Goal: Task Accomplishment & Management: Manage account settings

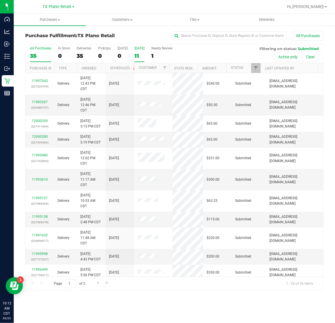
click at [143, 53] on div "11" at bounding box center [139, 56] width 10 height 7
click at [0, 0] on input "[DATE] 11" at bounding box center [0, 0] width 0 height 0
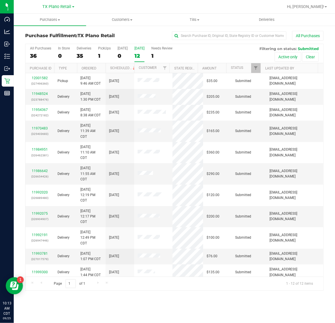
click at [143, 53] on div "12" at bounding box center [139, 56] width 10 height 7
click at [0, 0] on input "[DATE] 12" at bounding box center [0, 0] width 0 height 0
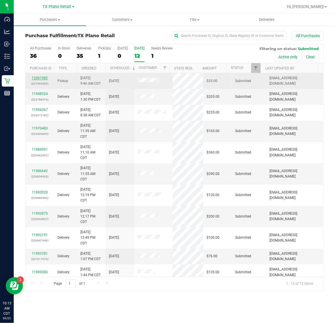
click at [44, 78] on link "12001582" at bounding box center [40, 78] width 16 height 4
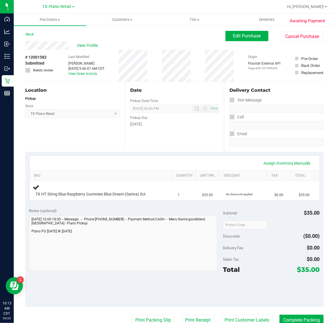
scroll to position [132, 0]
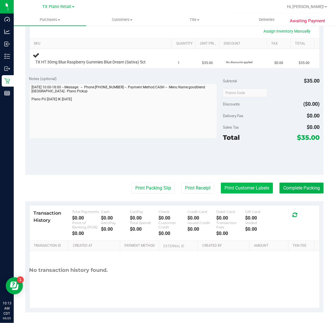
click at [242, 190] on button "Print Customer Labels" at bounding box center [247, 188] width 52 height 11
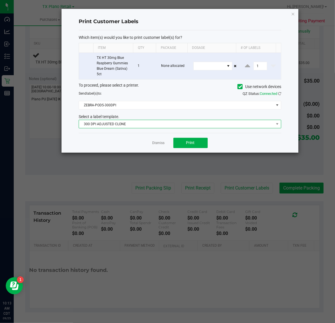
drag, startPoint x: 158, startPoint y: 125, endPoint x: 157, endPoint y: 128, distance: 2.9
click at [158, 125] on span "300 DPI ADJUSTED CLONE" at bounding box center [176, 124] width 195 height 8
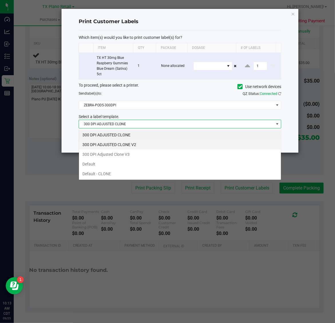
scroll to position [9, 202]
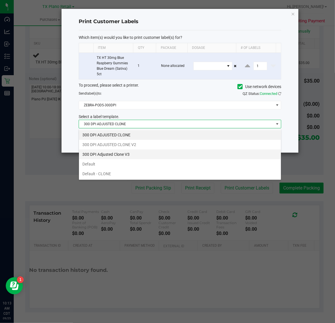
click at [142, 155] on li "300 DPI Adjusted Clone V3" at bounding box center [180, 155] width 202 height 10
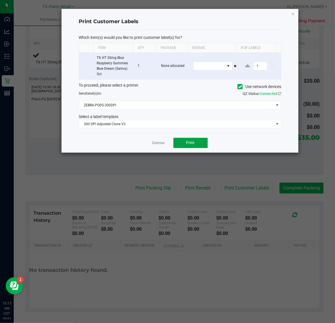
click at [194, 148] on button "Print" at bounding box center [190, 143] width 34 height 10
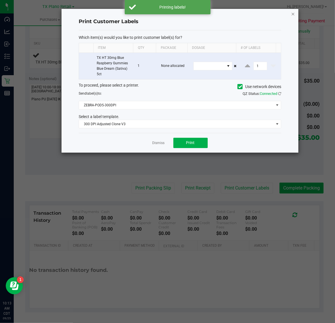
click at [292, 12] on icon "button" at bounding box center [293, 13] width 4 height 7
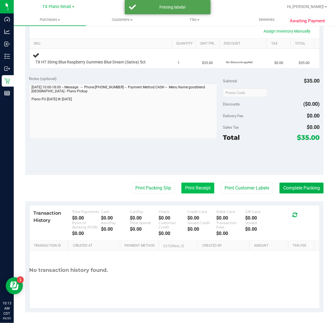
click at [187, 188] on button "Print Receipt" at bounding box center [197, 188] width 33 height 11
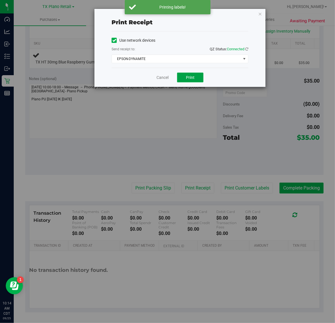
drag, startPoint x: 190, startPoint y: 76, endPoint x: 235, endPoint y: 53, distance: 51.4
click at [200, 75] on button "Print" at bounding box center [190, 78] width 26 height 10
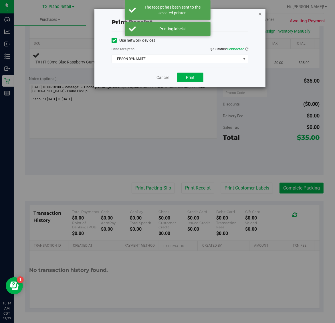
click at [259, 14] on icon "button" at bounding box center [260, 13] width 4 height 7
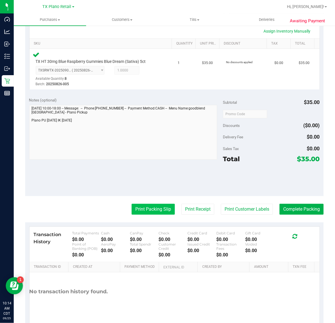
click at [148, 208] on button "Print Packing Slip" at bounding box center [153, 209] width 43 height 11
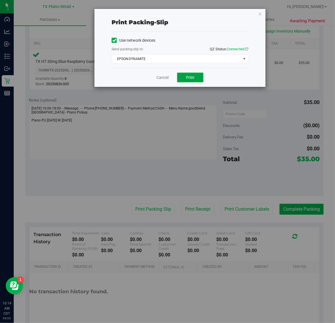
click at [194, 73] on button "Print" at bounding box center [190, 78] width 26 height 10
click at [261, 13] on icon "button" at bounding box center [260, 13] width 4 height 7
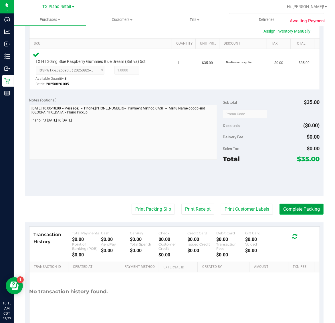
click at [292, 206] on button "Complete Packing" at bounding box center [301, 209] width 44 height 11
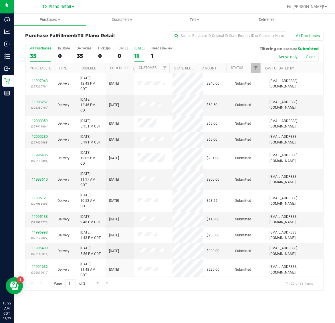
click at [142, 51] on label "[DATE] 11" at bounding box center [139, 54] width 10 height 16
click at [0, 0] on input "[DATE] 11" at bounding box center [0, 0] width 0 height 0
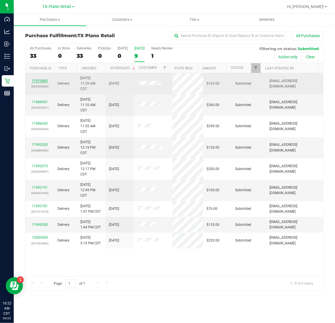
click at [38, 83] on link "11970483" at bounding box center [40, 81] width 16 height 4
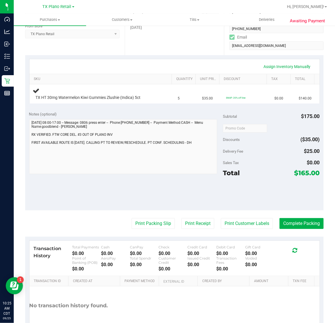
scroll to position [107, 0]
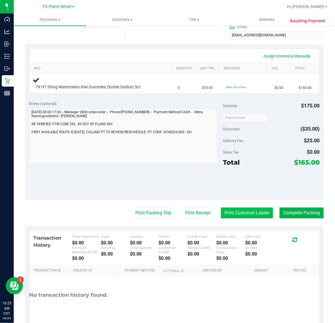
click at [246, 212] on button "Print Customer Labels" at bounding box center [247, 213] width 52 height 11
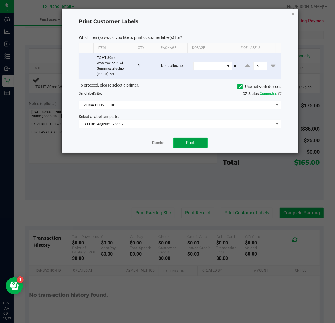
click at [184, 140] on button "Print" at bounding box center [190, 143] width 34 height 10
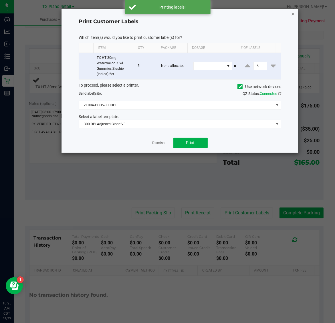
click at [292, 12] on icon "button" at bounding box center [293, 13] width 4 height 7
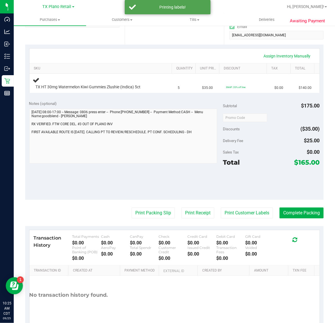
click at [188, 207] on purchase-details "Back Edit Purchase Cancel Purchase View Profile # 11970483 Submitted Needs revi…" at bounding box center [174, 131] width 298 height 414
click at [188, 212] on button "Print Receipt" at bounding box center [197, 213] width 33 height 11
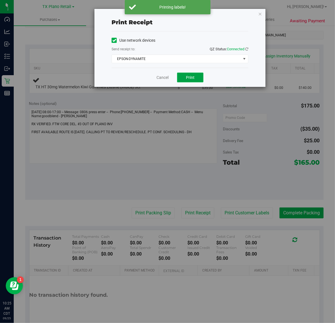
click at [181, 79] on button "Print" at bounding box center [190, 78] width 26 height 10
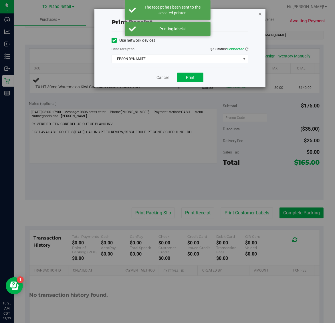
click at [260, 13] on icon "button" at bounding box center [260, 13] width 4 height 7
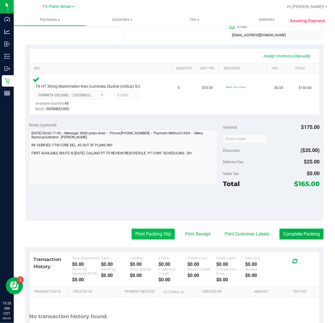
click at [142, 233] on button "Print Packing Slip" at bounding box center [153, 234] width 43 height 11
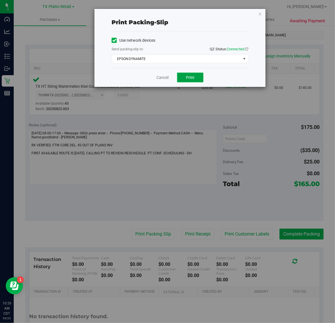
click at [194, 80] on span "Print" at bounding box center [190, 77] width 9 height 5
click at [260, 12] on icon "button" at bounding box center [260, 13] width 4 height 7
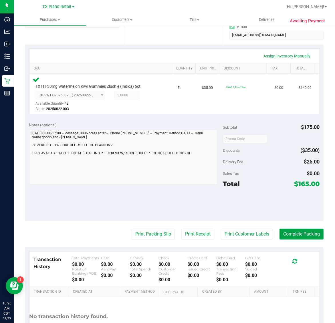
click at [294, 236] on button "Complete Packing" at bounding box center [301, 234] width 44 height 11
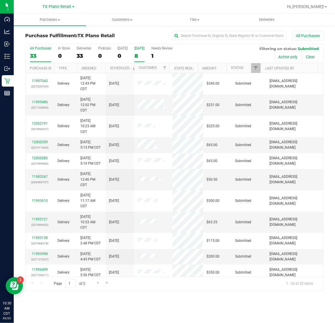
click at [135, 53] on div "8" at bounding box center [139, 56] width 10 height 7
click at [0, 0] on input "Tomorrow 8" at bounding box center [0, 0] width 0 height 0
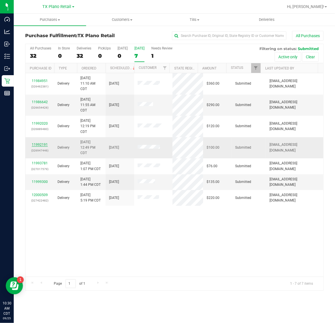
click at [41, 145] on link "11992191" at bounding box center [40, 145] width 16 height 4
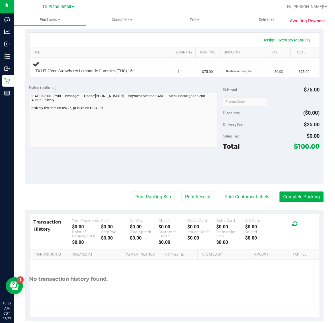
scroll to position [132, 0]
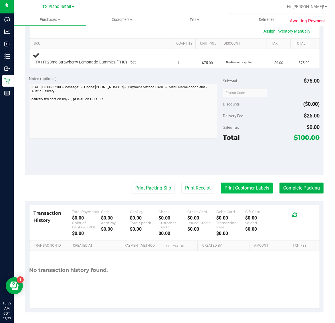
click at [248, 188] on button "Print Customer Labels" at bounding box center [247, 188] width 52 height 11
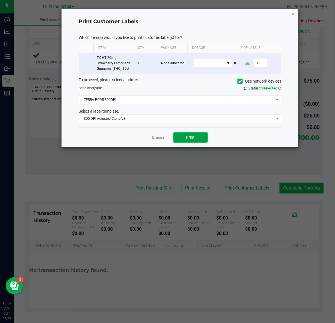
click at [189, 140] on span "Print" at bounding box center [190, 137] width 9 height 5
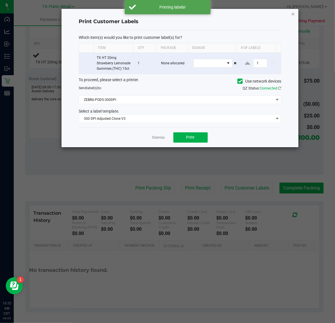
click at [293, 10] on icon "button" at bounding box center [293, 13] width 4 height 7
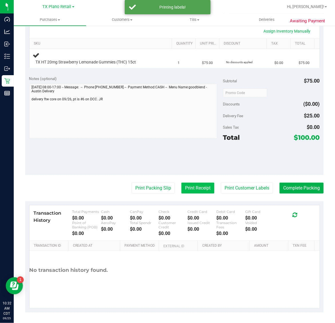
click at [194, 185] on button "Print Receipt" at bounding box center [197, 188] width 33 height 11
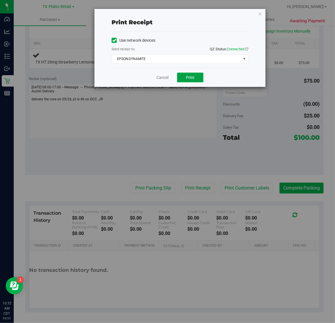
click at [189, 77] on span "Print" at bounding box center [190, 77] width 9 height 5
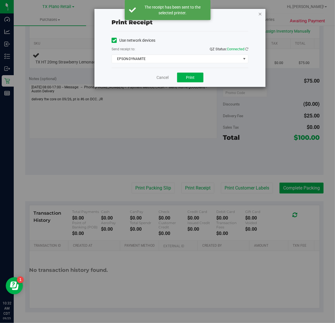
click at [260, 13] on icon "button" at bounding box center [260, 13] width 4 height 7
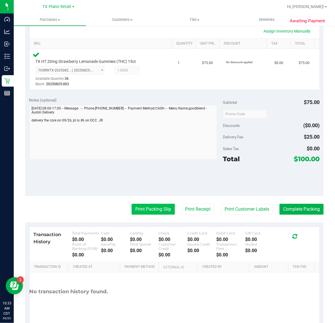
click at [148, 207] on button "Print Packing Slip" at bounding box center [153, 209] width 43 height 11
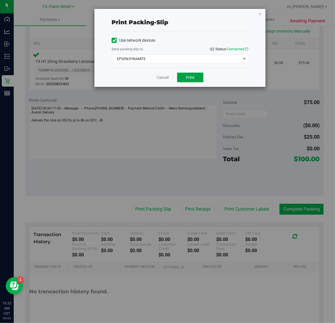
click at [191, 76] on span "Print" at bounding box center [190, 77] width 9 height 5
click at [260, 13] on icon "button" at bounding box center [260, 13] width 4 height 7
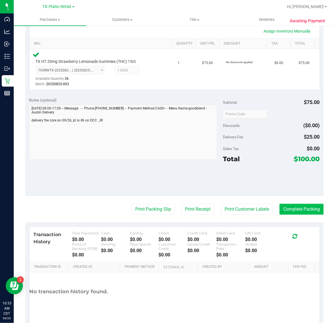
click at [302, 205] on button "Complete Packing" at bounding box center [301, 209] width 44 height 11
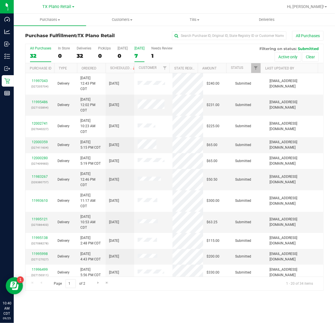
click at [142, 54] on div "7" at bounding box center [139, 56] width 10 height 7
click at [0, 0] on input "Tomorrow 7" at bounding box center [0, 0] width 0 height 0
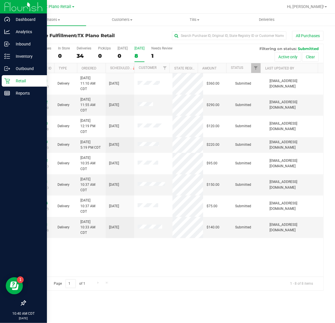
click at [5, 82] on icon at bounding box center [7, 81] width 6 height 6
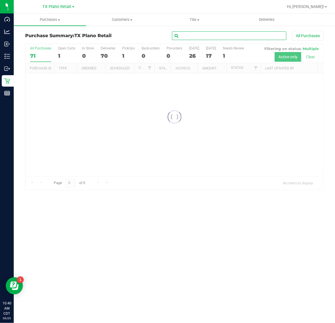
click at [220, 35] on input "text" at bounding box center [229, 35] width 114 height 9
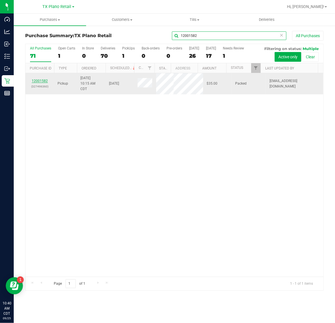
type input "12001582"
click at [41, 81] on link "12001582" at bounding box center [40, 81] width 16 height 4
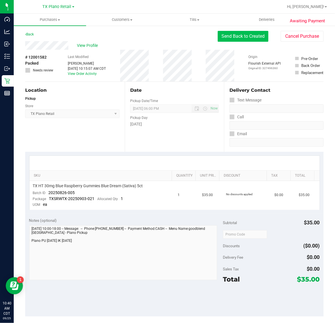
click at [236, 31] on button "Send Back to Created" at bounding box center [243, 36] width 51 height 11
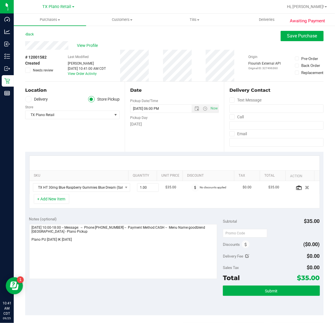
click at [29, 99] on icon at bounding box center [28, 99] width 3 height 0
click at [0, 0] on input "Delivery" at bounding box center [0, 0] width 0 height 0
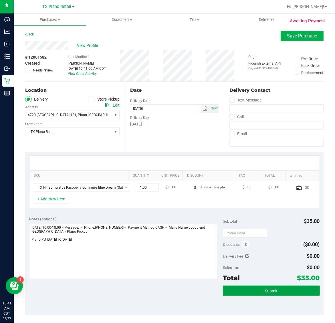
click at [262, 294] on button "Submit" at bounding box center [271, 291] width 97 height 10
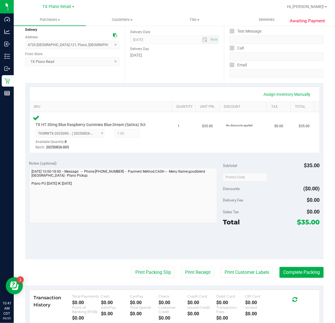
scroll to position [71, 0]
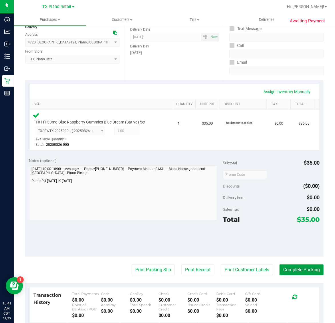
click at [290, 266] on button "Complete Packing" at bounding box center [301, 269] width 44 height 11
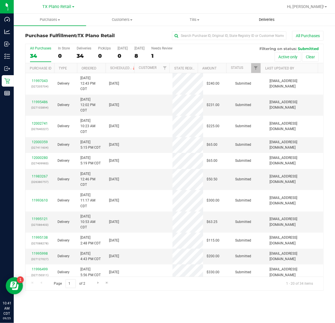
click at [268, 18] on span "Deliveries" at bounding box center [266, 19] width 31 height 5
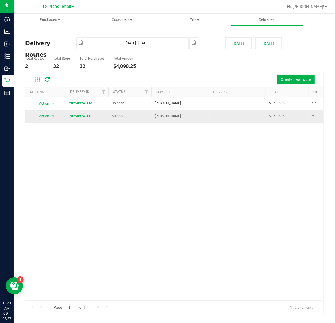
click at [83, 115] on link "20250924-001" at bounding box center [80, 116] width 23 height 4
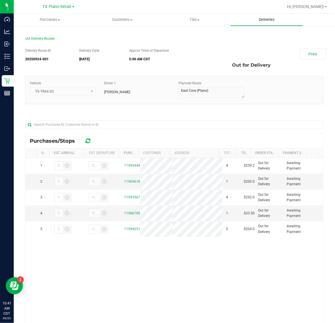
click at [270, 15] on uib-tab-heading "Deliveries" at bounding box center [266, 20] width 72 height 12
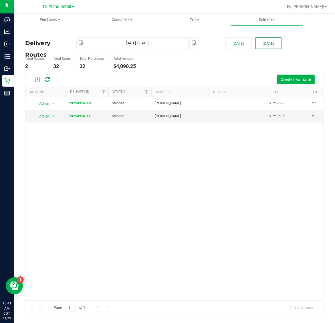
click at [271, 42] on button "[DATE]" at bounding box center [268, 42] width 26 height 11
type input "Sep 26, 2025 - Sep 26, 2025"
type input "2025-09-26"
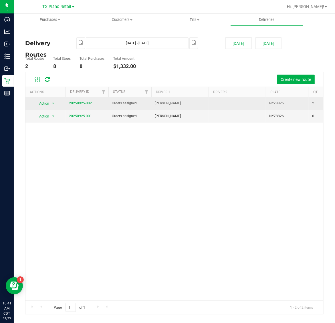
click at [79, 102] on link "20250925-002" at bounding box center [80, 103] width 23 height 4
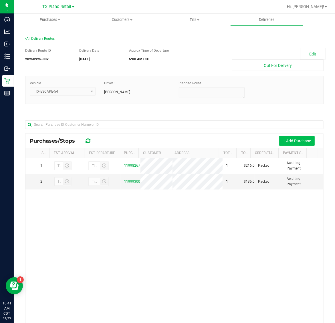
click at [292, 140] on button "+ Add Purchase" at bounding box center [296, 141] width 35 height 10
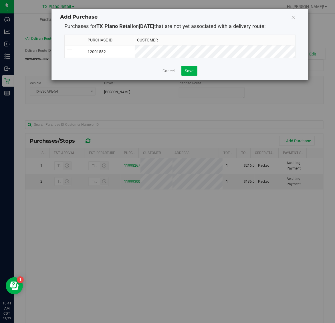
click at [135, 49] on td "12001582" at bounding box center [109, 51] width 49 height 13
click at [187, 73] on span "Save" at bounding box center [189, 71] width 9 height 5
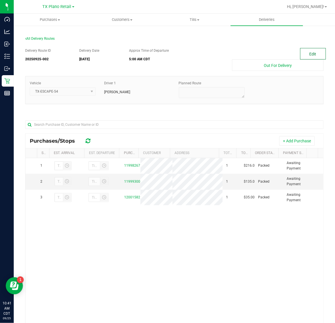
click at [308, 52] on button "Edit" at bounding box center [313, 53] width 26 height 11
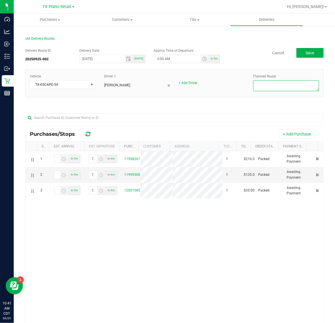
click at [297, 84] on textarea at bounding box center [286, 85] width 66 height 11
type textarea "Plano Retail"
click at [305, 54] on span "Save" at bounding box center [309, 53] width 9 height 5
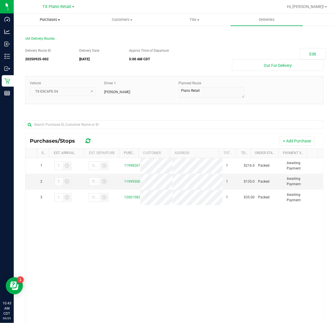
click at [47, 17] on span "Purchases" at bounding box center [50, 19] width 72 height 5
click at [49, 41] on li "Fulfillment" at bounding box center [50, 41] width 72 height 7
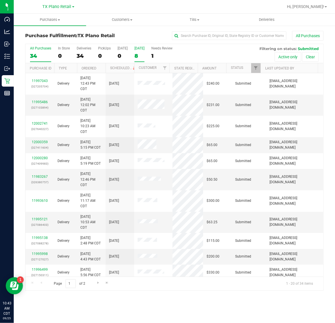
click at [142, 53] on div "8" at bounding box center [139, 56] width 10 height 7
click at [0, 0] on input "Tomorrow 8" at bounding box center [0, 0] width 0 height 0
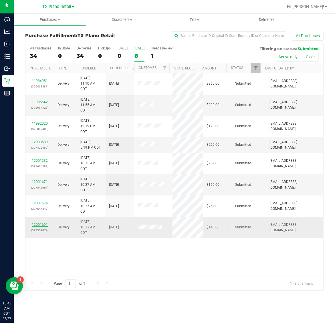
click at [43, 226] on link "12001691" at bounding box center [40, 225] width 16 height 4
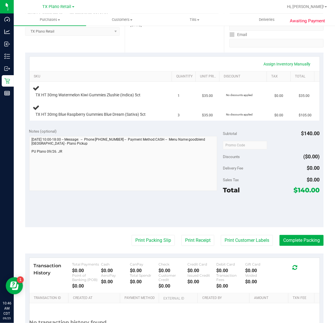
scroll to position [143, 0]
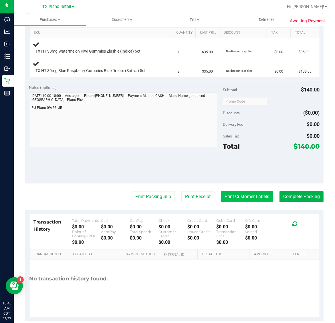
click at [221, 195] on button "Print Customer Labels" at bounding box center [247, 196] width 52 height 11
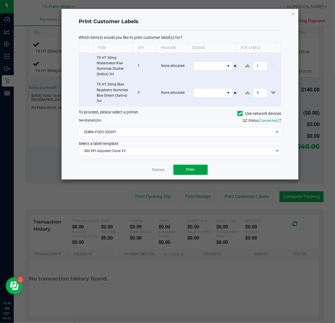
click at [190, 168] on span "Print" at bounding box center [190, 169] width 9 height 5
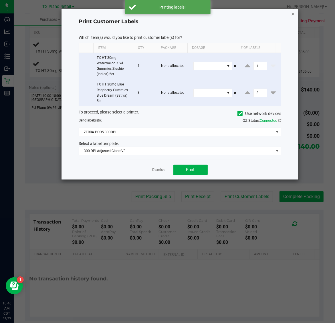
click at [292, 13] on icon "button" at bounding box center [293, 13] width 4 height 7
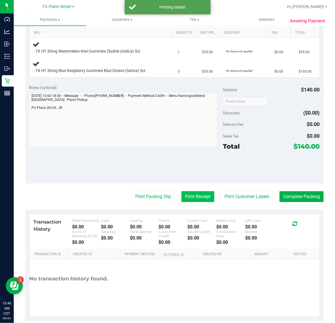
click at [188, 202] on button "Print Receipt" at bounding box center [197, 196] width 33 height 11
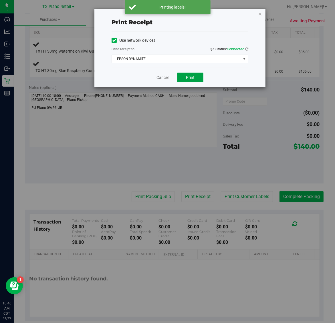
click at [193, 76] on span "Print" at bounding box center [190, 77] width 9 height 5
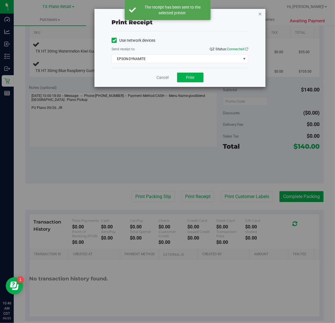
click at [259, 14] on icon "button" at bounding box center [260, 13] width 4 height 7
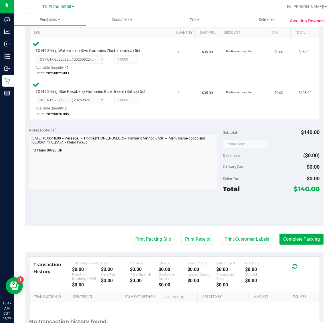
click at [149, 227] on purchase-details "Back Edit Purchase Cancel Purchase View Profile # 12001691 Submitted Needs revi…" at bounding box center [174, 126] width 298 height 476
click at [158, 238] on button "Print Packing Slip" at bounding box center [153, 239] width 43 height 11
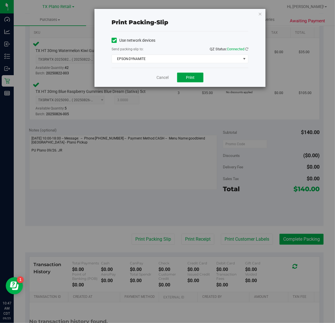
click at [190, 76] on span "Print" at bounding box center [190, 77] width 9 height 5
click at [260, 13] on icon "button" at bounding box center [260, 13] width 4 height 7
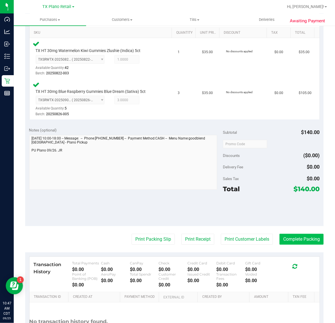
click at [295, 244] on button "Complete Packing" at bounding box center [301, 239] width 44 height 11
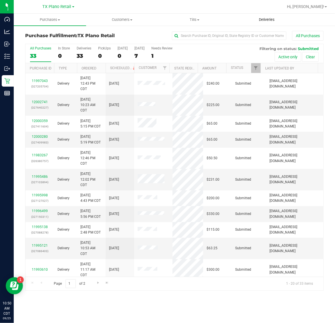
click at [269, 20] on span "Deliveries" at bounding box center [266, 19] width 31 height 5
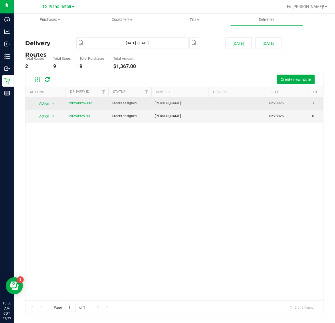
click at [76, 102] on link "20250925-002" at bounding box center [80, 103] width 23 height 4
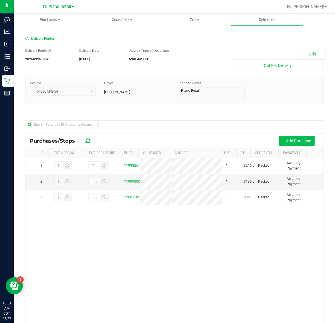
click at [288, 141] on button "+ Add Purchase" at bounding box center [296, 141] width 35 height 10
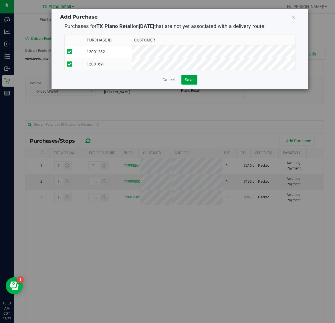
click at [187, 82] on span "Save" at bounding box center [189, 79] width 9 height 5
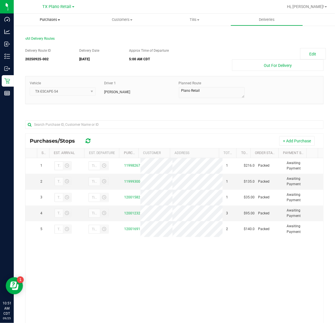
click at [50, 19] on span "Purchases" at bounding box center [50, 19] width 72 height 5
click at [54, 39] on li "Fulfillment" at bounding box center [50, 41] width 72 height 7
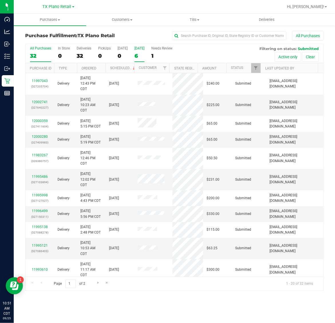
click at [139, 52] on label "Tomorrow 6" at bounding box center [139, 54] width 10 height 16
click at [0, 0] on input "Tomorrow 6" at bounding box center [0, 0] width 0 height 0
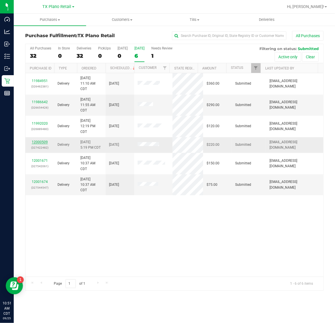
click at [41, 142] on link "12000509" at bounding box center [40, 142] width 16 height 4
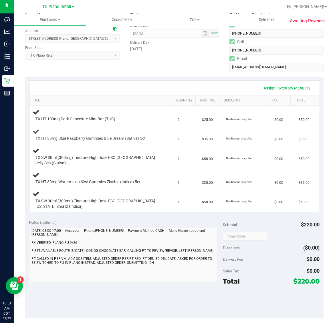
scroll to position [107, 0]
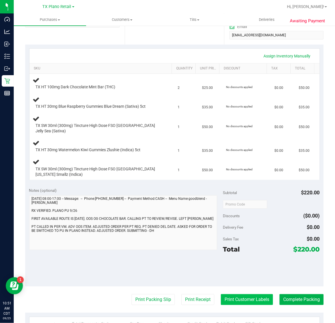
click at [243, 294] on button "Print Customer Labels" at bounding box center [247, 299] width 52 height 11
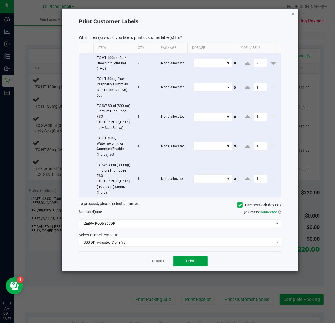
click at [193, 259] on span "Print" at bounding box center [190, 261] width 9 height 5
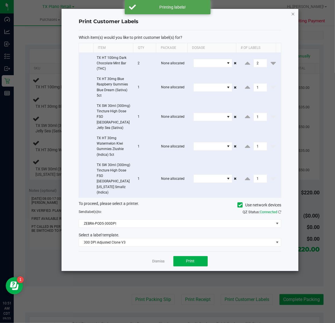
click at [292, 15] on icon "button" at bounding box center [293, 13] width 4 height 7
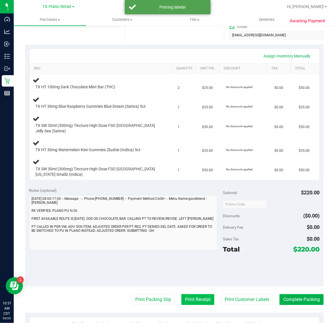
click at [187, 295] on button "Print Receipt" at bounding box center [197, 299] width 33 height 11
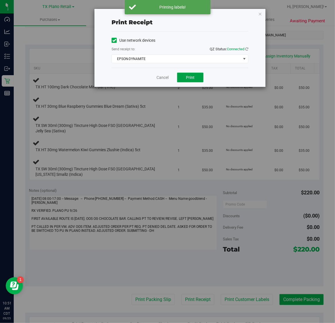
click at [193, 75] on button "Print" at bounding box center [190, 78] width 26 height 10
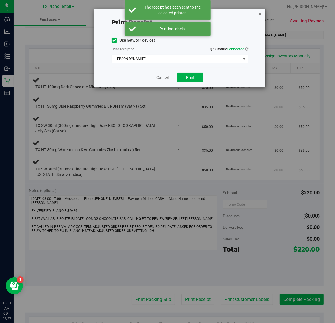
click at [260, 11] on icon "button" at bounding box center [260, 13] width 4 height 7
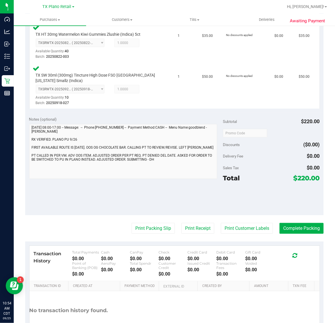
scroll to position [298, 0]
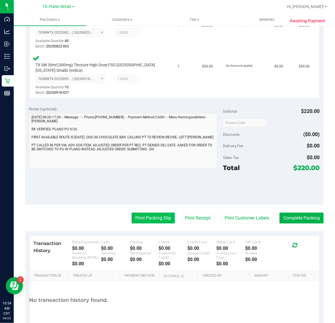
click at [151, 213] on button "Print Packing Slip" at bounding box center [153, 218] width 43 height 11
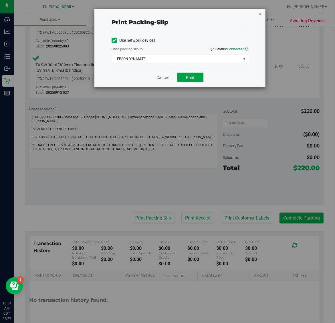
click at [191, 77] on span "Print" at bounding box center [190, 77] width 9 height 5
click at [260, 13] on icon "button" at bounding box center [260, 13] width 4 height 7
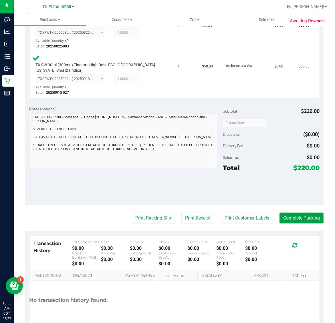
click at [292, 214] on button "Complete Packing" at bounding box center [301, 218] width 44 height 11
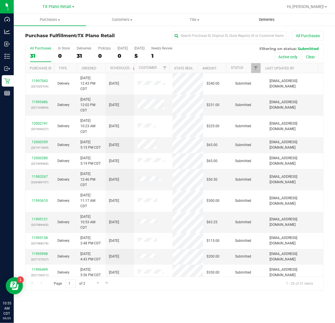
click at [264, 19] on span "Deliveries" at bounding box center [266, 19] width 31 height 5
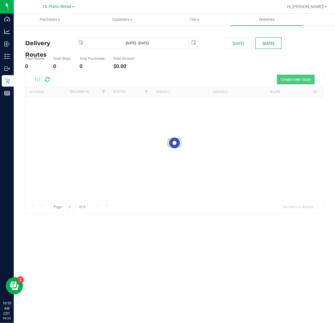
click at [275, 42] on button "[DATE]" at bounding box center [268, 42] width 26 height 11
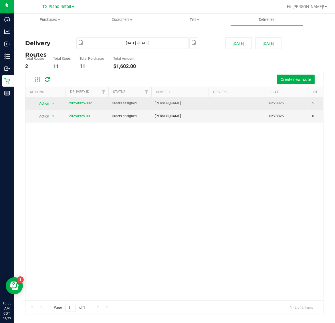
click at [84, 102] on link "20250925-002" at bounding box center [80, 103] width 23 height 4
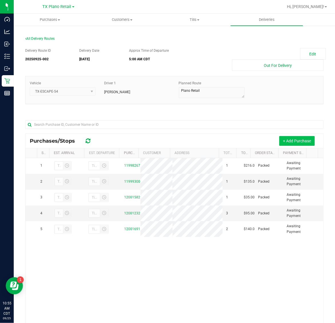
click at [292, 142] on button "+ Add Purchase" at bounding box center [296, 141] width 35 height 10
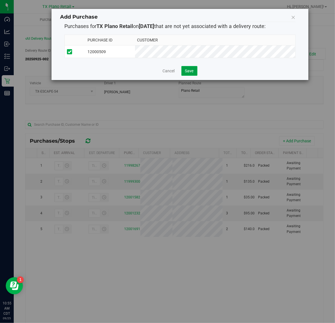
click at [187, 72] on span "Save" at bounding box center [189, 71] width 9 height 5
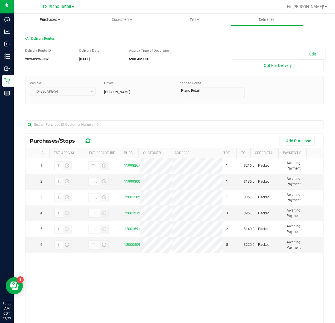
click at [49, 19] on span "Purchases" at bounding box center [50, 19] width 72 height 5
click at [52, 39] on li "Fulfillment" at bounding box center [50, 41] width 72 height 7
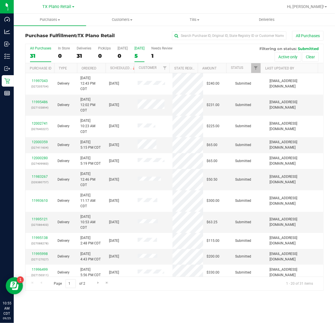
click at [140, 56] on div "5" at bounding box center [139, 56] width 10 height 7
click at [0, 0] on input "[DATE] 5" at bounding box center [0, 0] width 0 height 0
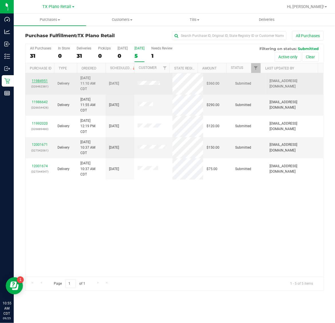
click at [42, 81] on link "11984951" at bounding box center [40, 81] width 16 height 4
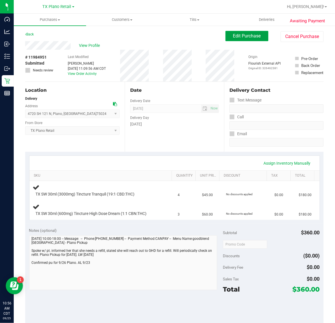
click at [247, 36] on span "Edit Purchase" at bounding box center [247, 35] width 28 height 5
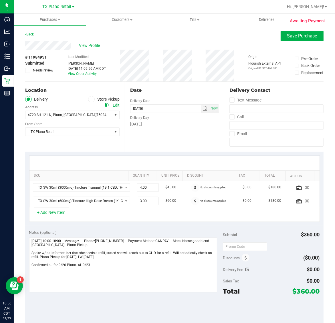
click at [26, 70] on icon at bounding box center [28, 70] width 4 height 0
click at [0, 0] on input "Needs review" at bounding box center [0, 0] width 0 height 0
click at [290, 36] on span "Save Purchase" at bounding box center [302, 35] width 30 height 5
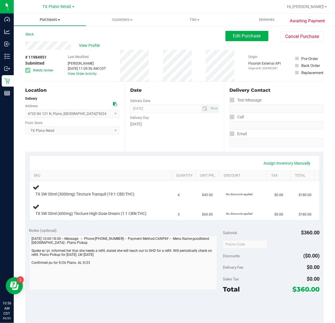
click at [47, 19] on span "Purchases" at bounding box center [50, 19] width 72 height 5
click at [52, 42] on li "Fulfillment" at bounding box center [50, 41] width 72 height 7
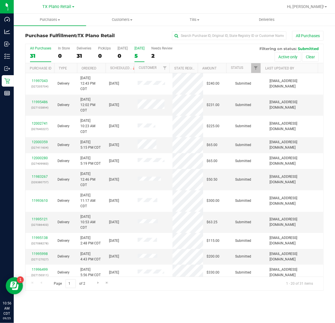
click at [139, 54] on div "5" at bounding box center [139, 56] width 10 height 7
click at [0, 0] on input "[DATE] 5" at bounding box center [0, 0] width 0 height 0
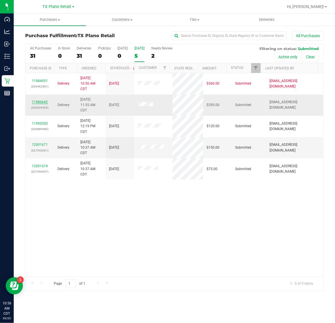
click at [37, 103] on link "11986642" at bounding box center [40, 102] width 16 height 4
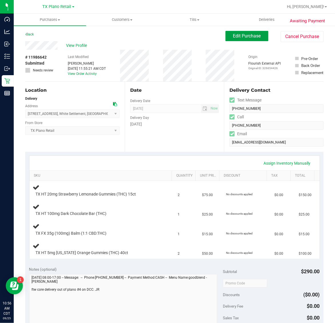
drag, startPoint x: 249, startPoint y: 37, endPoint x: 243, endPoint y: 42, distance: 7.3
click at [248, 37] on span "Edit Purchase" at bounding box center [247, 35] width 28 height 5
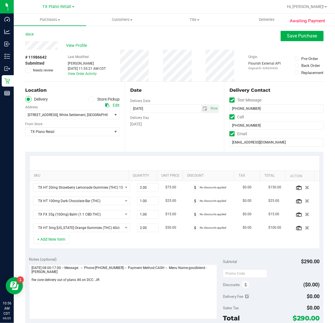
click at [26, 70] on icon at bounding box center [28, 70] width 4 height 0
click at [0, 0] on input "Needs review" at bounding box center [0, 0] width 0 height 0
click at [304, 37] on span "Save Purchase" at bounding box center [302, 35] width 30 height 5
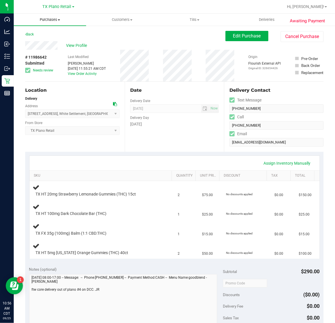
click at [49, 20] on span "Purchases" at bounding box center [50, 19] width 72 height 5
click at [52, 39] on li "Fulfillment" at bounding box center [50, 41] width 72 height 7
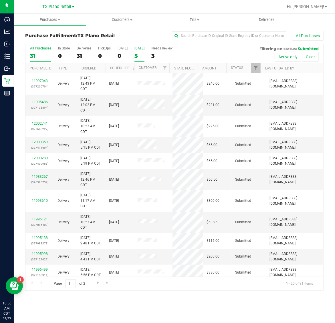
click at [144, 53] on div "5" at bounding box center [139, 56] width 10 height 7
click at [0, 0] on input "[DATE] 5" at bounding box center [0, 0] width 0 height 0
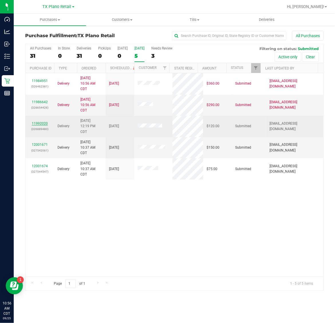
click at [43, 125] on link "11992020" at bounding box center [40, 123] width 16 height 4
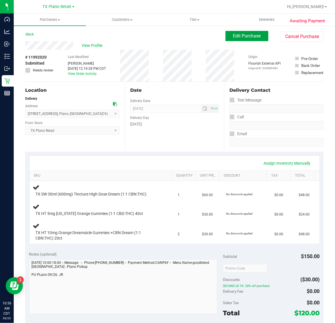
click at [236, 36] on span "Edit Purchase" at bounding box center [247, 35] width 28 height 5
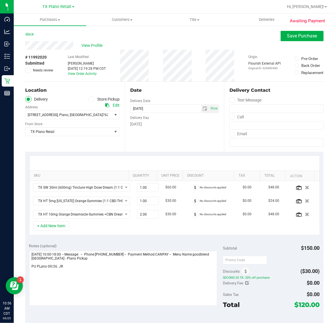
click at [29, 70] on icon at bounding box center [28, 70] width 4 height 0
click at [0, 0] on input "Needs review" at bounding box center [0, 0] width 0 height 0
click at [292, 35] on span "Save Purchase" at bounding box center [302, 35] width 30 height 5
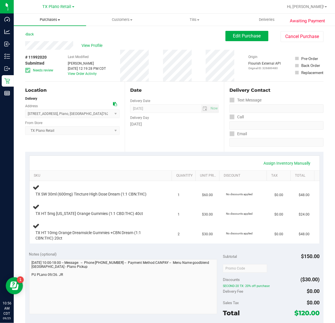
click at [52, 22] on span "Purchases" at bounding box center [50, 19] width 72 height 5
click at [53, 43] on li "Fulfillment" at bounding box center [50, 41] width 72 height 7
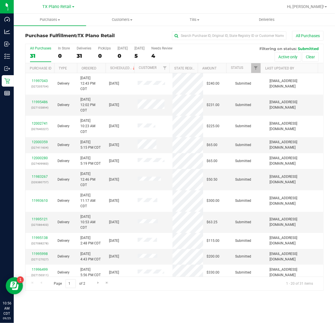
click at [132, 55] on div "All Purchases 31 In Store 0 Deliveries 31 PickUps 0 Today 0 Tomorrow 5 Needs Re…" at bounding box center [174, 53] width 298 height 19
click at [144, 55] on div "5" at bounding box center [139, 56] width 10 height 7
click at [0, 0] on input "[DATE] 5" at bounding box center [0, 0] width 0 height 0
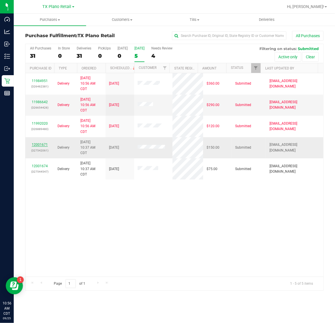
click at [42, 145] on link "12001671" at bounding box center [40, 145] width 16 height 4
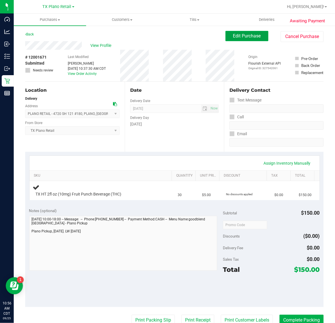
click at [246, 38] on span "Edit Purchase" at bounding box center [247, 35] width 28 height 5
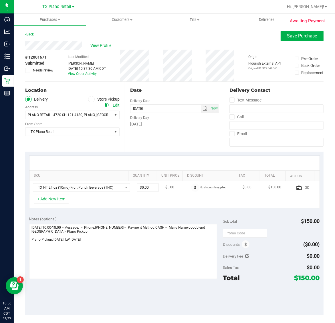
click at [29, 72] on span at bounding box center [27, 70] width 5 height 5
click at [0, 0] on input "Needs review" at bounding box center [0, 0] width 0 height 0
click at [287, 33] on span "Save Purchase" at bounding box center [302, 35] width 30 height 5
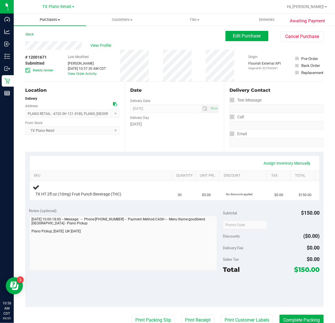
click at [49, 16] on uib-tab-heading "Purchases Summary of purchases Fulfillment All purchases" at bounding box center [50, 20] width 72 height 12
click at [53, 42] on li "Fulfillment" at bounding box center [50, 41] width 72 height 7
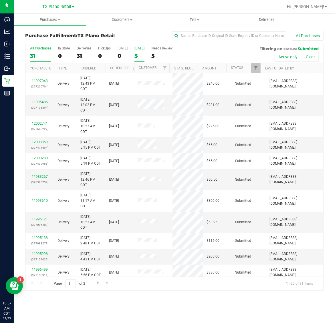
click at [138, 54] on div "5" at bounding box center [139, 56] width 10 height 7
click at [0, 0] on input "[DATE] 5" at bounding box center [0, 0] width 0 height 0
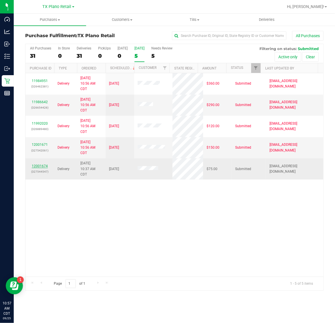
click at [37, 166] on link "12001674" at bounding box center [40, 166] width 16 height 4
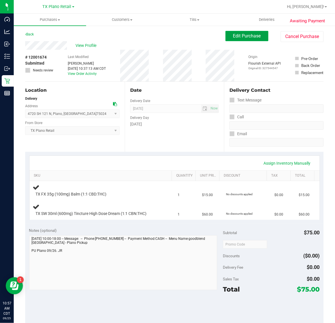
click at [236, 32] on button "Edit Purchase" at bounding box center [246, 36] width 43 height 10
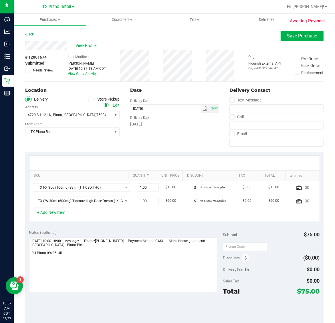
click at [28, 70] on icon at bounding box center [28, 70] width 4 height 0
click at [0, 0] on input "Needs review" at bounding box center [0, 0] width 0 height 0
click at [289, 36] on span "Save Purchase" at bounding box center [302, 35] width 30 height 5
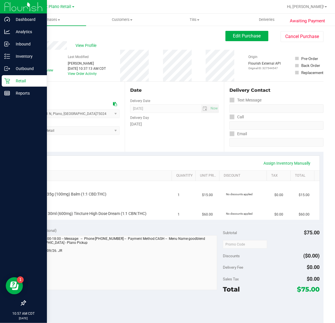
click at [13, 79] on p "Retail" at bounding box center [27, 80] width 34 height 7
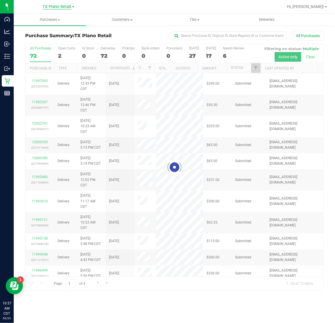
click at [56, 9] on span "TX Plano Retail" at bounding box center [57, 6] width 29 height 5
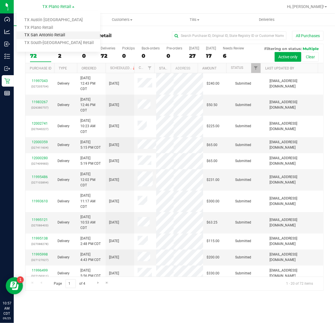
click at [58, 36] on link "TX San Antonio Retail" at bounding box center [58, 35] width 83 height 8
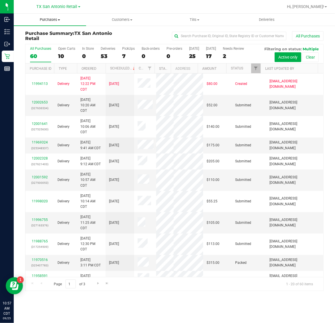
click at [47, 21] on span "Purchases" at bounding box center [50, 19] width 72 height 5
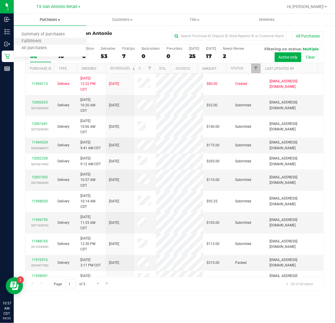
click at [50, 41] on li "Fulfillment" at bounding box center [50, 41] width 72 height 7
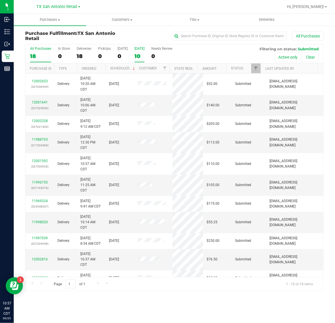
click at [142, 55] on div "10" at bounding box center [139, 56] width 10 height 7
click at [0, 0] on input "[DATE] 10" at bounding box center [0, 0] width 0 height 0
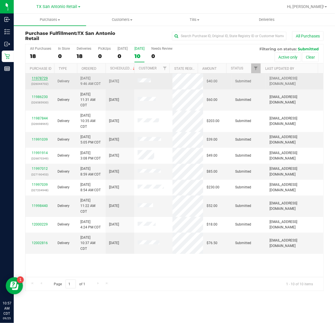
click at [39, 79] on link "11978729" at bounding box center [40, 78] width 16 height 4
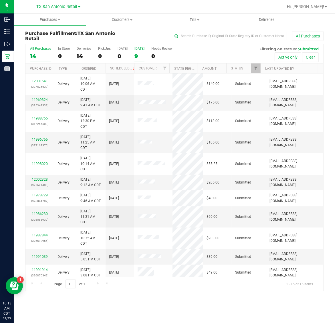
click at [142, 52] on label "Tomorrow 9" at bounding box center [139, 55] width 10 height 16
click at [0, 0] on input "Tomorrow 9" at bounding box center [0, 0] width 0 height 0
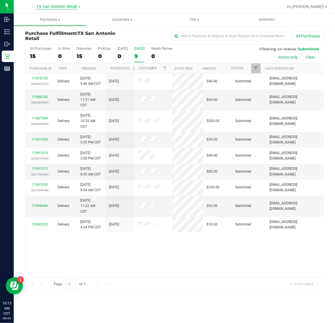
click at [61, 7] on span "TX San Antonio Retail" at bounding box center [57, 6] width 41 height 5
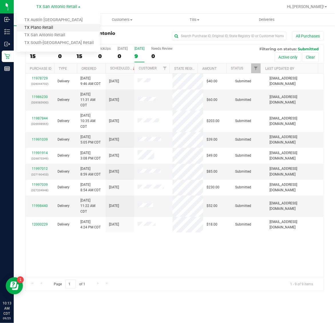
click at [54, 27] on link "TX Plano Retail" at bounding box center [58, 28] width 83 height 8
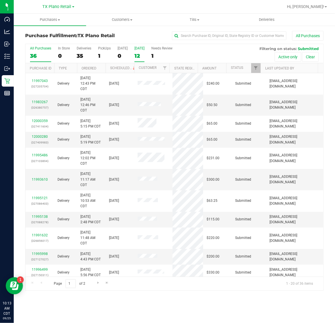
click at [139, 49] on div "[DATE]" at bounding box center [139, 48] width 10 height 4
click at [0, 0] on input "[DATE] 12" at bounding box center [0, 0] width 0 height 0
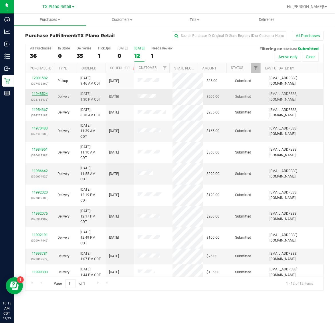
click at [39, 94] on link "11948524" at bounding box center [40, 94] width 16 height 4
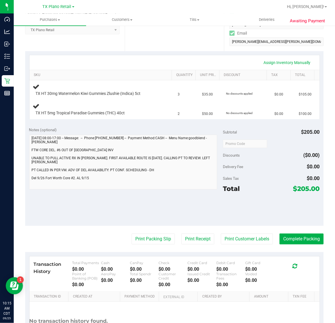
scroll to position [107, 0]
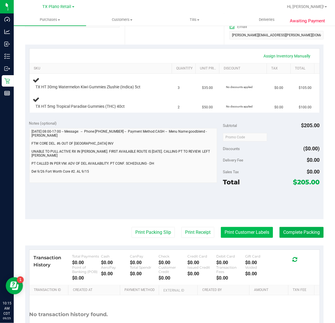
click at [247, 230] on button "Print Customer Labels" at bounding box center [247, 232] width 52 height 11
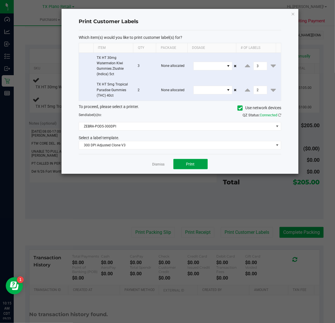
click at [194, 168] on button "Print" at bounding box center [190, 164] width 34 height 10
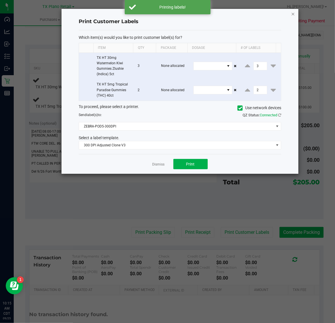
click at [292, 14] on icon "button" at bounding box center [293, 13] width 4 height 7
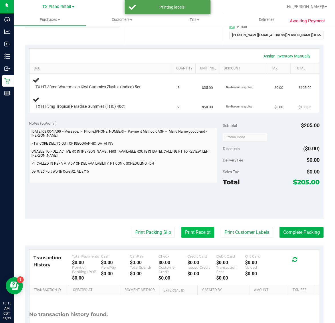
click at [185, 235] on button "Print Receipt" at bounding box center [197, 232] width 33 height 11
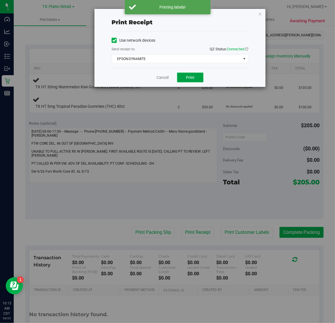
click at [190, 77] on span "Print" at bounding box center [190, 77] width 9 height 5
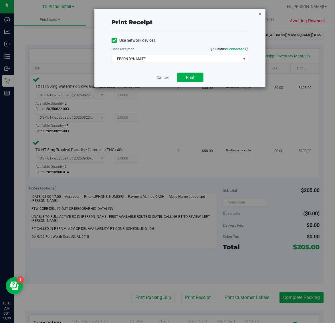
click at [259, 13] on icon "button" at bounding box center [260, 13] width 4 height 7
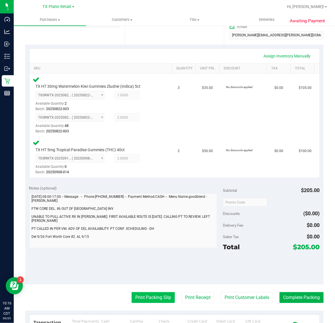
click at [164, 300] on button "Print Packing Slip" at bounding box center [153, 297] width 43 height 11
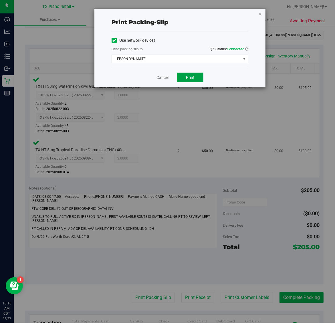
click at [190, 78] on span "Print" at bounding box center [190, 77] width 9 height 5
click at [260, 15] on icon "button" at bounding box center [260, 13] width 4 height 7
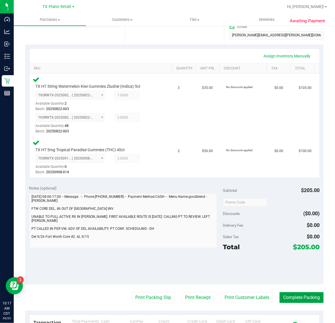
click at [294, 297] on button "Complete Packing" at bounding box center [301, 297] width 44 height 11
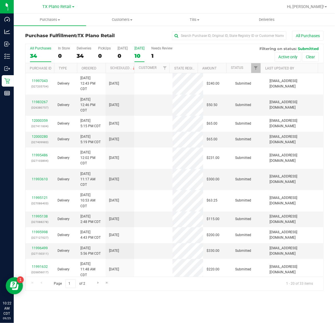
click at [144, 52] on label "[DATE] 10" at bounding box center [139, 54] width 10 height 16
click at [0, 0] on input "Tomorrow 10" at bounding box center [0, 0] width 0 height 0
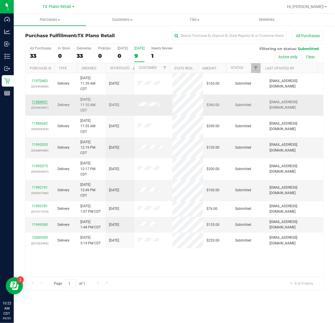
click at [41, 102] on link "11984951" at bounding box center [40, 102] width 16 height 4
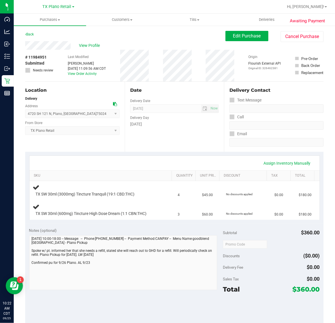
click at [41, 55] on span "# 11984951" at bounding box center [35, 57] width 21 height 6
copy span "11984951"
click at [46, 20] on span "Purchases" at bounding box center [50, 19] width 72 height 5
click at [45, 39] on span "Fulfillment" at bounding box center [31, 41] width 35 height 5
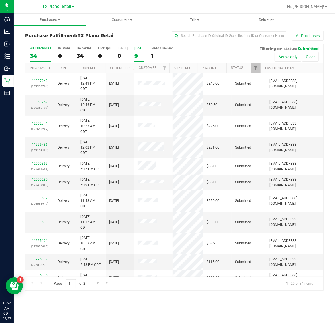
click at [137, 55] on div "9" at bounding box center [139, 56] width 10 height 7
click at [0, 0] on input "Tomorrow 9" at bounding box center [0, 0] width 0 height 0
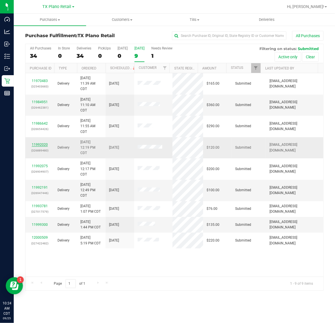
click at [40, 145] on link "11992020" at bounding box center [40, 145] width 16 height 4
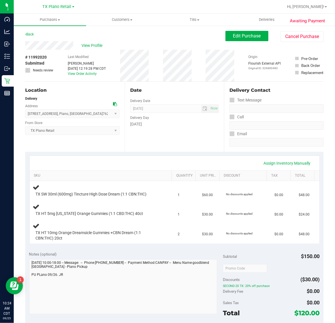
click at [42, 57] on span "# 11992020" at bounding box center [35, 57] width 21 height 6
copy span "11992020"
click at [55, 17] on span "Purchases" at bounding box center [50, 19] width 72 height 5
click at [54, 41] on li "Fulfillment" at bounding box center [50, 41] width 72 height 7
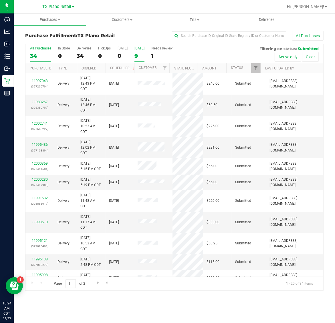
click at [144, 53] on div "9" at bounding box center [139, 56] width 10 height 7
click at [0, 0] on input "[DATE] 9" at bounding box center [0, 0] width 0 height 0
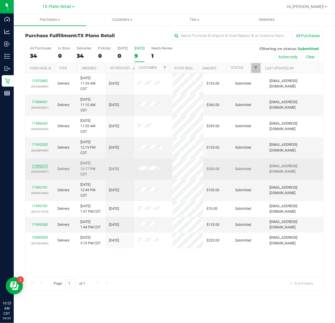
click at [43, 167] on link "11992075" at bounding box center [40, 166] width 16 height 4
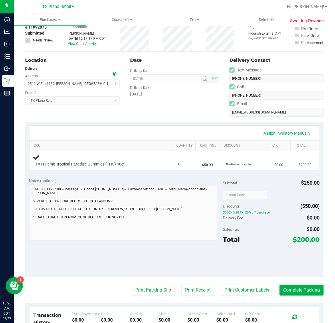
scroll to position [71, 0]
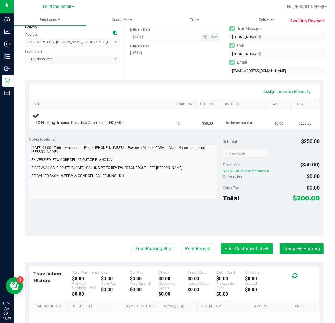
click at [242, 249] on button "Print Customer Labels" at bounding box center [247, 248] width 52 height 11
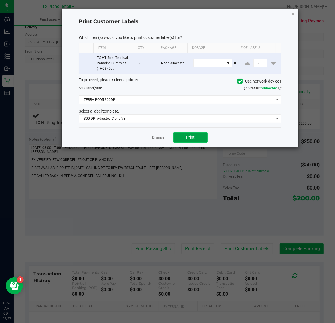
click at [186, 139] on span "Print" at bounding box center [190, 137] width 9 height 5
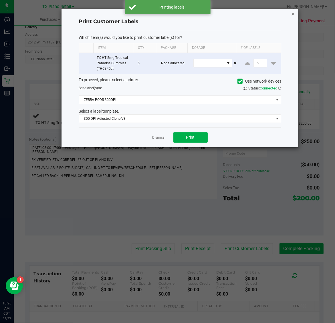
click at [292, 15] on icon "button" at bounding box center [293, 13] width 4 height 7
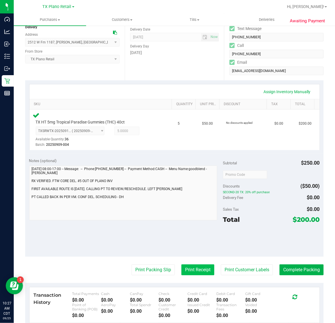
click at [190, 269] on button "Print Receipt" at bounding box center [197, 269] width 33 height 11
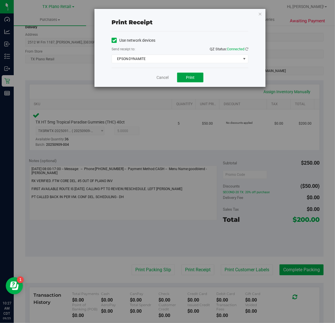
click at [192, 79] on span "Print" at bounding box center [190, 77] width 9 height 5
click at [260, 15] on icon "button" at bounding box center [260, 13] width 4 height 7
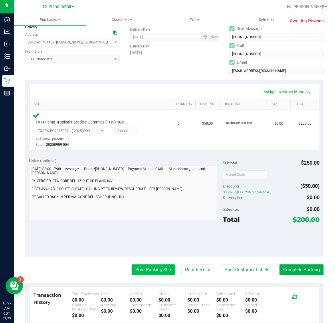
click at [153, 269] on button "Print Packing Slip" at bounding box center [153, 269] width 43 height 11
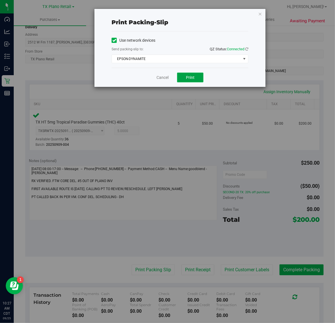
click at [192, 80] on span "Print" at bounding box center [190, 77] width 9 height 5
click at [260, 12] on icon "button" at bounding box center [260, 13] width 4 height 7
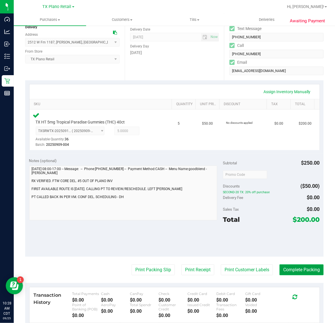
click at [302, 270] on button "Complete Packing" at bounding box center [301, 269] width 44 height 11
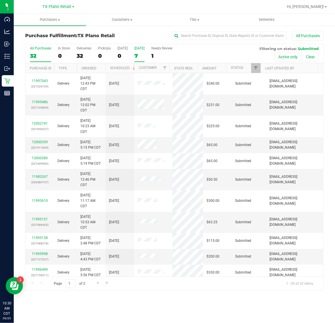
click at [136, 55] on div "7" at bounding box center [139, 56] width 10 height 7
click at [0, 0] on input "Tomorrow 7" at bounding box center [0, 0] width 0 height 0
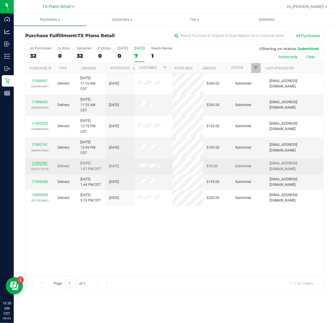
click at [46, 165] on link "11993781" at bounding box center [40, 163] width 16 height 4
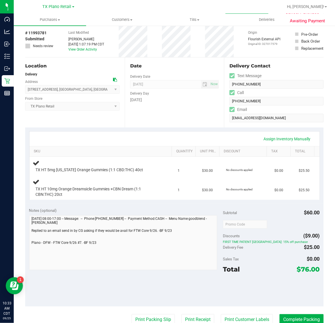
scroll to position [71, 0]
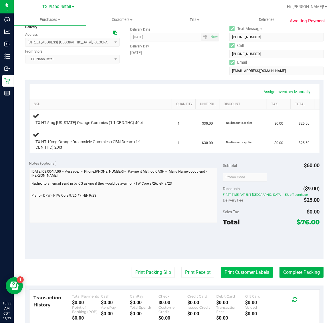
click at [243, 270] on button "Print Customer Labels" at bounding box center [247, 272] width 52 height 11
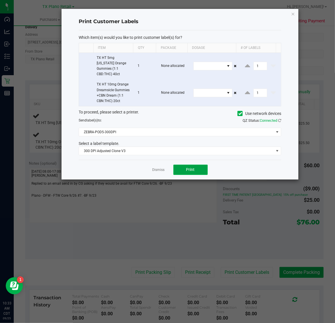
click at [190, 167] on span "Print" at bounding box center [190, 169] width 9 height 5
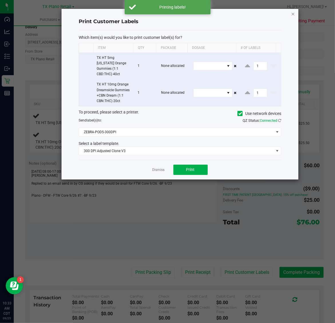
click at [292, 13] on icon "button" at bounding box center [293, 13] width 4 height 7
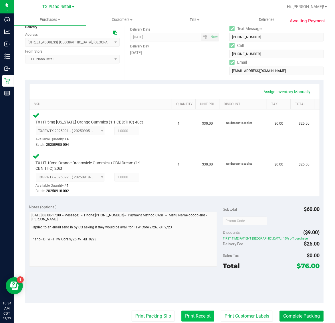
click at [192, 316] on button "Print Receipt" at bounding box center [197, 316] width 33 height 11
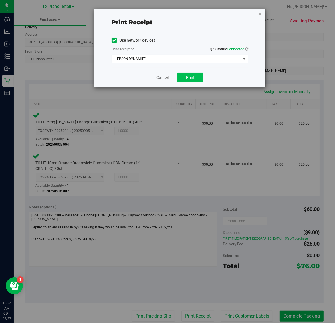
click at [190, 79] on span "Print" at bounding box center [190, 77] width 9 height 5
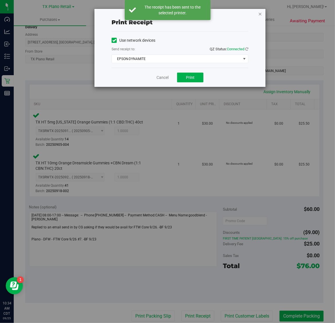
click at [260, 13] on icon "button" at bounding box center [260, 13] width 4 height 7
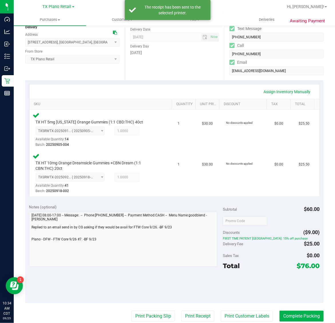
scroll to position [70, 0]
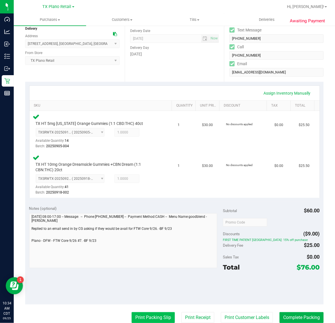
click at [140, 316] on button "Print Packing Slip" at bounding box center [153, 317] width 43 height 11
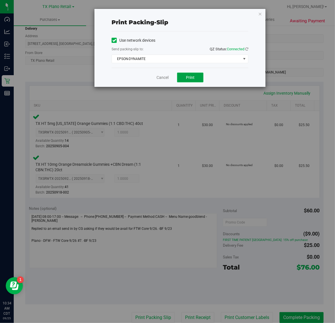
click at [192, 81] on button "Print" at bounding box center [190, 78] width 26 height 10
click at [258, 14] on icon "button" at bounding box center [260, 13] width 4 height 7
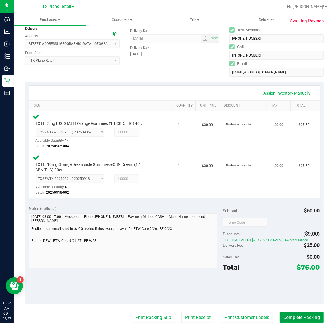
click at [302, 314] on button "Complete Packing" at bounding box center [301, 317] width 44 height 11
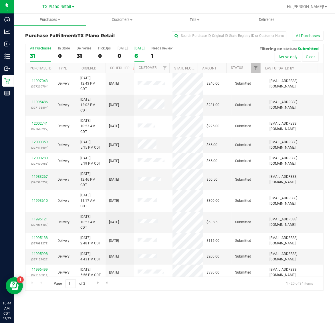
click at [144, 53] on div "6" at bounding box center [139, 56] width 10 height 7
click at [0, 0] on input "Tomorrow 6" at bounding box center [0, 0] width 0 height 0
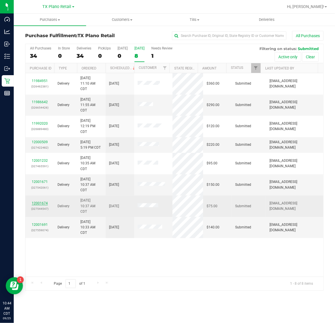
click at [44, 204] on link "12001674" at bounding box center [40, 203] width 16 height 4
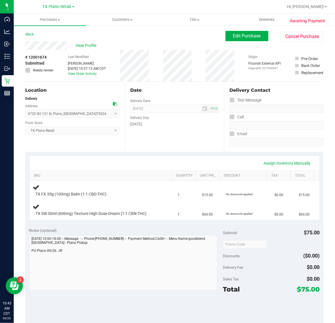
click at [44, 55] on span "# 12001674" at bounding box center [35, 57] width 21 height 6
copy span "12001674"
click at [49, 21] on span "Purchases" at bounding box center [50, 19] width 72 height 5
click at [48, 40] on span "Fulfillment" at bounding box center [31, 41] width 35 height 5
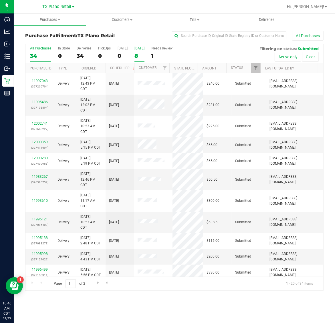
click at [138, 54] on div "8" at bounding box center [139, 56] width 10 height 7
click at [0, 0] on input "Tomorrow 8" at bounding box center [0, 0] width 0 height 0
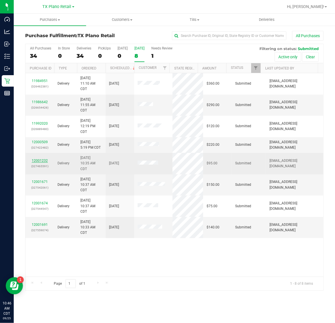
click at [41, 162] on link "12001232" at bounding box center [40, 161] width 16 height 4
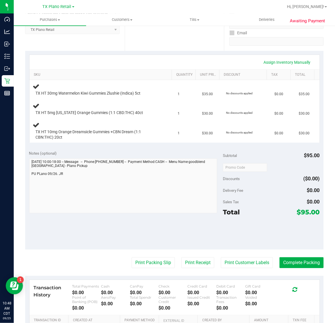
scroll to position [113, 0]
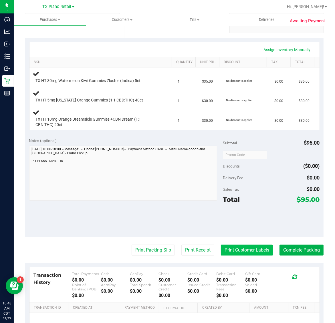
click at [240, 249] on button "Print Customer Labels" at bounding box center [247, 250] width 52 height 11
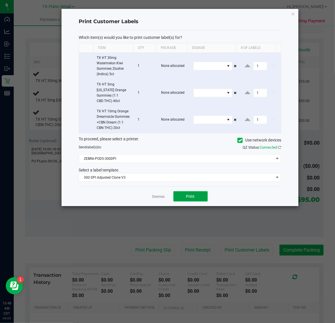
click at [198, 194] on button "Print" at bounding box center [190, 196] width 34 height 10
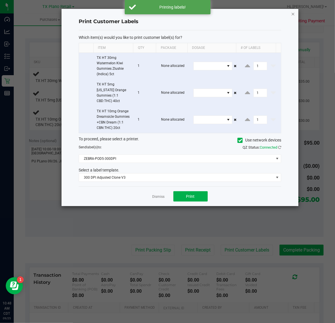
click at [293, 12] on icon "button" at bounding box center [293, 13] width 4 height 7
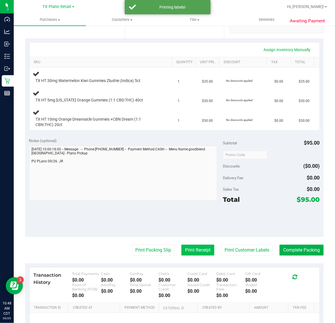
click at [188, 249] on button "Print Receipt" at bounding box center [197, 250] width 33 height 11
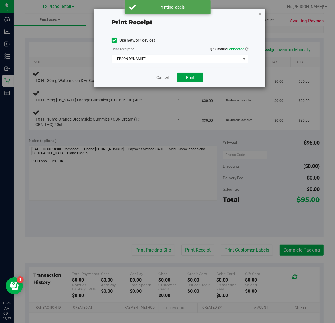
click at [190, 79] on span "Print" at bounding box center [190, 77] width 9 height 5
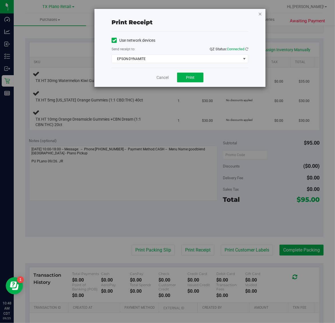
click at [260, 13] on icon "button" at bounding box center [260, 13] width 4 height 7
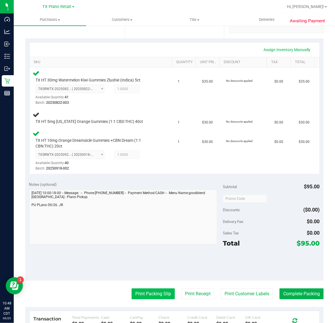
click at [140, 294] on button "Print Packing Slip" at bounding box center [153, 293] width 43 height 11
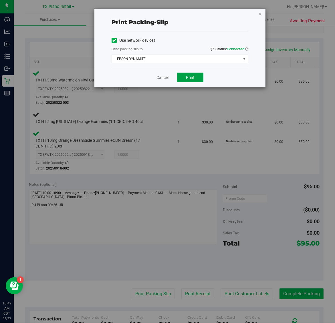
click at [181, 74] on button "Print" at bounding box center [190, 78] width 26 height 10
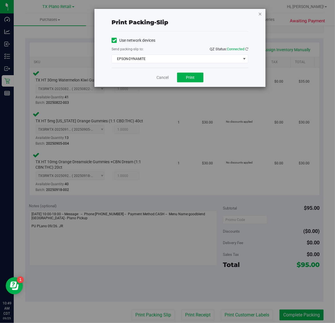
click at [260, 13] on icon "button" at bounding box center [260, 13] width 4 height 7
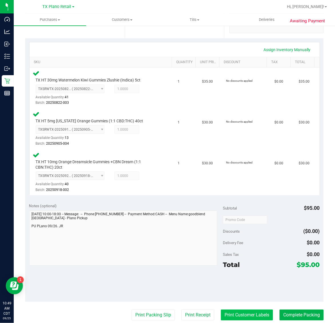
click at [240, 315] on button "Print Customer Labels" at bounding box center [247, 315] width 52 height 11
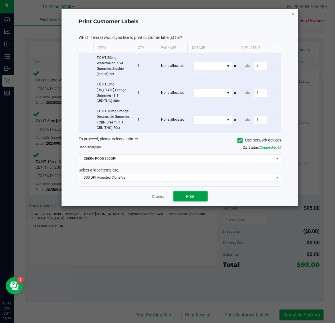
click at [200, 192] on button "Print" at bounding box center [190, 196] width 34 height 10
click at [292, 13] on icon "button" at bounding box center [293, 13] width 4 height 7
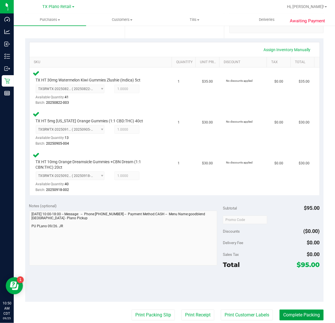
click at [299, 314] on button "Complete Packing" at bounding box center [301, 315] width 44 height 11
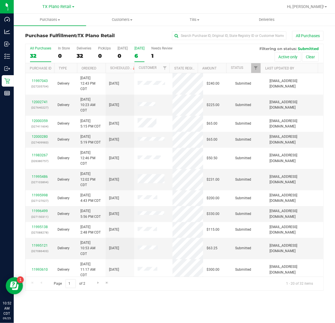
click at [141, 53] on div "6" at bounding box center [139, 56] width 10 height 7
click at [0, 0] on input "Tomorrow 6" at bounding box center [0, 0] width 0 height 0
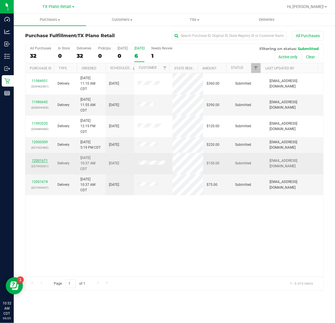
click at [42, 162] on link "12001671" at bounding box center [40, 161] width 16 height 4
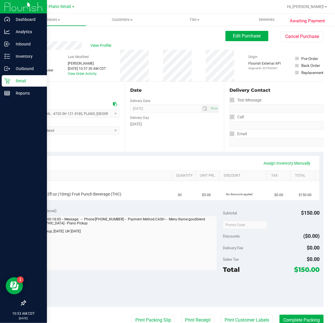
click at [20, 80] on p "Retail" at bounding box center [27, 80] width 34 height 7
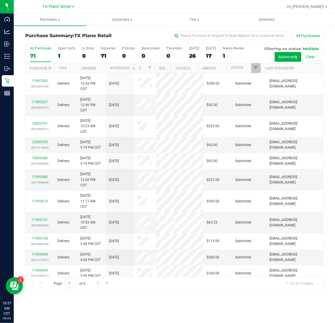
click at [57, 11] on div "TX Plano Retail TX Austin DC TX Plano Retail TX San Antonio Retail TX South-Aus…" at bounding box center [60, 6] width 86 height 11
click at [59, 5] on span "TX Plano Retail" at bounding box center [57, 6] width 29 height 5
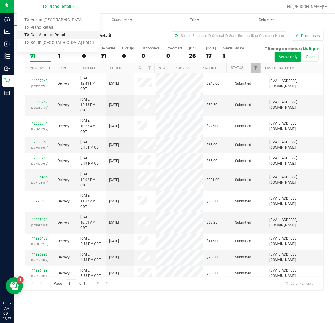
click at [55, 36] on link "TX San Antonio Retail" at bounding box center [58, 35] width 83 height 8
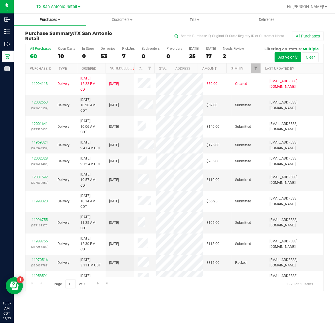
click at [44, 21] on span "Purchases" at bounding box center [50, 19] width 72 height 5
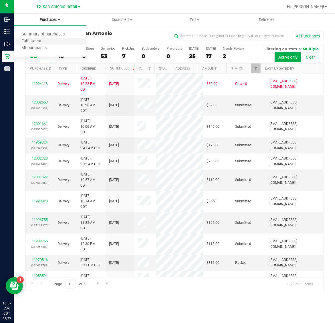
click at [54, 43] on li "Fulfillment" at bounding box center [50, 41] width 72 height 7
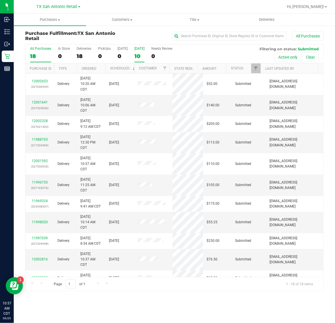
click at [142, 52] on label "[DATE] 10" at bounding box center [139, 55] width 10 height 16
click at [0, 0] on input "[DATE] 10" at bounding box center [0, 0] width 0 height 0
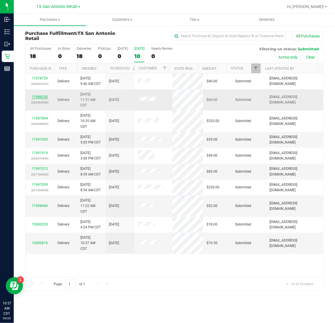
click at [43, 97] on link "11986230" at bounding box center [40, 97] width 16 height 4
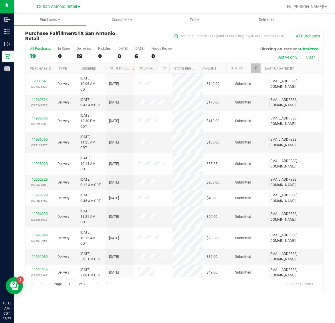
click at [59, 3] on div "TX San Antonio Retail TX Austin DC TX Plano Retail TX San Antonio Retail TX Sou…" at bounding box center [59, 6] width 44 height 7
click at [59, 5] on span "TX San Antonio Retail" at bounding box center [57, 6] width 41 height 5
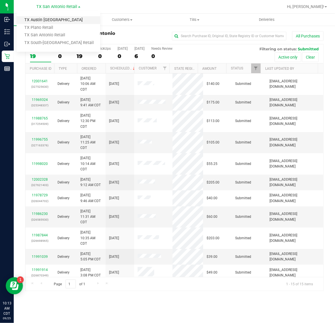
click at [56, 22] on link "TX Austin [GEOGRAPHIC_DATA]" at bounding box center [58, 20] width 83 height 8
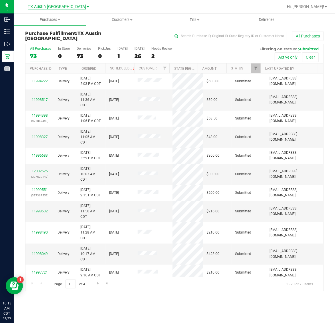
click at [60, 6] on span "TX Austin [GEOGRAPHIC_DATA]" at bounding box center [57, 6] width 58 height 5
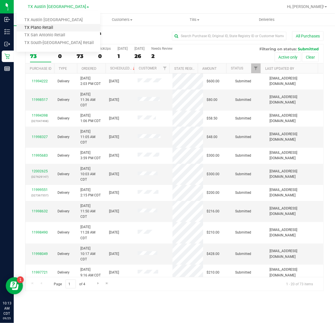
click at [56, 29] on link "TX Plano Retail" at bounding box center [58, 28] width 83 height 8
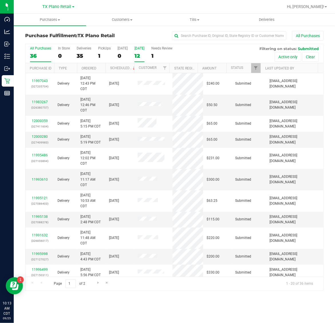
click at [137, 56] on div "12" at bounding box center [139, 56] width 10 height 7
click at [0, 0] on input "[DATE] 12" at bounding box center [0, 0] width 0 height 0
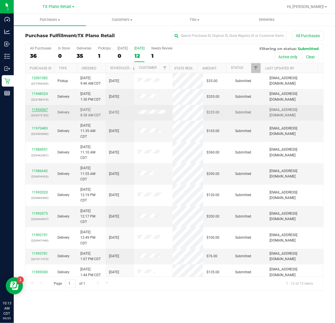
click at [38, 109] on link "11954367" at bounding box center [40, 110] width 16 height 4
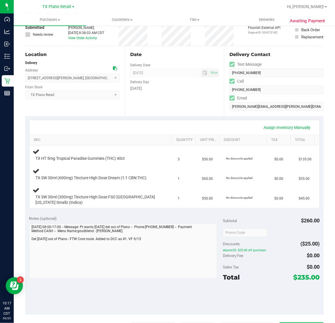
scroll to position [107, 0]
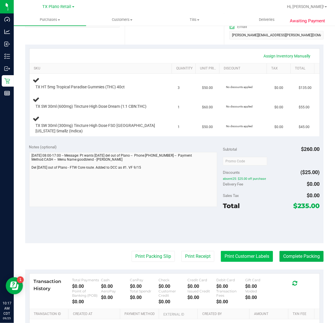
click at [244, 256] on button "Print Customer Labels" at bounding box center [247, 256] width 52 height 11
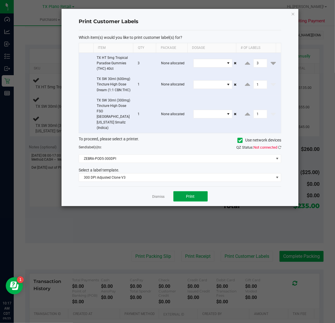
click at [198, 194] on button "Print" at bounding box center [190, 196] width 34 height 10
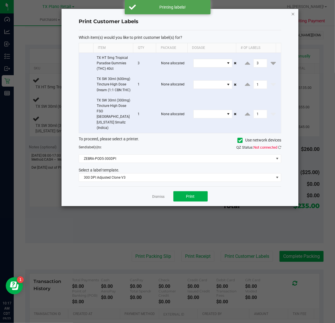
click at [292, 16] on icon "button" at bounding box center [293, 13] width 4 height 7
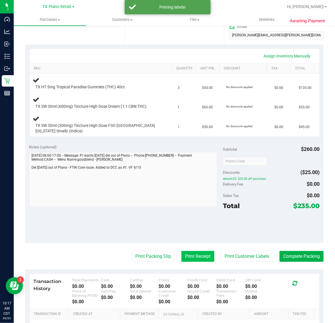
click at [190, 256] on button "Print Receipt" at bounding box center [197, 256] width 33 height 11
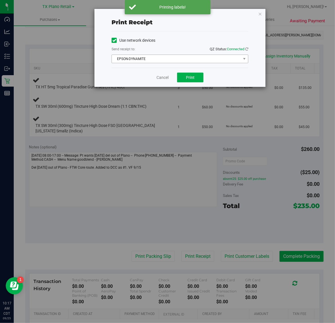
click at [188, 63] on span "EPSON-DYNAMITE" at bounding box center [176, 59] width 129 height 8
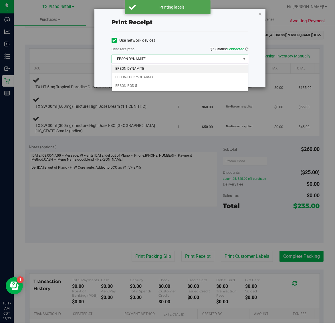
click at [186, 113] on div "Print receipt Use network devices Send receipt to: QZ Status: Connected EPSON-D…" at bounding box center [169, 161] width 339 height 323
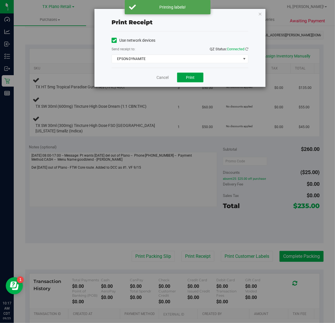
click at [190, 78] on span "Print" at bounding box center [190, 77] width 9 height 5
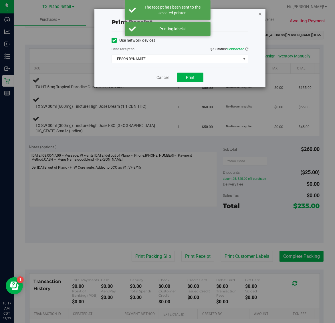
click at [260, 14] on icon "button" at bounding box center [260, 13] width 4 height 7
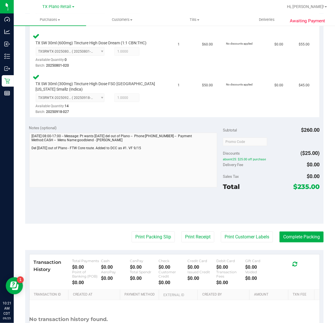
scroll to position [240, 0]
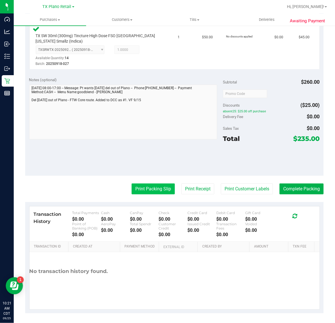
click at [150, 187] on button "Print Packing Slip" at bounding box center [153, 189] width 43 height 11
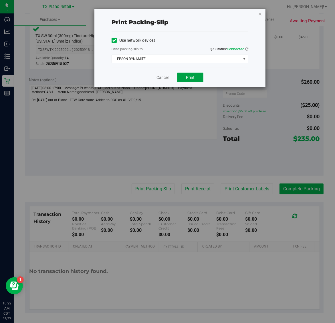
click at [185, 79] on button "Print" at bounding box center [190, 78] width 26 height 10
click at [260, 13] on icon "button" at bounding box center [260, 13] width 4 height 7
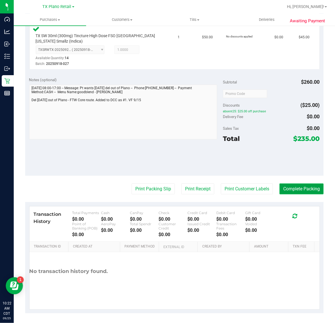
click at [298, 186] on button "Complete Packing" at bounding box center [301, 189] width 44 height 11
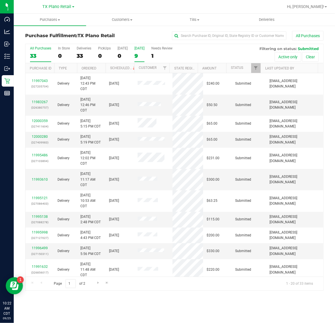
click at [137, 53] on div "9" at bounding box center [139, 56] width 10 height 7
click at [0, 0] on input "Tomorrow 9" at bounding box center [0, 0] width 0 height 0
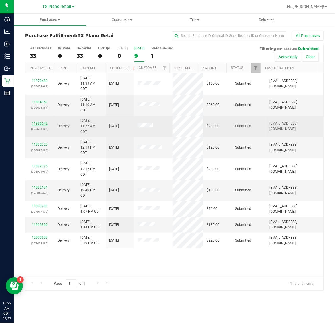
click at [41, 125] on link "11986642" at bounding box center [40, 123] width 16 height 4
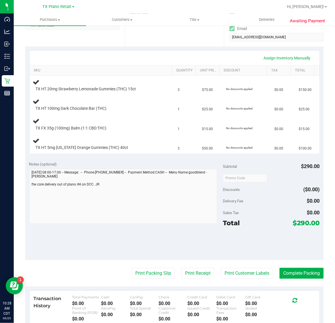
scroll to position [107, 0]
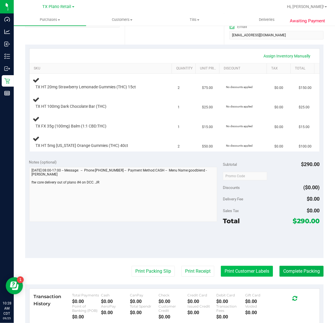
click at [244, 271] on button "Print Customer Labels" at bounding box center [247, 271] width 52 height 11
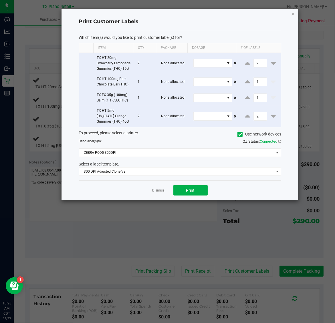
click at [240, 279] on ngb-modal-window "Print Customer Labels Which item(s) would you like to print customer label(s) f…" at bounding box center [169, 161] width 339 height 323
click at [191, 193] on span "Print" at bounding box center [190, 190] width 9 height 5
click at [292, 13] on icon "button" at bounding box center [293, 13] width 4 height 7
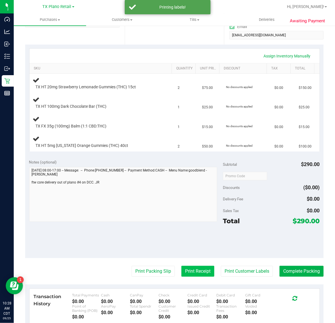
click at [192, 271] on button "Print Receipt" at bounding box center [197, 271] width 33 height 11
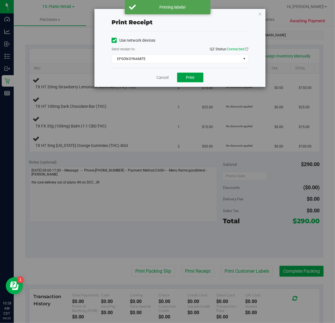
click at [192, 77] on span "Print" at bounding box center [190, 77] width 9 height 5
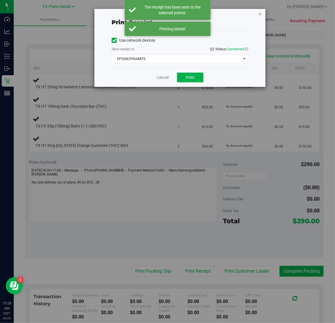
click at [260, 13] on icon "button" at bounding box center [260, 13] width 4 height 7
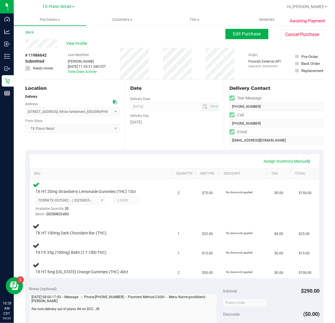
scroll to position [0, 0]
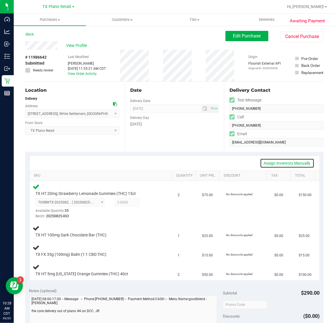
click at [293, 163] on link "Assign Inventory Manually" at bounding box center [287, 163] width 54 height 10
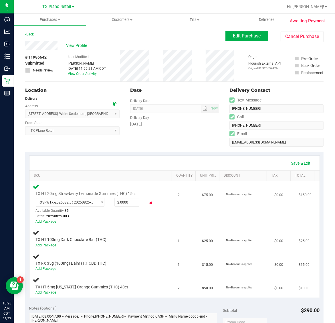
click at [148, 204] on icon at bounding box center [151, 203] width 6 height 7
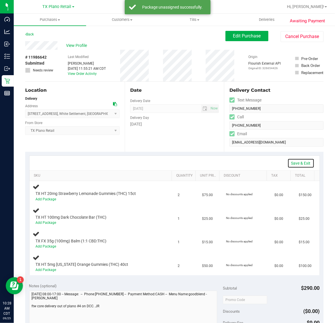
click at [299, 164] on link "Save & Exit" at bounding box center [300, 163] width 27 height 10
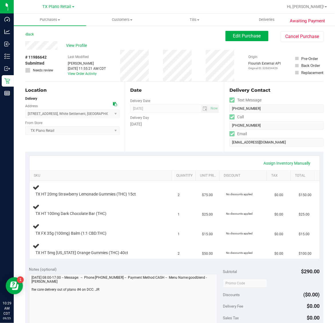
click at [45, 57] on span "# 11986642" at bounding box center [35, 57] width 21 height 6
copy span "11986642"
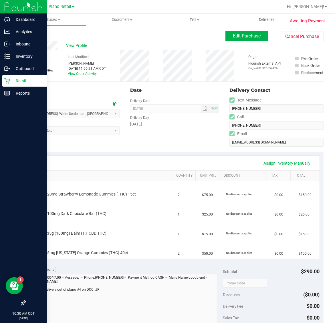
click at [9, 81] on icon at bounding box center [7, 81] width 6 height 6
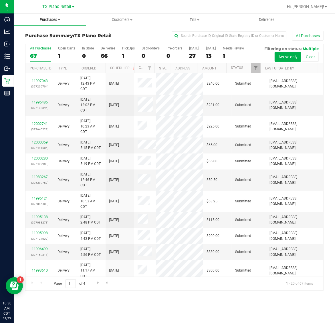
click at [49, 23] on uib-tab-heading "Purchases Summary of purchases Fulfillment All purchases" at bounding box center [50, 20] width 72 height 12
click at [52, 38] on li "Fulfillment" at bounding box center [50, 41] width 72 height 7
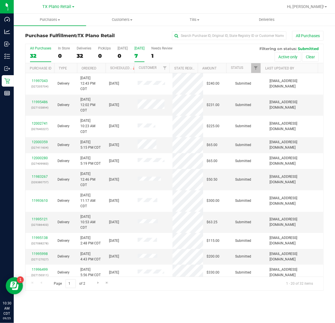
click at [144, 53] on div "7" at bounding box center [139, 56] width 10 height 7
click at [0, 0] on input "Tomorrow 7" at bounding box center [0, 0] width 0 height 0
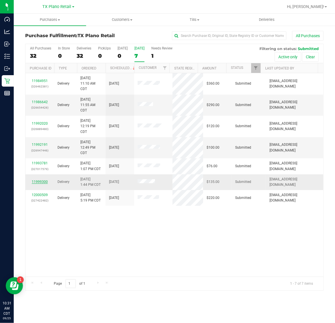
click at [42, 182] on link "11999300" at bounding box center [40, 182] width 16 height 4
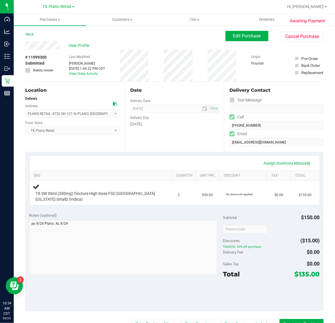
scroll to position [36, 0]
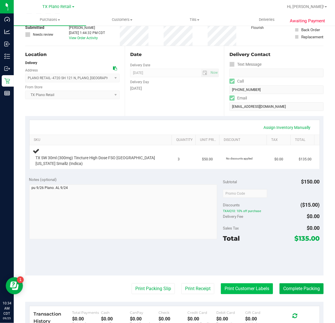
click at [249, 290] on button "Print Customer Labels" at bounding box center [247, 288] width 52 height 11
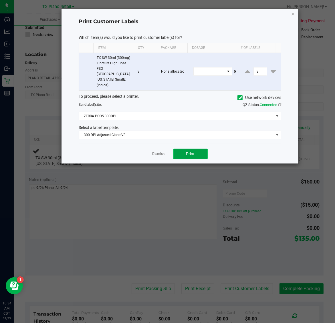
click at [190, 152] on span "Print" at bounding box center [190, 154] width 9 height 5
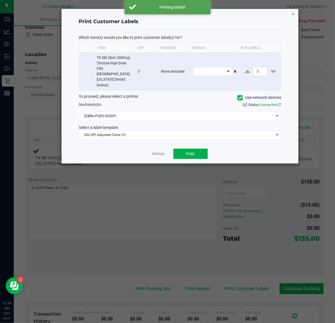
click at [292, 15] on icon "button" at bounding box center [293, 13] width 4 height 7
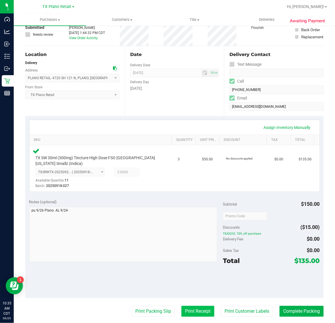
click at [195, 311] on button "Print Receipt" at bounding box center [197, 311] width 33 height 11
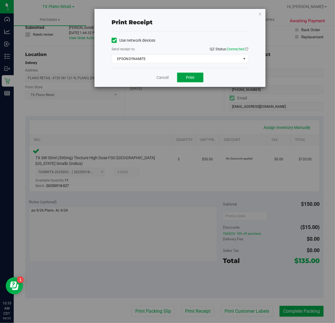
click at [188, 76] on span "Print" at bounding box center [190, 77] width 9 height 5
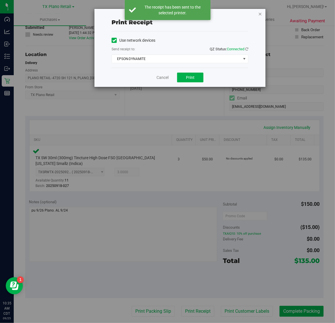
click at [261, 13] on icon "button" at bounding box center [260, 13] width 4 height 7
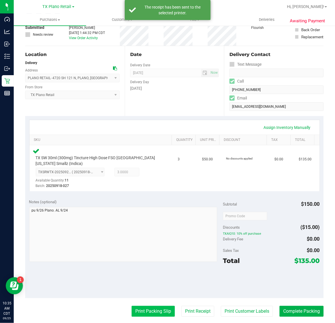
click at [148, 310] on button "Print Packing Slip" at bounding box center [153, 311] width 43 height 11
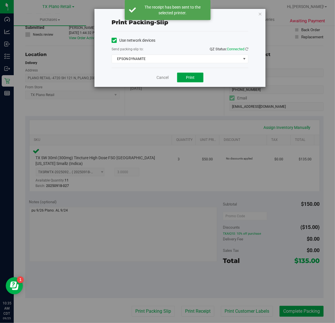
click at [187, 79] on span "Print" at bounding box center [190, 77] width 9 height 5
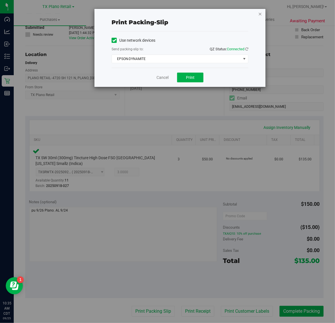
click at [260, 13] on icon "button" at bounding box center [260, 13] width 4 height 7
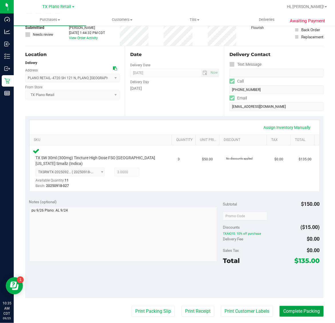
click at [300, 312] on button "Complete Packing" at bounding box center [301, 311] width 44 height 11
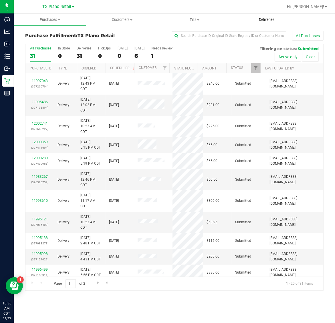
click at [267, 21] on span "Deliveries" at bounding box center [266, 19] width 31 height 5
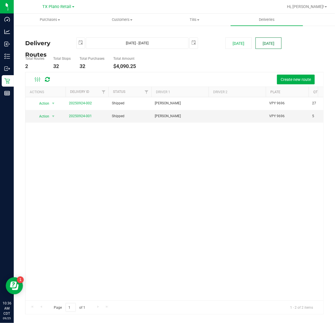
click at [267, 46] on button "[DATE]" at bounding box center [268, 42] width 26 height 11
type input "Sep 26, 2025 - Sep 26, 2025"
type input "2025-09-26"
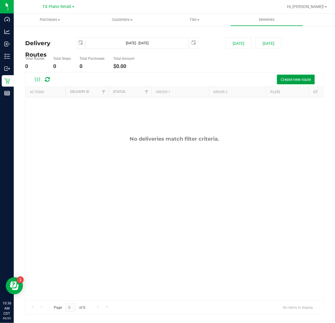
click at [295, 79] on span "Create new route" at bounding box center [295, 79] width 30 height 5
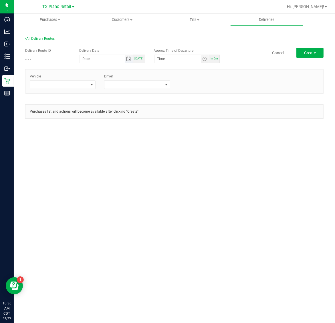
click at [128, 58] on span "Toggle calendar" at bounding box center [128, 59] width 5 height 5
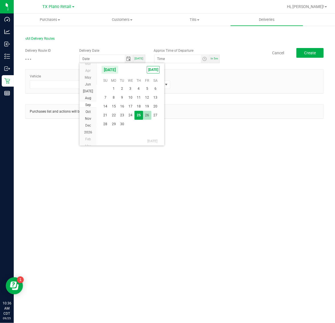
click at [147, 115] on span "26" at bounding box center [147, 115] width 8 height 9
type input "[DATE]"
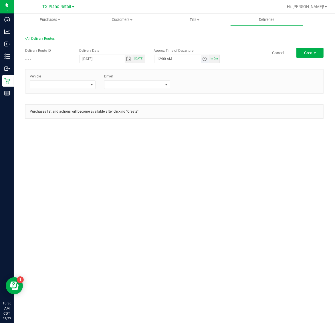
click at [204, 58] on span "Toggle time list" at bounding box center [204, 59] width 5 height 5
drag, startPoint x: 163, startPoint y: 122, endPoint x: 208, endPoint y: 124, distance: 44.3
click at [165, 122] on span "5" at bounding box center [166, 123] width 2 height 4
click at [199, 122] on span "AM" at bounding box center [201, 123] width 5 height 4
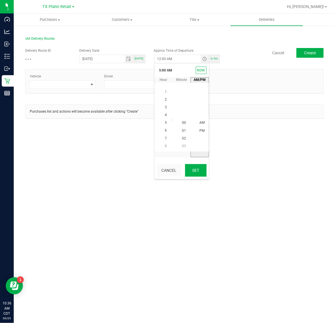
click at [198, 170] on button "Set" at bounding box center [195, 170] width 21 height 13
type input "5:00 AM"
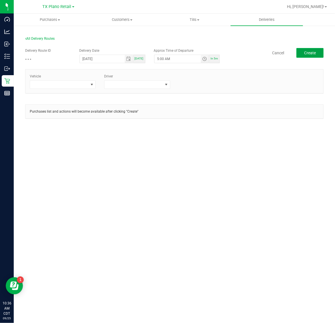
click at [319, 53] on button "Create" at bounding box center [309, 53] width 27 height 10
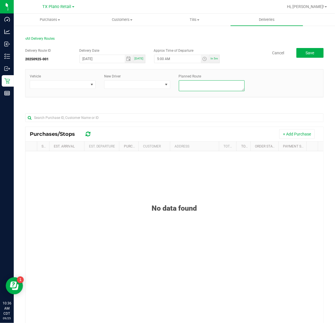
click at [212, 85] on textarea at bounding box center [212, 85] width 66 height 11
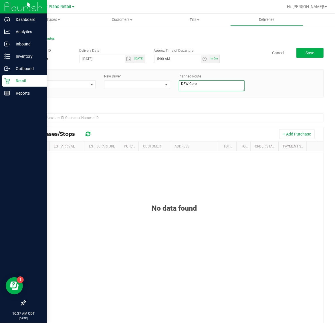
type textarea "DFW Core"
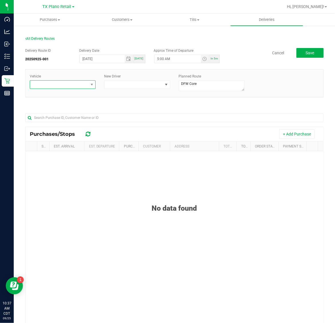
click at [75, 86] on span at bounding box center [59, 85] width 58 height 8
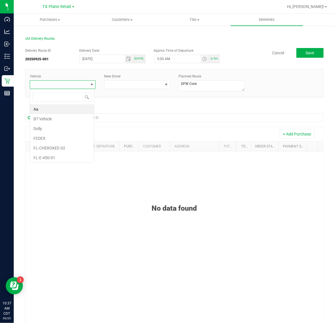
scroll to position [9, 65]
type input "54"
click at [71, 109] on li "TX-ESCAPE-54" at bounding box center [62, 109] width 64 height 10
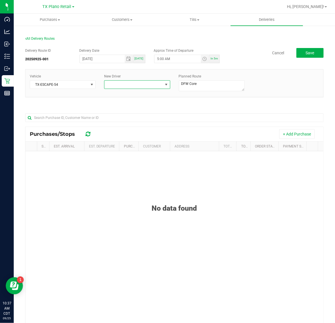
click at [134, 87] on span at bounding box center [133, 85] width 58 height 8
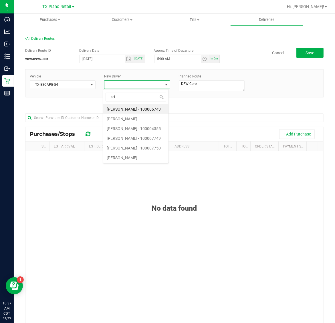
type input "kelt"
click at [142, 107] on li "[PERSON_NAME]" at bounding box center [135, 109] width 64 height 10
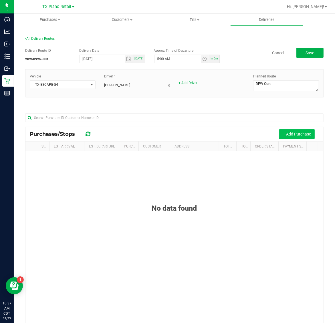
click at [290, 137] on button "+ Add Purchase" at bounding box center [296, 134] width 35 height 10
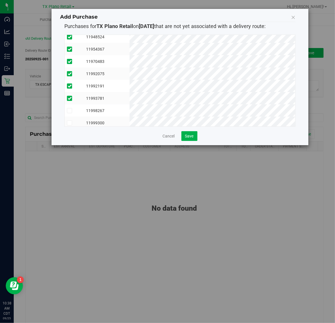
scroll to position [23, 0]
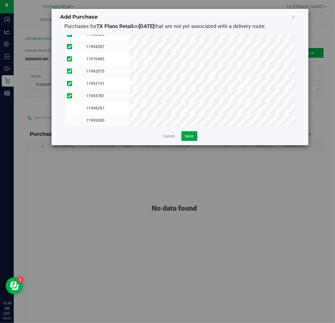
click at [189, 134] on span "Save" at bounding box center [189, 136] width 9 height 5
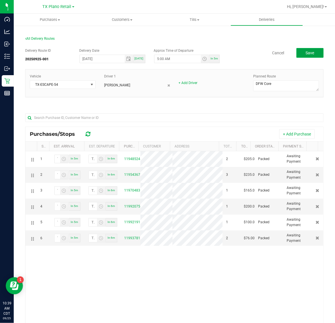
click at [308, 51] on span "Save" at bounding box center [309, 53] width 9 height 5
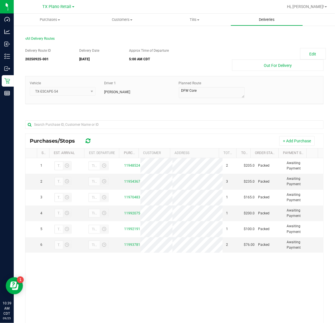
click at [269, 17] on span "Deliveries" at bounding box center [266, 19] width 31 height 5
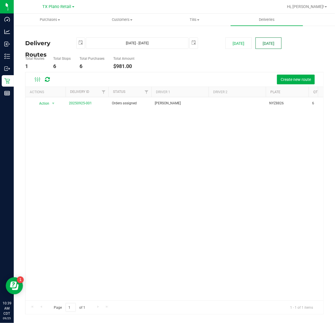
click at [272, 40] on button "[DATE]" at bounding box center [268, 42] width 26 height 11
click at [295, 79] on span "Create new route" at bounding box center [295, 79] width 30 height 5
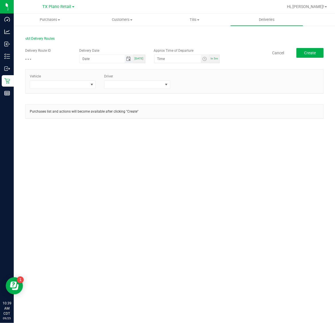
click at [131, 61] on span "Toggle calendar" at bounding box center [128, 59] width 5 height 5
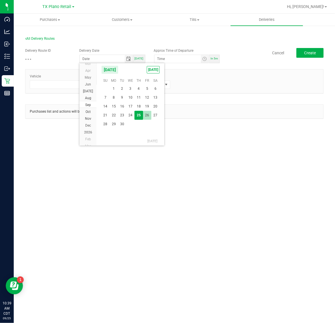
click at [145, 116] on span "26" at bounding box center [147, 115] width 8 height 9
type input "[DATE]"
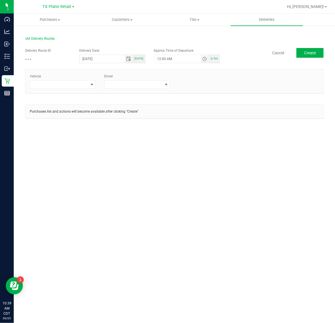
click at [205, 57] on span "Toggle time list" at bounding box center [204, 59] width 5 height 5
click at [165, 123] on span "5" at bounding box center [166, 123] width 2 height 4
click at [201, 122] on span "AM" at bounding box center [201, 123] width 5 height 4
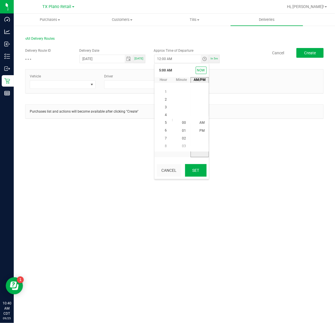
click at [194, 174] on button "Set" at bounding box center [195, 170] width 21 height 13
type input "5:00 AM"
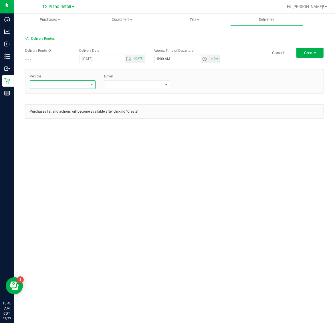
click at [81, 85] on span at bounding box center [59, 85] width 58 height 8
type input "54"
click at [74, 109] on li "TX-ESCAPE-54" at bounding box center [62, 109] width 65 height 10
click at [142, 81] on span at bounding box center [133, 85] width 58 height 8
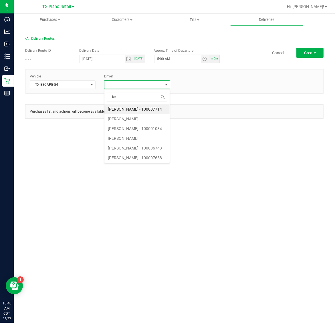
type input "kel"
click at [148, 109] on li "[PERSON_NAME]" at bounding box center [136, 109] width 65 height 10
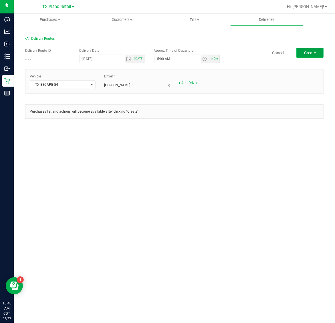
click at [310, 55] on span "Create" at bounding box center [310, 53] width 12 height 5
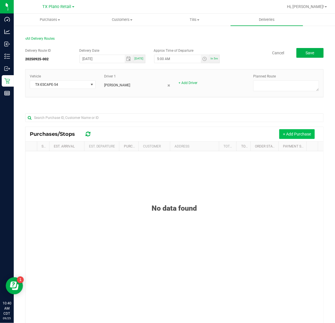
click at [299, 134] on button "+ Add Purchase" at bounding box center [296, 134] width 35 height 10
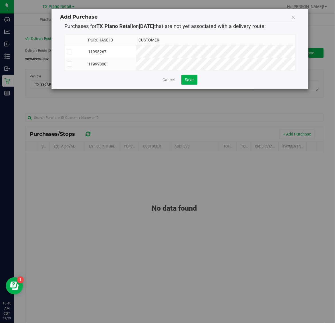
click at [136, 49] on td "11998267" at bounding box center [111, 51] width 51 height 13
click at [136, 62] on td "11999300" at bounding box center [111, 64] width 51 height 12
click at [191, 82] on span "Save" at bounding box center [189, 79] width 9 height 5
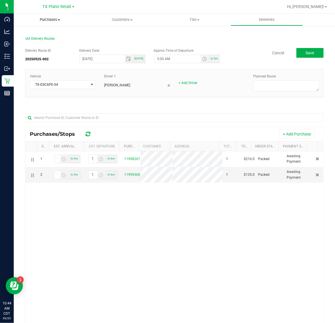
click at [46, 17] on span "Purchases" at bounding box center [50, 19] width 72 height 5
click at [47, 40] on span "Fulfillment" at bounding box center [31, 41] width 35 height 5
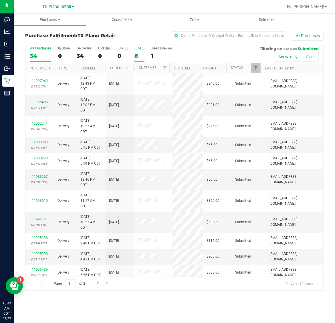
click at [139, 53] on div "8" at bounding box center [139, 56] width 10 height 7
click at [0, 0] on input "Tomorrow 8" at bounding box center [0, 0] width 0 height 0
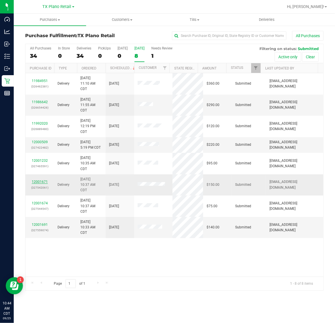
click at [40, 184] on link "12001671" at bounding box center [40, 182] width 16 height 4
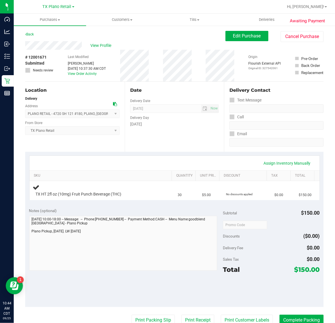
click at [45, 58] on span "# 12001671" at bounding box center [35, 57] width 21 height 6
copy span "12001671"
click at [47, 21] on span "Purchases" at bounding box center [50, 19] width 72 height 5
click at [47, 42] on span "Fulfillment" at bounding box center [31, 41] width 35 height 5
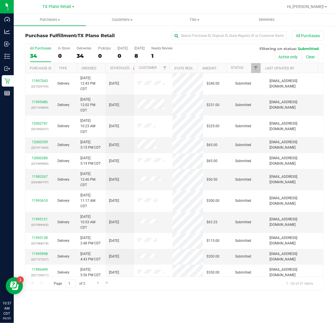
click at [64, 8] on span "TX Plano Retail" at bounding box center [57, 6] width 29 height 5
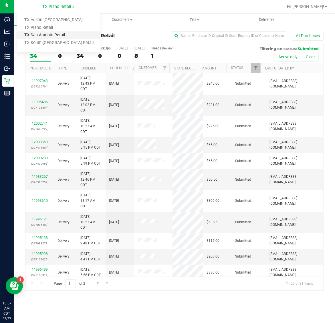
click at [57, 34] on link "TX San Antonio Retail" at bounding box center [58, 35] width 83 height 8
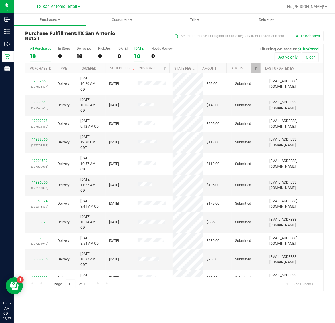
click at [143, 50] on div "[DATE]" at bounding box center [139, 49] width 10 height 4
click at [0, 0] on input "[DATE] 10" at bounding box center [0, 0] width 0 height 0
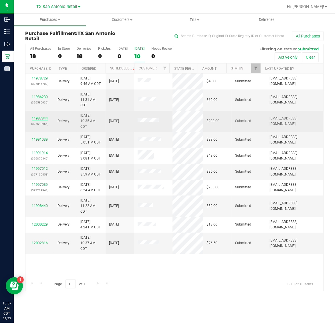
click at [42, 120] on link "11987844" at bounding box center [40, 118] width 16 height 4
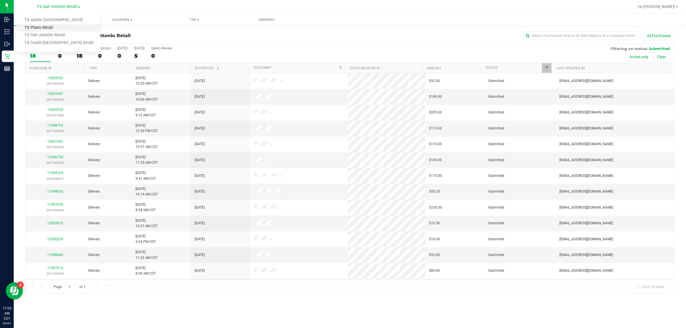
click at [56, 24] on link "TX Plano Retail" at bounding box center [58, 28] width 83 height 8
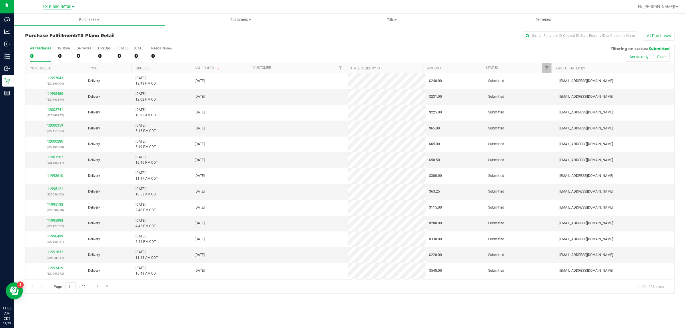
click at [59, 9] on span "TX Plano Retail" at bounding box center [57, 6] width 29 height 5
click at [59, 19] on link "TX Austin [GEOGRAPHIC_DATA]" at bounding box center [58, 20] width 83 height 8
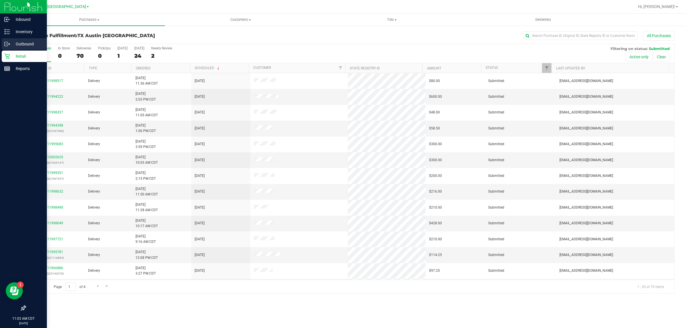
click at [14, 41] on p "Outbound" at bounding box center [27, 44] width 34 height 7
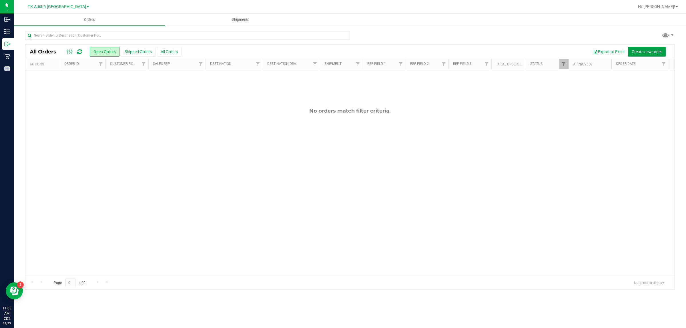
click at [638, 51] on span "Create new order" at bounding box center [647, 51] width 30 height 5
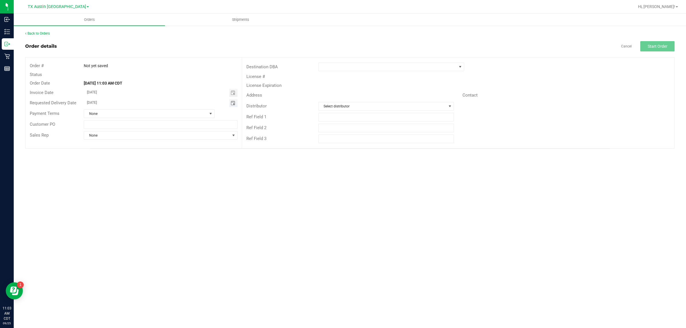
click at [234, 102] on span "Toggle calendar" at bounding box center [233, 103] width 5 height 5
click at [154, 113] on span "TODAY" at bounding box center [157, 113] width 13 height 7
type input "[DATE]"
click at [381, 69] on span at bounding box center [388, 67] width 138 height 8
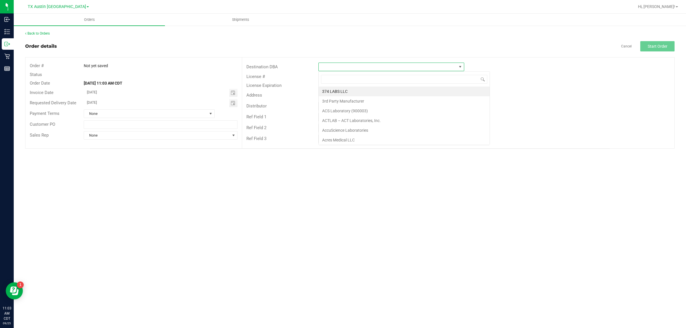
scroll to position [9, 146]
type input "tx"
click at [378, 100] on li "TX San Antonio Retail" at bounding box center [391, 101] width 145 height 10
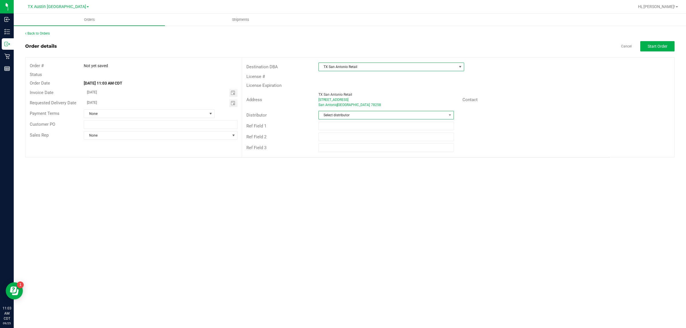
click at [383, 114] on span "Select distributor" at bounding box center [383, 115] width 128 height 8
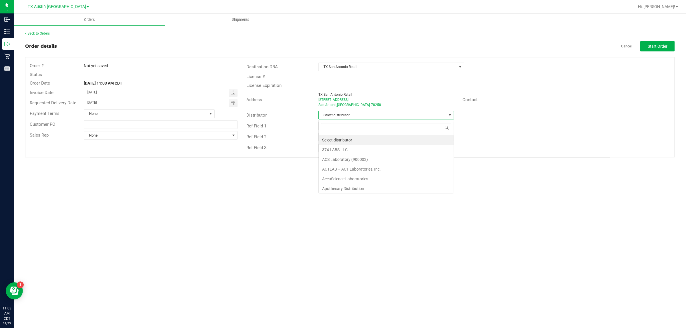
scroll to position [9, 135]
type input "aus"
click at [383, 142] on li "Austin DC" at bounding box center [386, 140] width 135 height 10
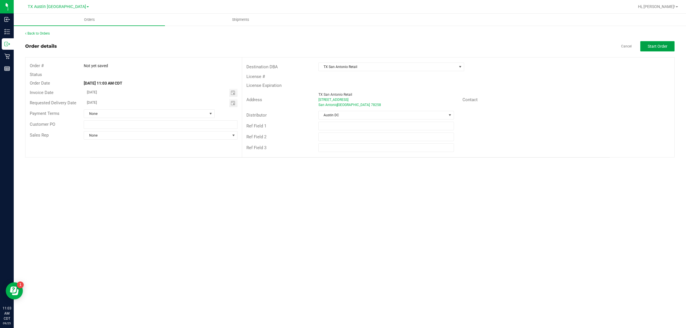
click at [668, 45] on button "Start Order" at bounding box center [657, 46] width 34 height 10
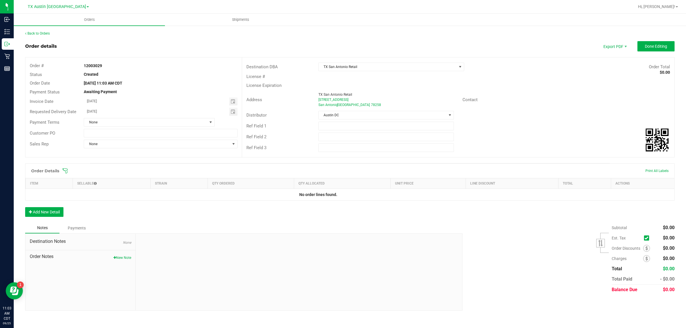
click at [66, 170] on icon at bounding box center [65, 171] width 6 height 6
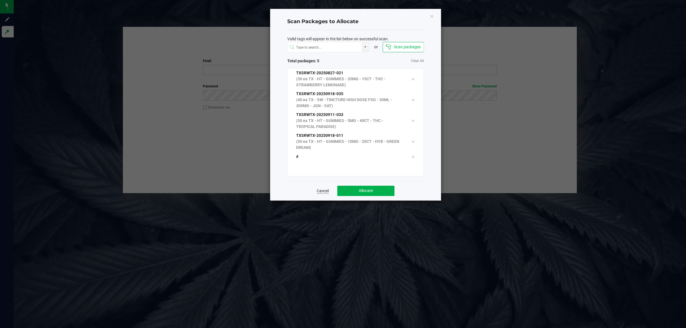
click at [321, 192] on link "Cancel" at bounding box center [323, 191] width 12 height 6
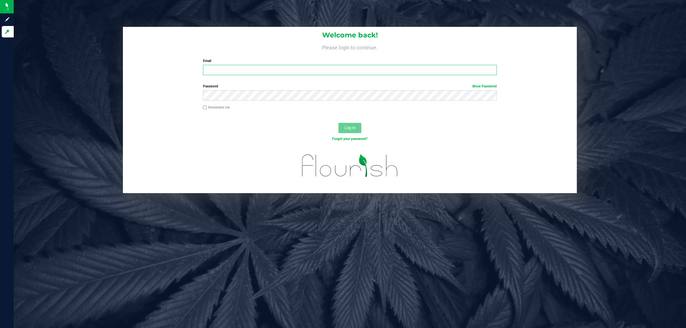
click at [355, 69] on input "Email" at bounding box center [350, 70] width 294 height 10
click at [252, 68] on input "Email" at bounding box center [350, 70] width 294 height 10
type input "[EMAIL_ADDRESS][DOMAIN_NAME]"
click at [338, 123] on button "Log In" at bounding box center [349, 128] width 23 height 10
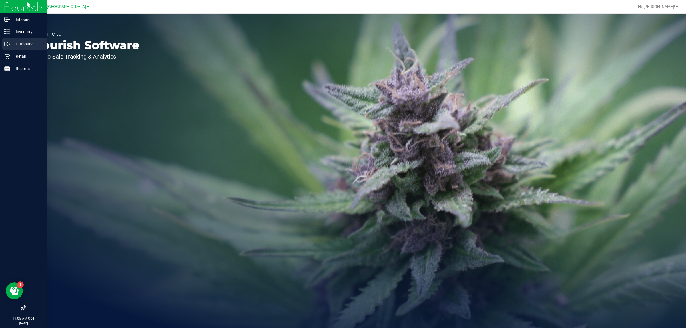
click at [26, 43] on p "Outbound" at bounding box center [27, 44] width 34 height 7
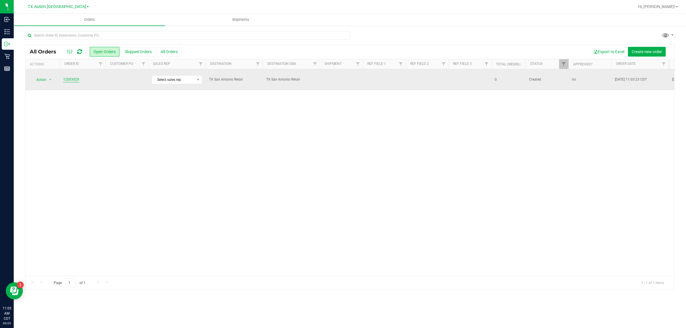
click at [72, 78] on link "12003029" at bounding box center [71, 79] width 16 height 5
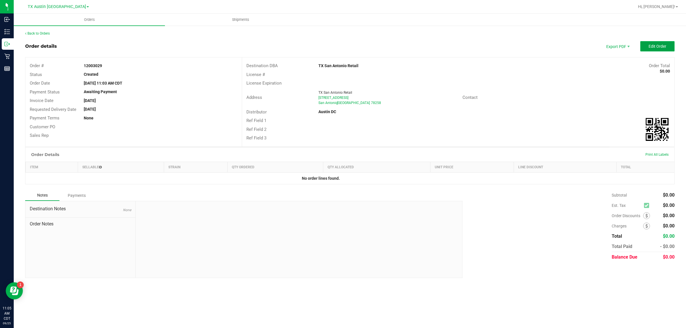
click at [659, 45] on span "Edit Order" at bounding box center [658, 46] width 18 height 5
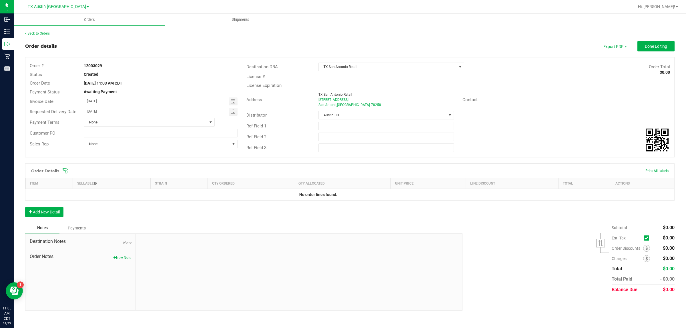
click at [68, 172] on icon at bounding box center [65, 171] width 6 height 6
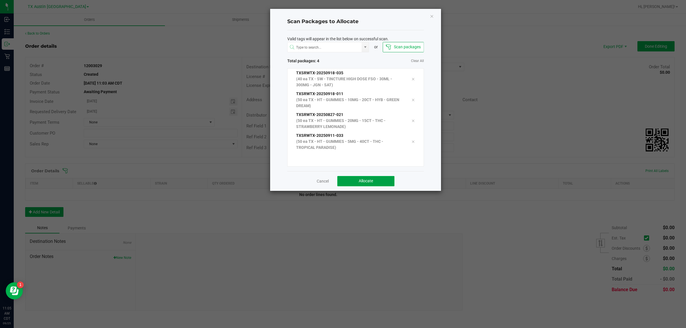
click at [371, 182] on span "Allocate" at bounding box center [366, 181] width 14 height 5
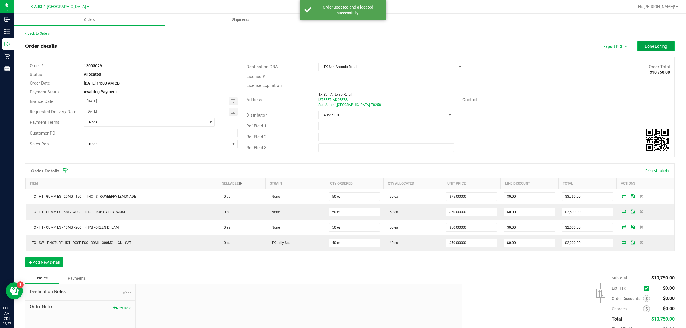
click at [657, 46] on span "Done Editing" at bounding box center [656, 46] width 22 height 5
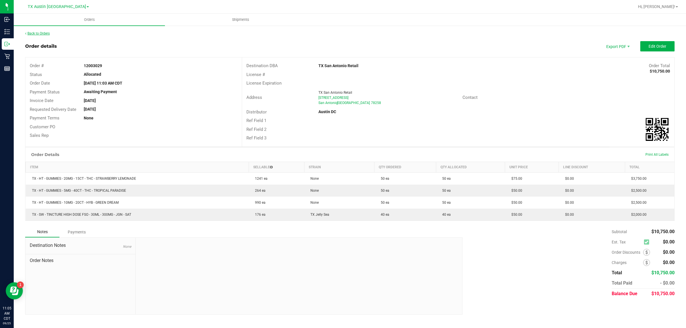
click at [37, 32] on link "Back to Orders" at bounding box center [37, 33] width 25 height 4
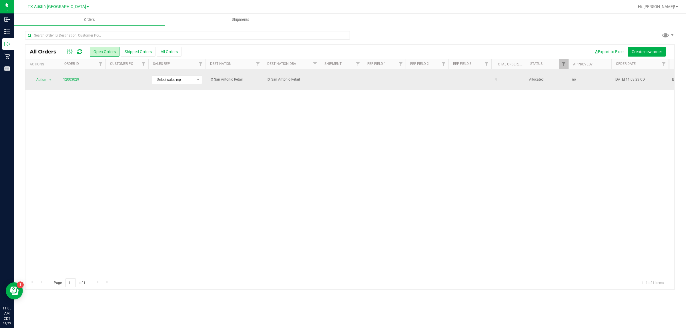
click at [119, 82] on td at bounding box center [126, 79] width 43 height 21
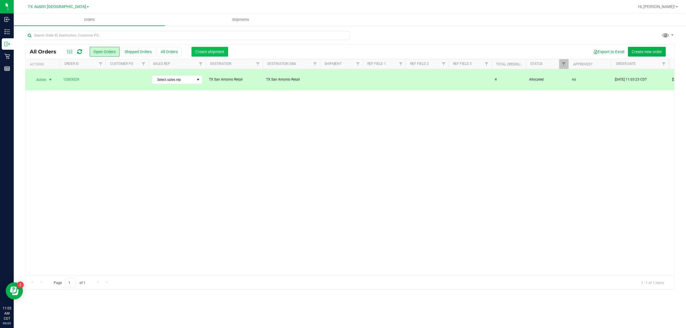
click at [200, 54] on span "Create shipment" at bounding box center [209, 51] width 29 height 5
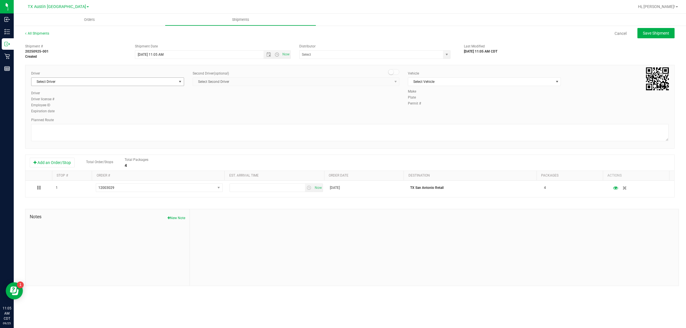
click at [145, 79] on span "Select Driver" at bounding box center [103, 82] width 145 height 8
type input "bat"
click at [439, 81] on span "Select Vehicle" at bounding box center [480, 82] width 145 height 8
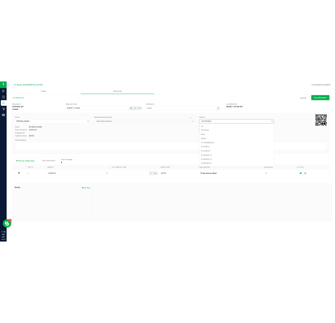
scroll to position [363, 0]
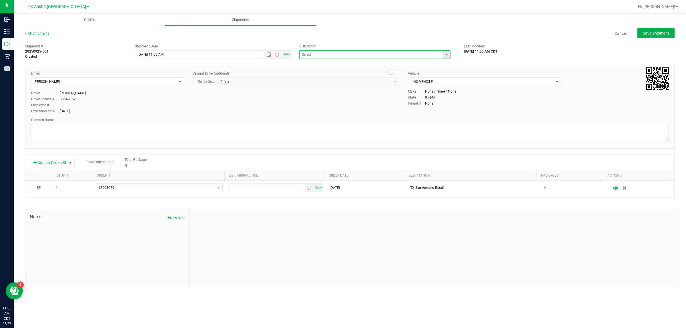
click at [365, 50] on span at bounding box center [374, 54] width 151 height 9
click at [366, 53] on input "text" at bounding box center [369, 55] width 139 height 8
click at [363, 67] on li "Austin DC" at bounding box center [375, 64] width 151 height 9
type input "Austin DC"
click at [285, 56] on span "Now" at bounding box center [286, 54] width 10 height 8
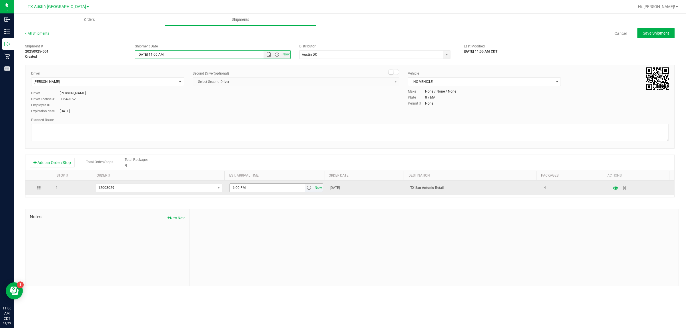
click at [316, 189] on span "Now" at bounding box center [319, 188] width 10 height 8
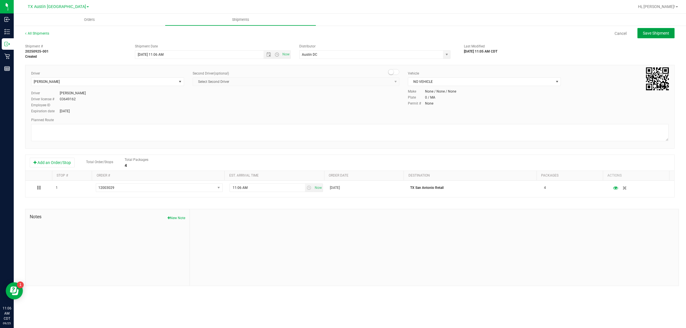
click at [658, 30] on button "Save Shipment" at bounding box center [656, 33] width 37 height 10
type input "[DATE] 4:06 PM"
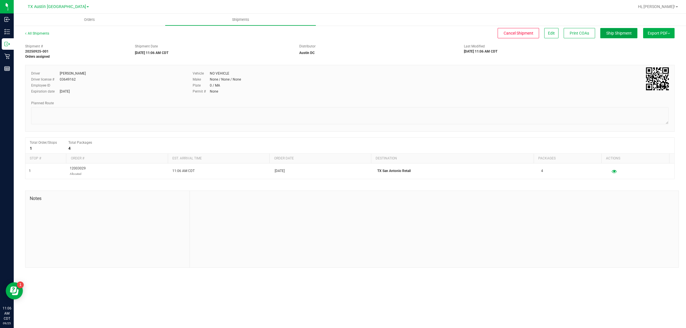
click at [607, 29] on button "Ship Shipment" at bounding box center [618, 33] width 37 height 10
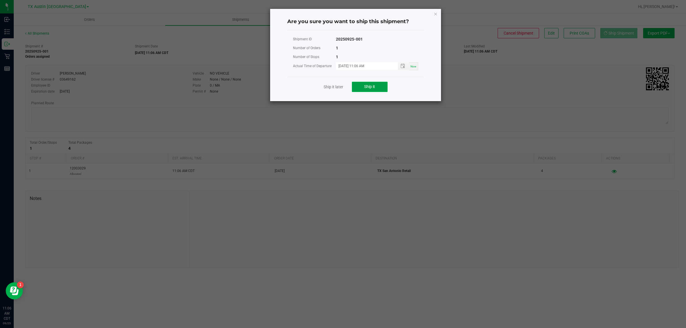
click at [378, 89] on button "Ship it" at bounding box center [370, 87] width 36 height 10
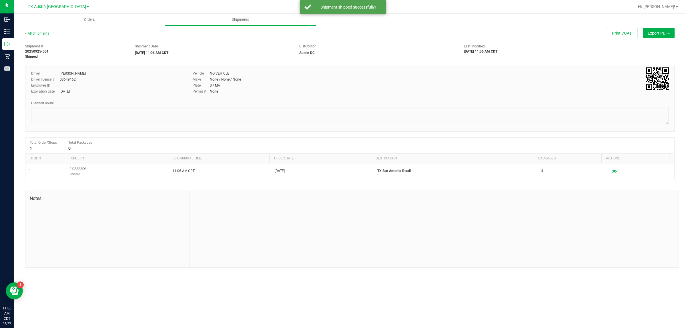
click at [56, 9] on div "TX Austin [GEOGRAPHIC_DATA]" at bounding box center [58, 6] width 61 height 7
click at [57, 8] on span "TX Austin [GEOGRAPHIC_DATA]" at bounding box center [57, 6] width 58 height 5
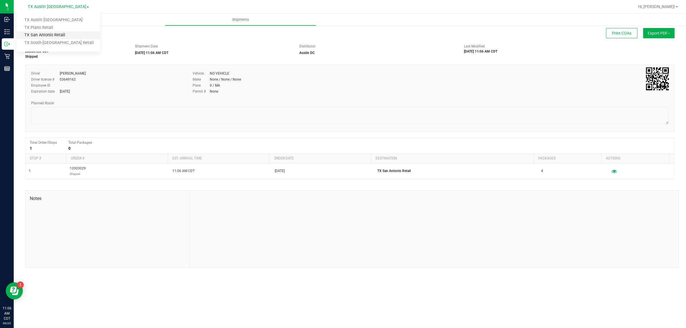
click at [69, 35] on link "TX San Antonio Retail" at bounding box center [58, 35] width 83 height 8
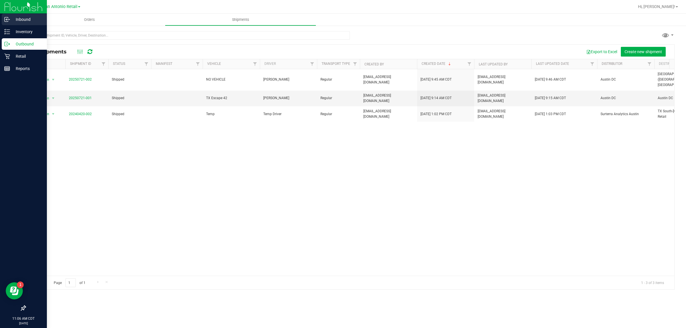
click at [17, 16] on p "Inbound" at bounding box center [27, 19] width 34 height 7
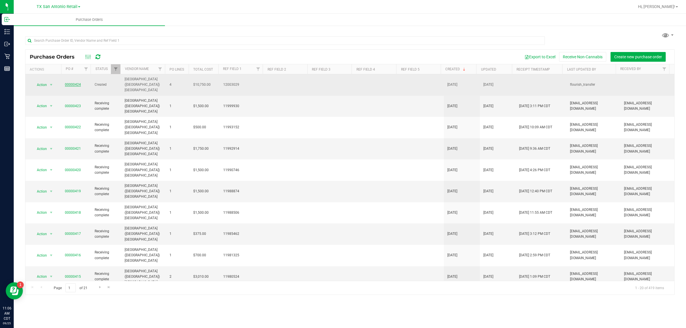
click at [72, 83] on link "00000424" at bounding box center [73, 85] width 16 height 4
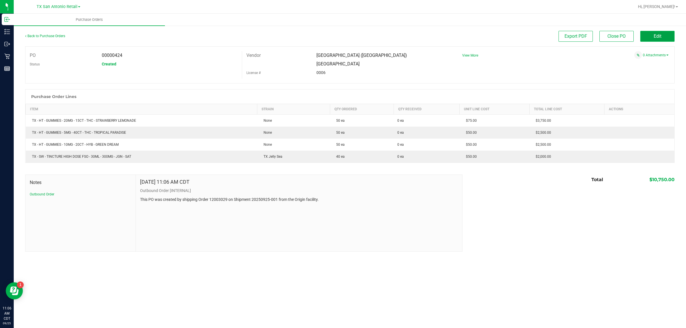
click at [661, 31] on button "Edit" at bounding box center [657, 36] width 34 height 11
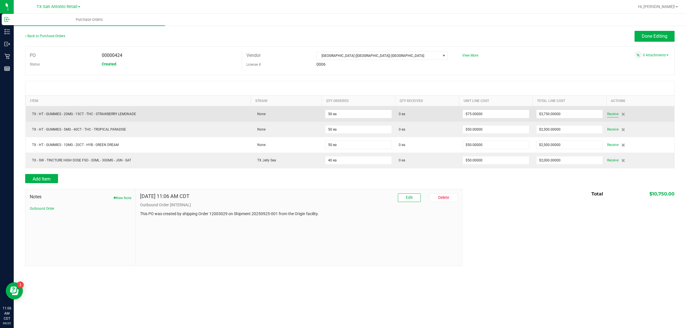
click at [612, 114] on span "Receive" at bounding box center [612, 114] width 11 height 7
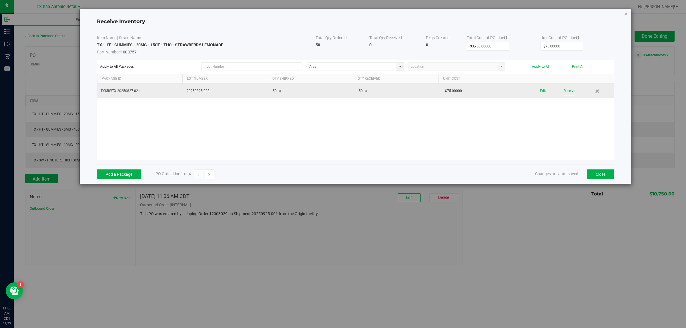
click at [565, 90] on button "Receive" at bounding box center [569, 91] width 11 height 10
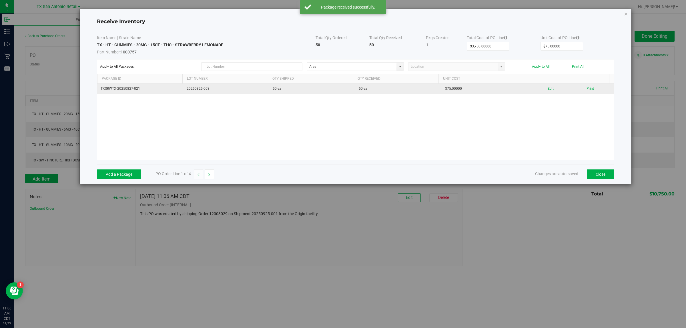
drag, startPoint x: 209, startPoint y: 175, endPoint x: 228, endPoint y: 172, distance: 18.8
click at [211, 175] on button "button" at bounding box center [209, 175] width 9 height 10
type input "$2,500.00000"
type input "$50.00000"
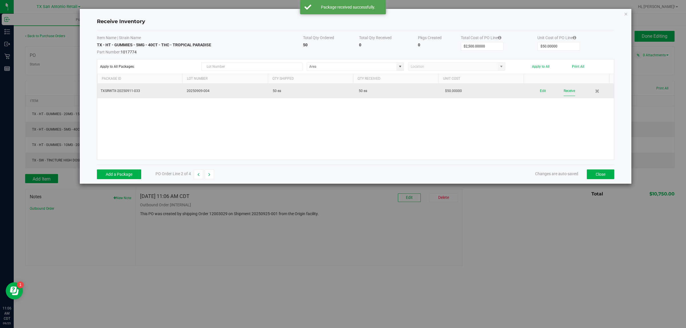
click at [567, 89] on button "Receive" at bounding box center [569, 91] width 11 height 10
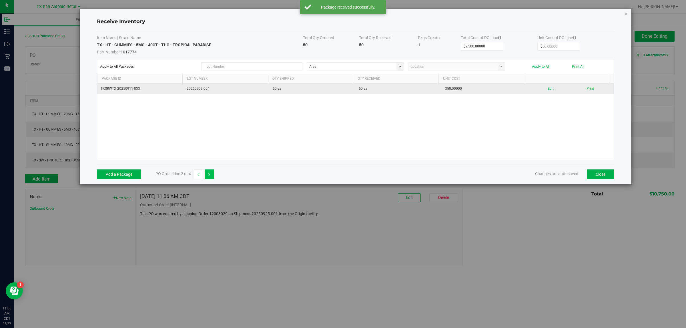
click at [210, 177] on icon "button" at bounding box center [209, 175] width 2 height 4
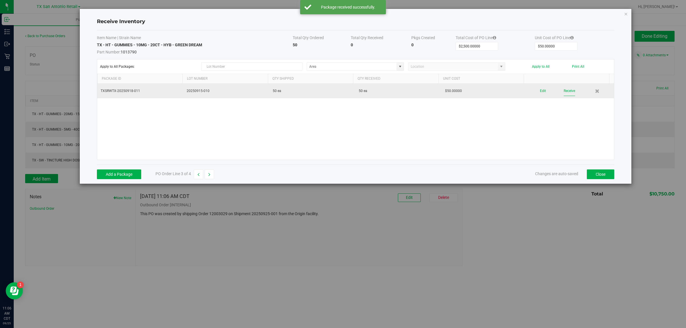
click at [568, 93] on button "Receive" at bounding box center [569, 91] width 11 height 10
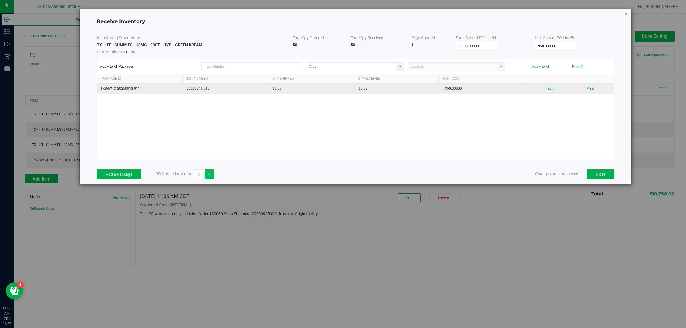
click at [209, 175] on icon "button" at bounding box center [209, 175] width 2 height 4
type input "$2,000.00000"
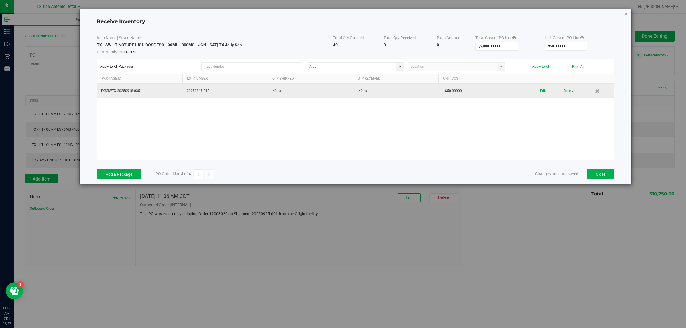
click at [567, 92] on button "Receive" at bounding box center [569, 91] width 11 height 10
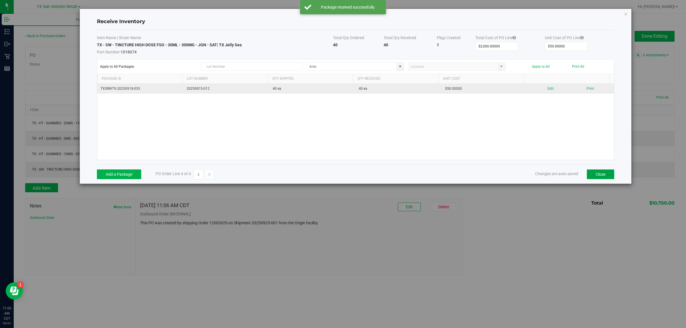
click at [597, 179] on button "Close" at bounding box center [600, 175] width 27 height 10
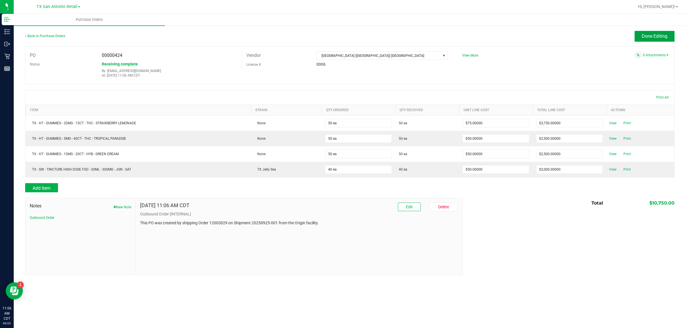
click at [660, 33] on span "Done Editing" at bounding box center [655, 35] width 26 height 5
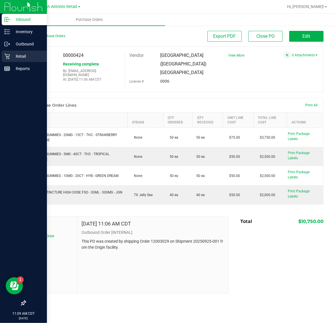
click at [21, 57] on p "Retail" at bounding box center [27, 56] width 34 height 7
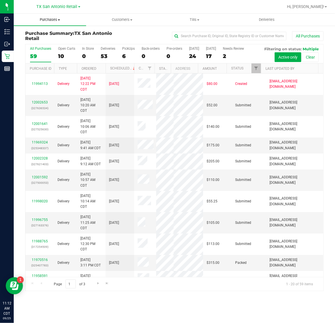
click at [49, 19] on span "Purchases" at bounding box center [50, 19] width 72 height 5
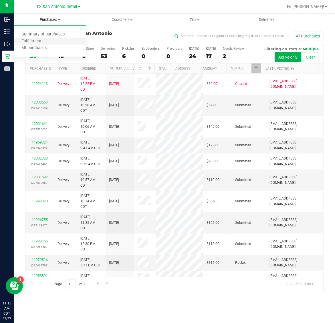
click at [53, 42] on li "Fulfillment" at bounding box center [50, 41] width 72 height 7
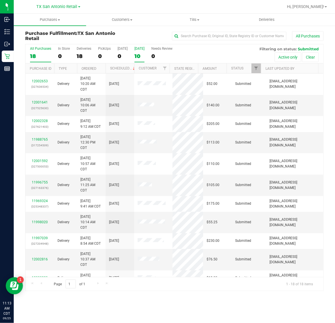
click at [142, 52] on label "[DATE] 10" at bounding box center [139, 55] width 10 height 16
click at [0, 0] on input "[DATE] 10" at bounding box center [0, 0] width 0 height 0
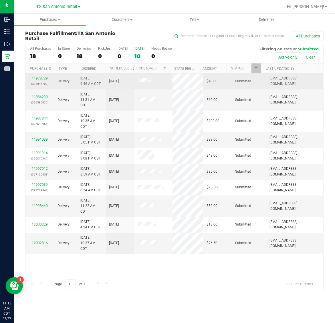
click at [36, 79] on link "11978729" at bounding box center [40, 78] width 16 height 4
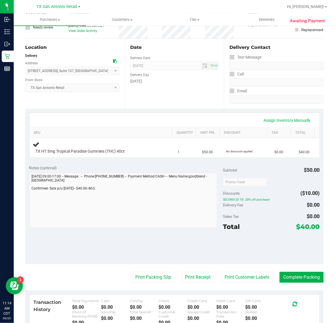
scroll to position [36, 0]
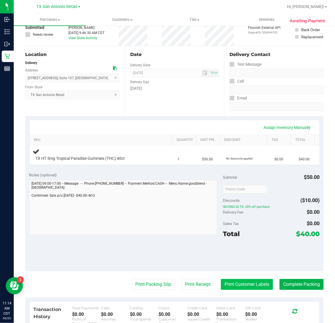
click at [243, 285] on button "Print Customer Labels" at bounding box center [247, 284] width 52 height 11
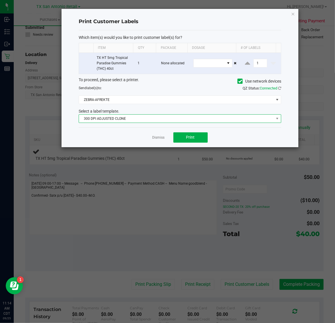
click at [142, 115] on span "300 DPI ADJUSTED CLONE" at bounding box center [176, 119] width 195 height 8
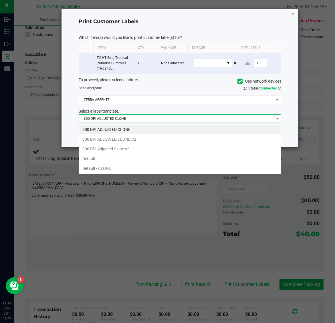
scroll to position [9, 202]
click at [130, 150] on li "300 DPI Adjusted Clone V3" at bounding box center [180, 149] width 202 height 10
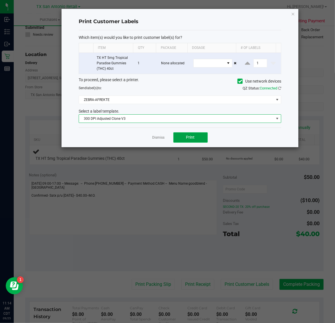
click at [184, 137] on button "Print" at bounding box center [190, 137] width 34 height 10
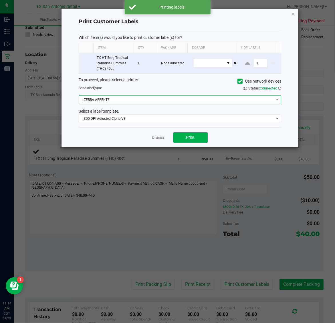
click at [152, 99] on span "ZEBRA-AFREKTE" at bounding box center [176, 100] width 195 height 8
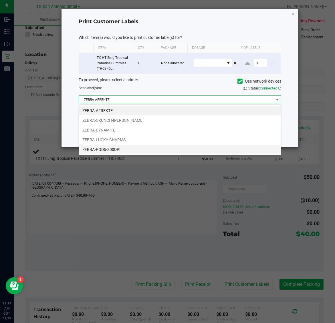
click at [142, 150] on li "ZEBRA-POD5-300DPI" at bounding box center [180, 150] width 202 height 10
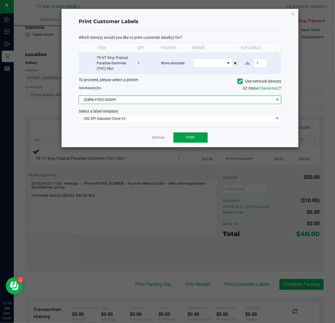
click at [187, 136] on span "Print" at bounding box center [190, 137] width 9 height 5
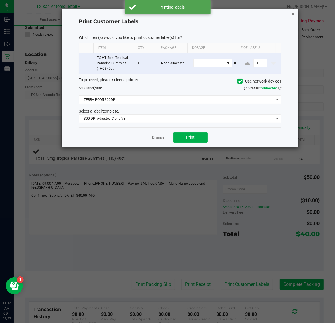
click at [291, 14] on icon "button" at bounding box center [293, 13] width 4 height 7
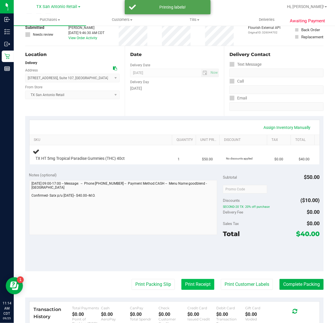
click at [199, 289] on button "Print Receipt" at bounding box center [197, 284] width 33 height 11
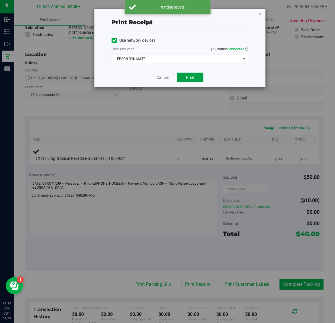
click at [190, 76] on span "Print" at bounding box center [190, 77] width 9 height 5
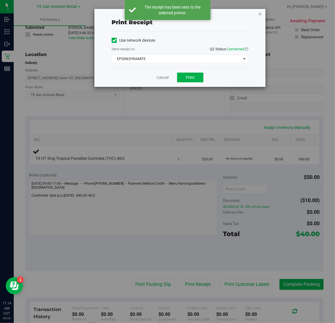
click at [260, 12] on icon "button" at bounding box center [260, 13] width 4 height 7
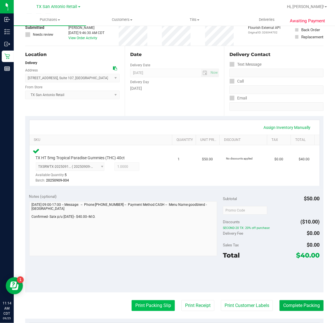
click at [156, 306] on button "Print Packing Slip" at bounding box center [153, 305] width 43 height 11
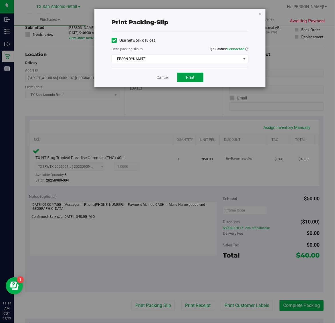
click at [189, 76] on span "Print" at bounding box center [190, 77] width 9 height 5
click at [260, 12] on icon "button" at bounding box center [260, 13] width 4 height 7
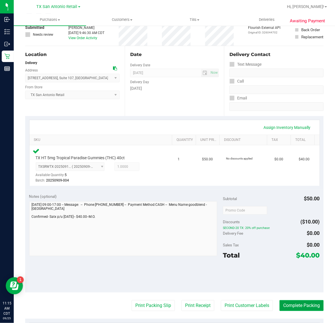
click at [289, 305] on button "Complete Packing" at bounding box center [301, 305] width 44 height 11
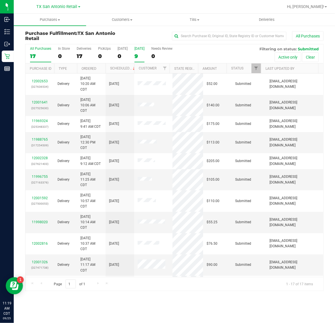
click at [140, 53] on div "9" at bounding box center [139, 56] width 10 height 7
click at [0, 0] on input "Tomorrow 9" at bounding box center [0, 0] width 0 height 0
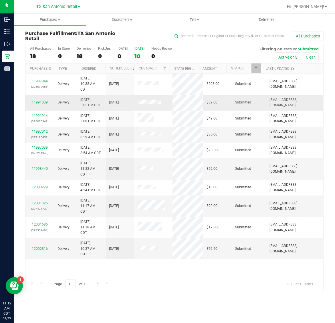
click at [39, 102] on link "11991039" at bounding box center [40, 102] width 16 height 4
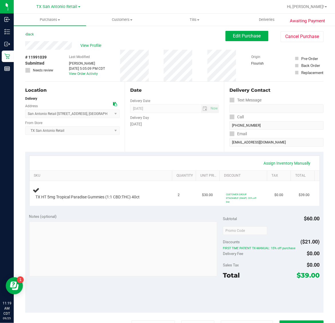
click at [31, 37] on div "Back" at bounding box center [29, 34] width 9 height 7
click at [32, 32] on link "Back" at bounding box center [29, 34] width 9 height 4
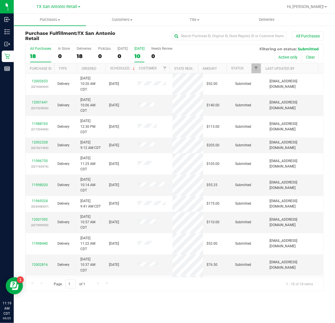
click at [141, 47] on div "[DATE]" at bounding box center [139, 49] width 10 height 4
click at [0, 0] on input "[DATE] 10" at bounding box center [0, 0] width 0 height 0
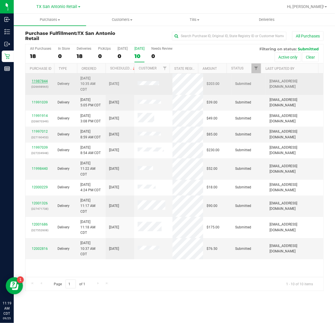
click at [41, 81] on link "11987844" at bounding box center [40, 81] width 16 height 4
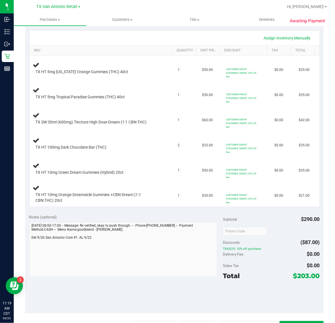
scroll to position [143, 0]
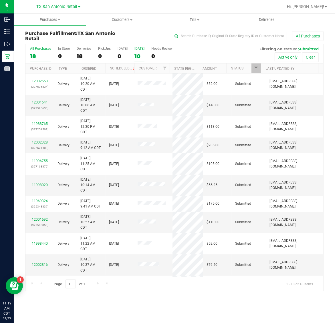
click at [144, 53] on div "10" at bounding box center [139, 56] width 10 height 7
click at [0, 0] on input "[DATE] 10" at bounding box center [0, 0] width 0 height 0
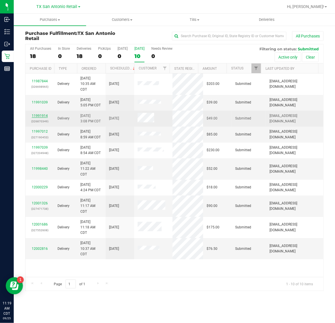
click at [41, 118] on link "11991914" at bounding box center [40, 116] width 16 height 4
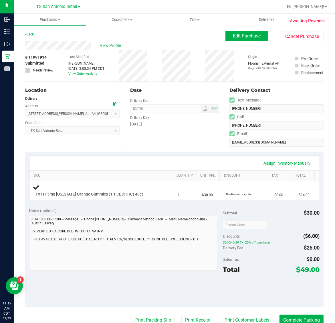
click at [29, 33] on link "Back" at bounding box center [29, 34] width 9 height 4
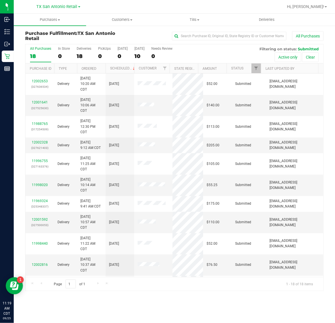
click at [142, 55] on div "10" at bounding box center [139, 56] width 10 height 7
click at [0, 0] on input "[DATE] 10" at bounding box center [0, 0] width 0 height 0
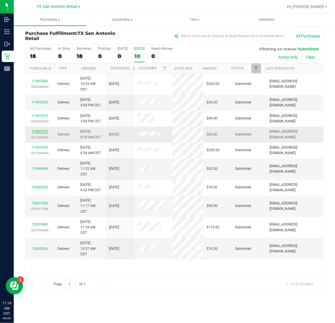
click at [41, 132] on link "11997012" at bounding box center [40, 132] width 16 height 4
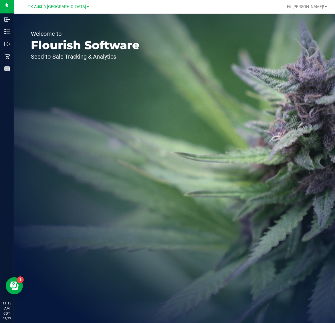
click at [50, 4] on link "TX Austin [GEOGRAPHIC_DATA]" at bounding box center [58, 6] width 61 height 5
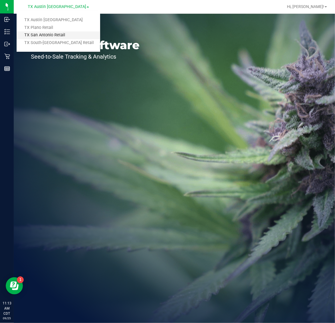
click at [55, 36] on link "TX San Antonio Retail" at bounding box center [58, 35] width 83 height 8
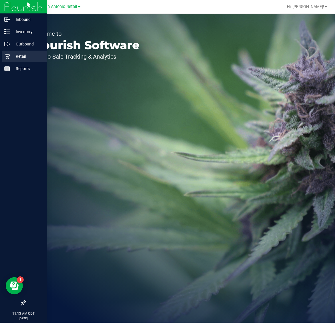
click at [11, 54] on p "Retail" at bounding box center [27, 56] width 34 height 7
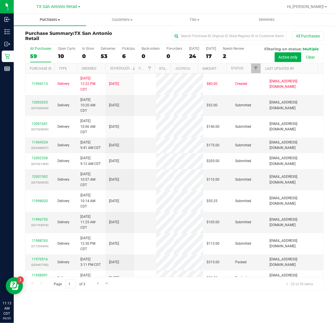
click at [53, 19] on span "Purchases" at bounding box center [50, 19] width 72 height 5
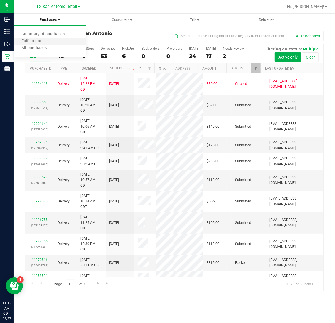
click at [53, 40] on li "Fulfillment" at bounding box center [50, 41] width 72 height 7
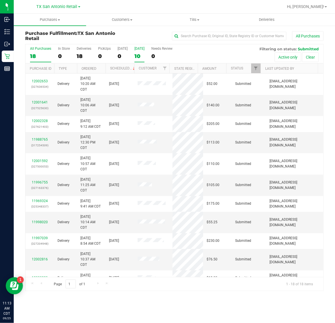
click at [139, 46] on div "All Purchases 18 In Store 0 Deliveries 18 PickUps 0 [DATE] 0 [DATE] 10 Needs Re…" at bounding box center [174, 46] width 298 height 5
click at [140, 53] on label "[DATE] 10" at bounding box center [139, 55] width 10 height 16
click at [0, 0] on input "[DATE] 10" at bounding box center [0, 0] width 0 height 0
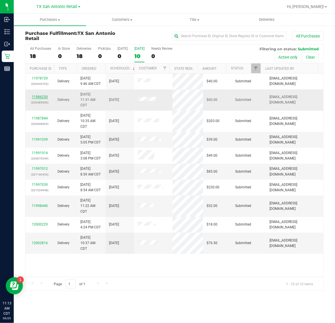
click at [41, 98] on link "11986230" at bounding box center [40, 97] width 16 height 4
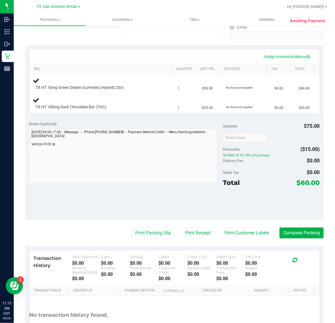
scroll to position [107, 0]
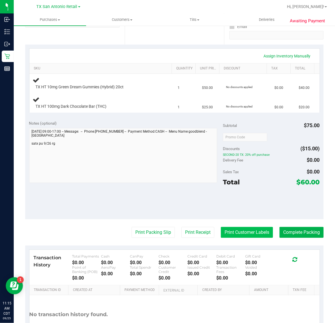
click at [248, 232] on button "Print Customer Labels" at bounding box center [247, 232] width 52 height 11
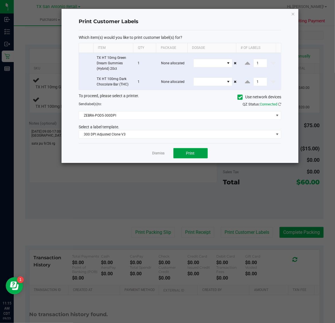
click at [195, 155] on button "Print" at bounding box center [190, 153] width 34 height 10
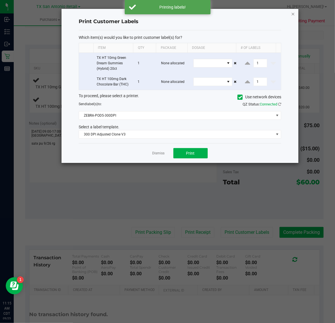
click at [293, 13] on icon "button" at bounding box center [293, 13] width 4 height 7
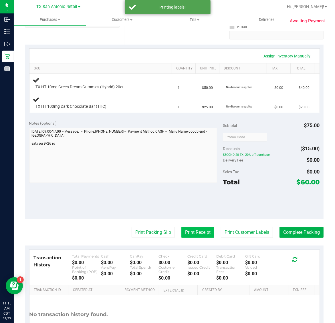
click at [192, 232] on button "Print Receipt" at bounding box center [197, 232] width 33 height 11
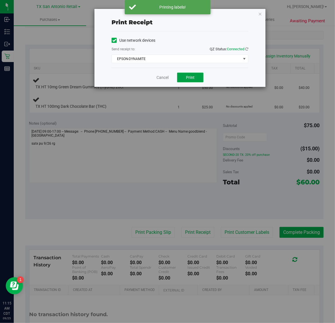
click at [194, 77] on span "Print" at bounding box center [190, 77] width 9 height 5
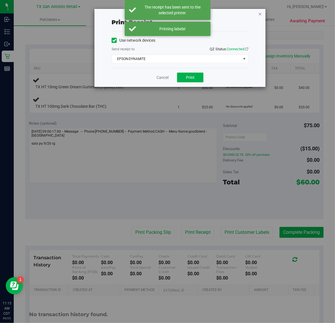
click at [260, 11] on icon "button" at bounding box center [260, 13] width 4 height 7
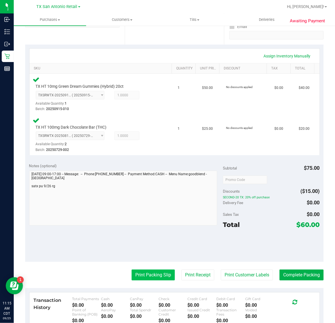
click at [155, 277] on button "Print Packing Slip" at bounding box center [153, 275] width 43 height 11
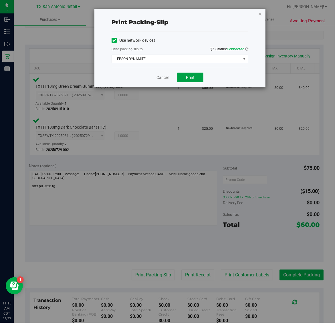
click at [199, 80] on button "Print" at bounding box center [190, 78] width 26 height 10
click at [259, 16] on icon "button" at bounding box center [260, 13] width 4 height 7
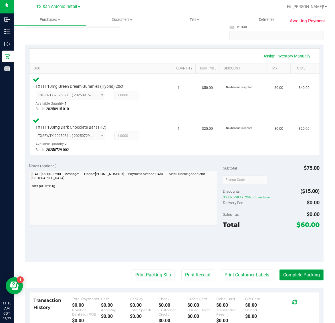
drag, startPoint x: 292, startPoint y: 271, endPoint x: 273, endPoint y: 270, distance: 18.6
click at [292, 271] on button "Complete Packing" at bounding box center [301, 275] width 44 height 11
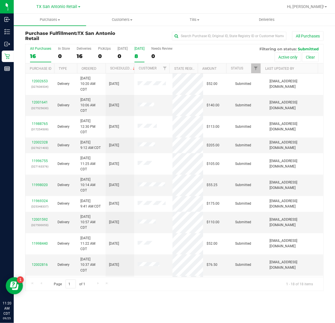
click at [138, 54] on div "8" at bounding box center [139, 56] width 10 height 7
click at [0, 0] on input "[DATE] 8" at bounding box center [0, 0] width 0 height 0
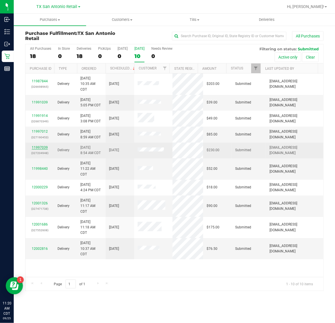
click at [39, 149] on link "11997039" at bounding box center [40, 148] width 16 height 4
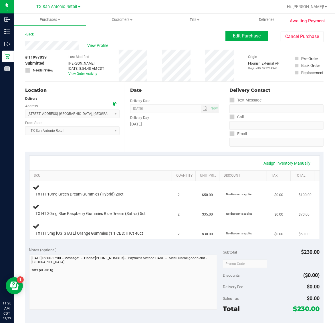
click at [29, 36] on div "Back" at bounding box center [29, 34] width 9 height 7
click at [30, 35] on link "Back" at bounding box center [29, 34] width 9 height 4
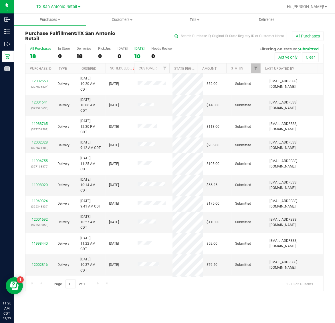
click at [144, 53] on div "10" at bounding box center [139, 56] width 10 height 7
click at [0, 0] on input "[DATE] 10" at bounding box center [0, 0] width 0 height 0
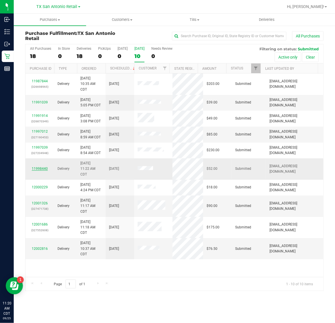
click at [40, 168] on link "11998440" at bounding box center [40, 169] width 16 height 4
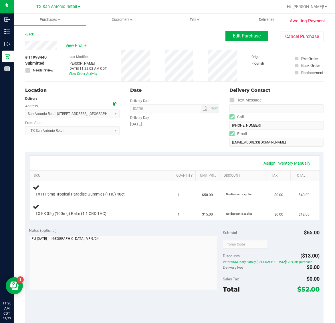
click at [32, 35] on link "Back" at bounding box center [29, 34] width 9 height 4
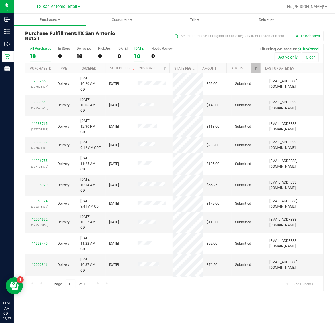
click at [137, 56] on div "10" at bounding box center [139, 56] width 10 height 7
click at [0, 0] on input "[DATE] 10" at bounding box center [0, 0] width 0 height 0
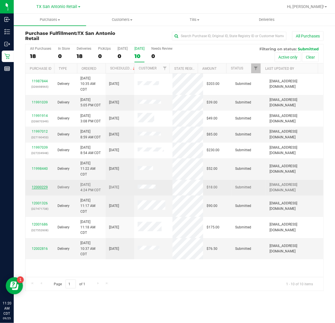
click at [42, 187] on link "12000229" at bounding box center [40, 187] width 16 height 4
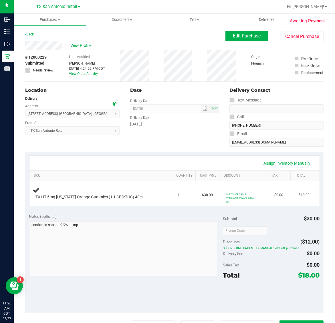
click at [31, 35] on link "Back" at bounding box center [29, 34] width 9 height 4
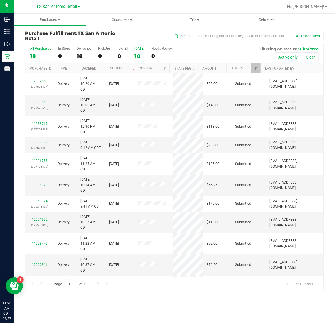
click at [142, 55] on div "10" at bounding box center [139, 56] width 10 height 7
click at [0, 0] on input "[DATE] 10" at bounding box center [0, 0] width 0 height 0
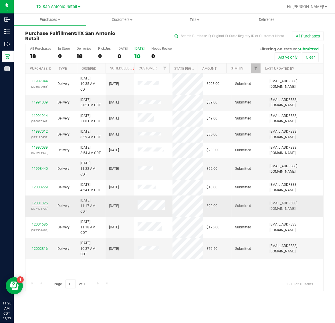
click at [44, 203] on link "12001326" at bounding box center [40, 203] width 16 height 4
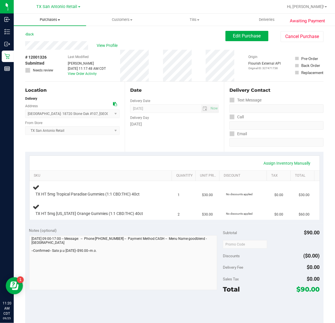
click at [44, 23] on uib-tab-heading "Purchases Summary of purchases Fulfillment All purchases" at bounding box center [50, 20] width 72 height 12
click at [50, 41] on li "Fulfillment" at bounding box center [50, 41] width 72 height 7
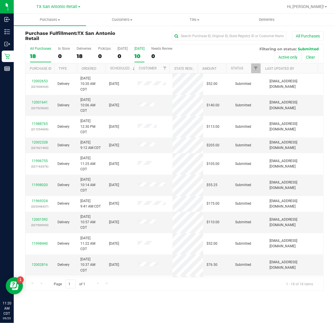
click at [140, 53] on div "10" at bounding box center [139, 56] width 10 height 7
click at [0, 0] on input "[DATE] 10" at bounding box center [0, 0] width 0 height 0
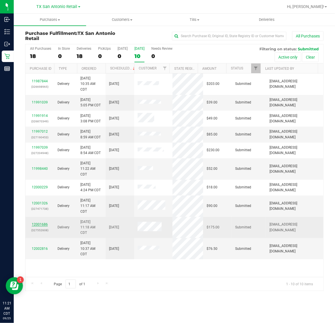
click at [45, 224] on link "12001686" at bounding box center [40, 224] width 16 height 4
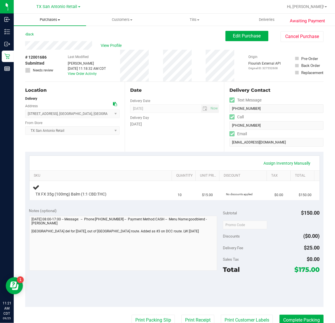
click at [49, 18] on span "Purchases" at bounding box center [50, 19] width 72 height 5
click at [56, 39] on li "Fulfillment" at bounding box center [50, 41] width 72 height 7
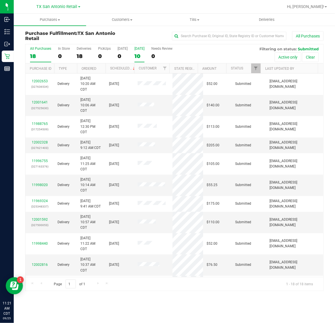
click at [136, 53] on div "10" at bounding box center [139, 56] width 10 height 7
click at [0, 0] on input "Tomorrow 10" at bounding box center [0, 0] width 0 height 0
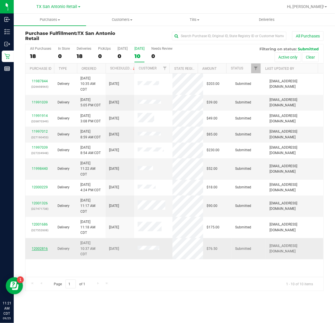
click at [42, 250] on link "12002816" at bounding box center [40, 249] width 16 height 4
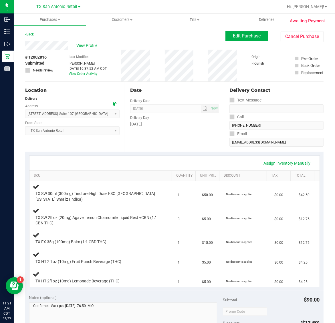
click at [32, 34] on link "Back" at bounding box center [29, 34] width 9 height 4
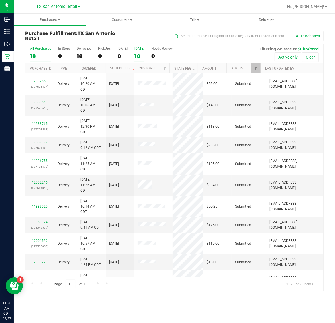
click at [144, 55] on div "10" at bounding box center [139, 56] width 10 height 7
click at [0, 0] on input "[DATE] 10" at bounding box center [0, 0] width 0 height 0
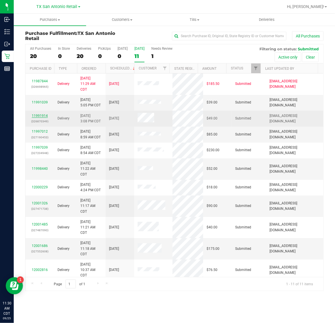
click at [44, 117] on link "11991914" at bounding box center [40, 116] width 16 height 4
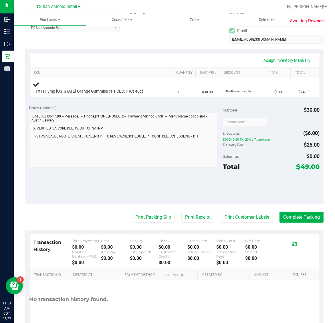
scroll to position [107, 0]
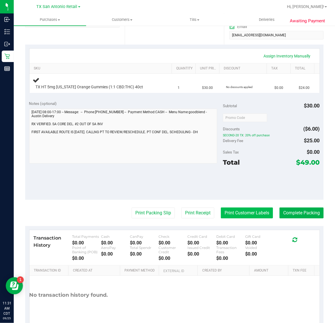
click at [241, 211] on button "Print Customer Labels" at bounding box center [247, 213] width 52 height 11
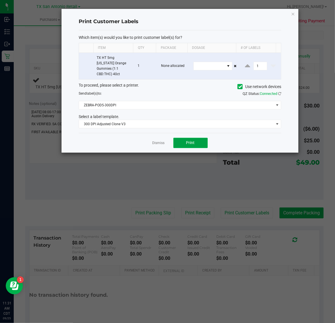
click at [190, 140] on span "Print" at bounding box center [190, 142] width 9 height 5
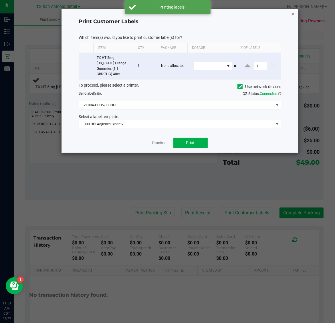
click at [292, 12] on icon "button" at bounding box center [293, 13] width 4 height 7
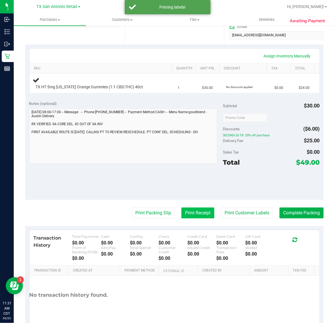
click at [192, 215] on button "Print Receipt" at bounding box center [197, 213] width 33 height 11
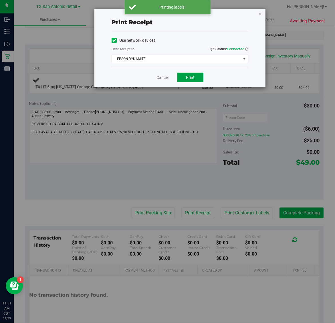
click at [189, 75] on span "Print" at bounding box center [190, 77] width 9 height 5
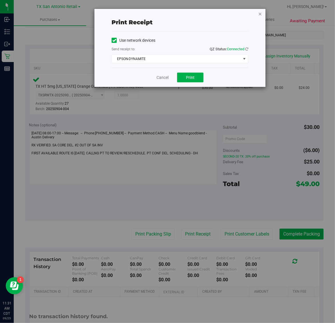
click at [260, 14] on icon "button" at bounding box center [260, 13] width 4 height 7
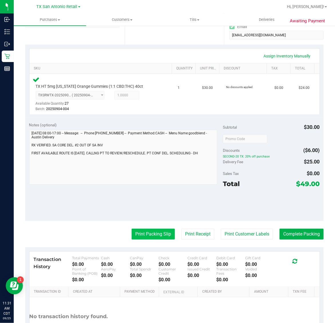
click at [158, 235] on button "Print Packing Slip" at bounding box center [153, 234] width 43 height 11
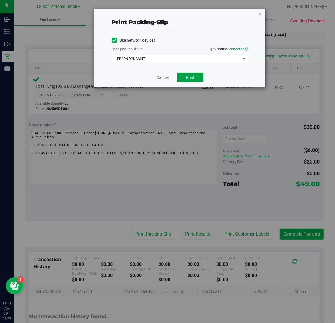
click at [194, 77] on span "Print" at bounding box center [190, 77] width 9 height 5
click at [260, 13] on icon "button" at bounding box center [260, 13] width 4 height 7
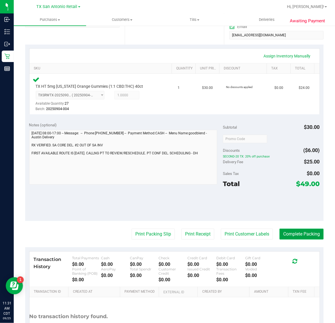
click at [301, 235] on button "Complete Packing" at bounding box center [301, 234] width 44 height 11
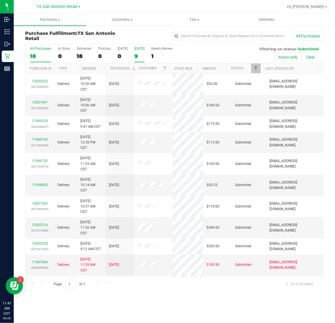
click at [139, 56] on div "9" at bounding box center [139, 56] width 10 height 7
click at [0, 0] on input "Tomorrow 9" at bounding box center [0, 0] width 0 height 0
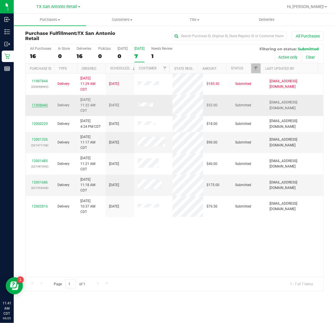
click at [37, 106] on link "11998440" at bounding box center [40, 105] width 16 height 4
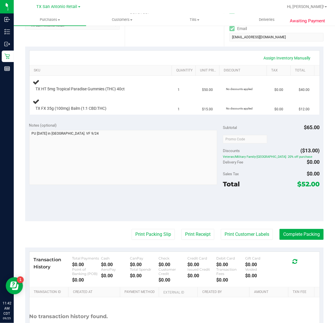
scroll to position [107, 0]
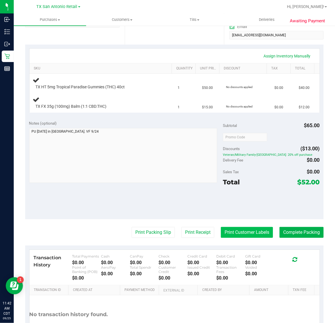
click at [256, 237] on button "Print Customer Labels" at bounding box center [247, 232] width 52 height 11
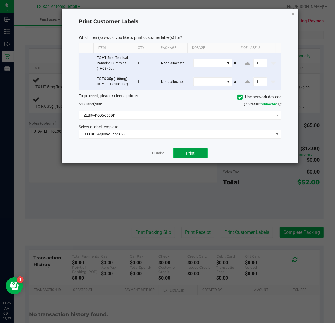
click at [186, 151] on span "Print" at bounding box center [190, 153] width 9 height 5
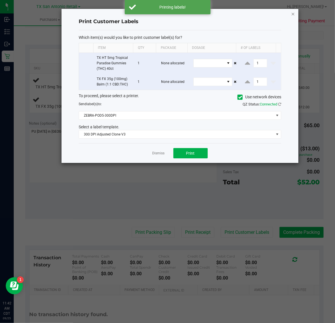
click at [292, 13] on icon "button" at bounding box center [293, 13] width 4 height 7
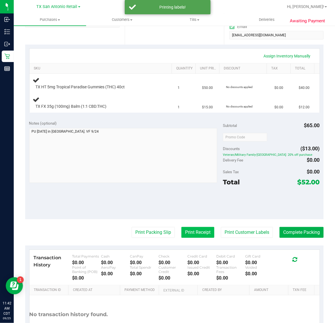
click at [187, 231] on button "Print Receipt" at bounding box center [197, 232] width 33 height 11
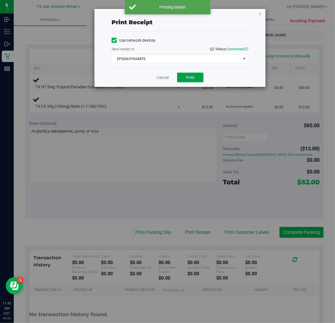
click at [198, 81] on button "Print" at bounding box center [190, 78] width 26 height 10
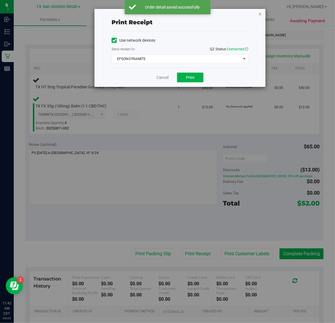
click at [261, 13] on icon "button" at bounding box center [260, 13] width 4 height 7
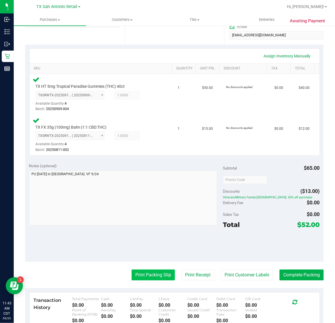
click at [159, 274] on button "Print Packing Slip" at bounding box center [153, 275] width 43 height 11
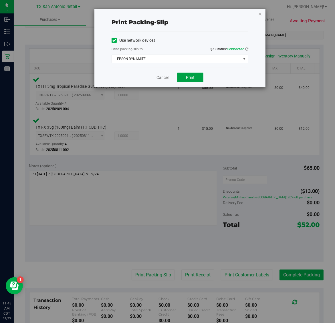
click at [189, 78] on span "Print" at bounding box center [190, 77] width 9 height 5
click at [259, 13] on icon "button" at bounding box center [260, 13] width 4 height 7
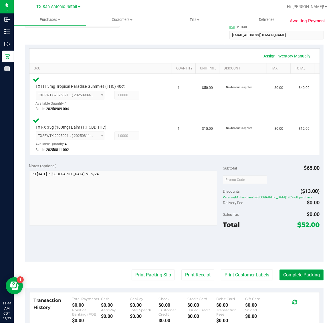
click at [292, 275] on button "Complete Packing" at bounding box center [301, 275] width 44 height 11
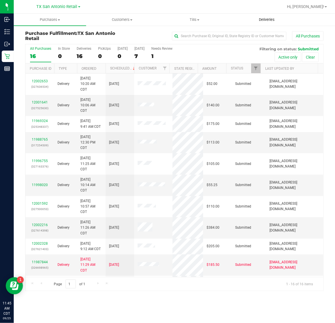
click at [266, 17] on span "Deliveries" at bounding box center [266, 19] width 31 height 5
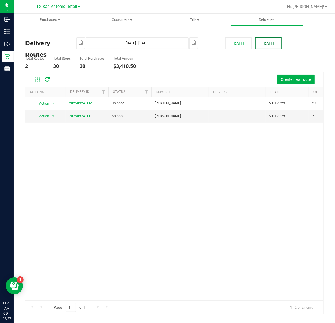
click at [271, 42] on button "[DATE]" at bounding box center [268, 42] width 26 height 11
type input "[DATE] - [DATE]"
type input "[DATE]"
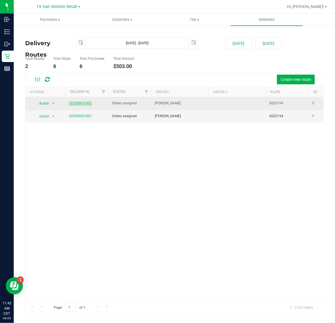
click at [82, 102] on link "20250925-002" at bounding box center [80, 103] width 23 height 4
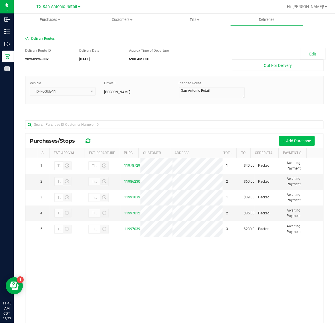
click at [282, 140] on button "+ Add Purchase" at bounding box center [296, 141] width 35 height 10
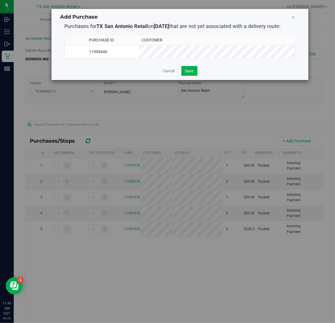
click at [139, 51] on td "11998440" at bounding box center [113, 51] width 53 height 13
drag, startPoint x: 184, startPoint y: 72, endPoint x: 197, endPoint y: 72, distance: 12.3
click at [185, 72] on button "Save" at bounding box center [189, 71] width 16 height 10
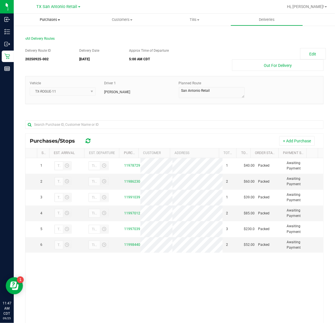
click at [50, 19] on span "Purchases" at bounding box center [50, 19] width 72 height 5
click at [51, 42] on li "Fulfillment" at bounding box center [50, 41] width 72 height 7
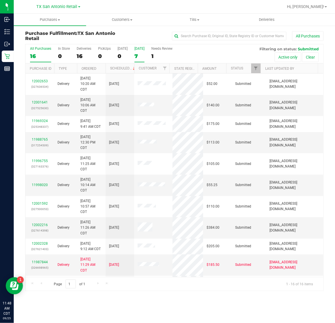
click at [138, 53] on div "7" at bounding box center [139, 56] width 10 height 7
click at [0, 0] on input "[DATE] 7" at bounding box center [0, 0] width 0 height 0
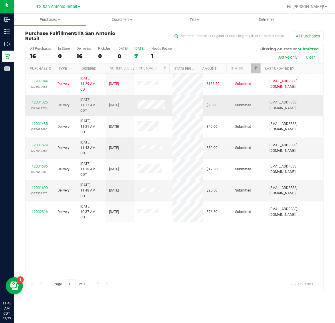
click at [42, 104] on link "12001326" at bounding box center [40, 102] width 16 height 4
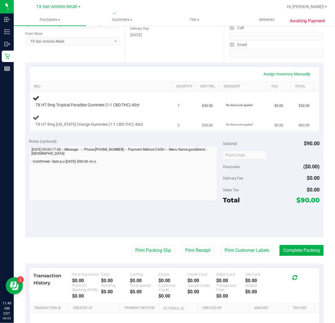
scroll to position [152, 0]
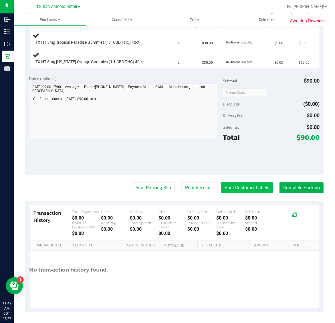
click at [249, 188] on button "Print Customer Labels" at bounding box center [247, 187] width 52 height 11
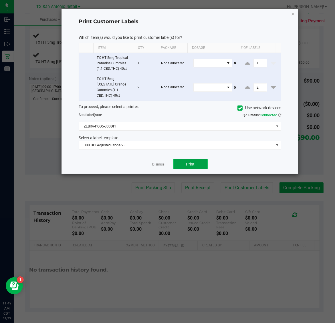
click at [195, 161] on button "Print" at bounding box center [190, 164] width 34 height 10
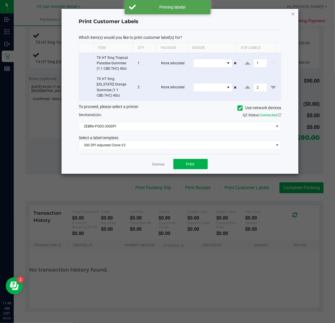
click at [294, 13] on icon "button" at bounding box center [293, 13] width 4 height 7
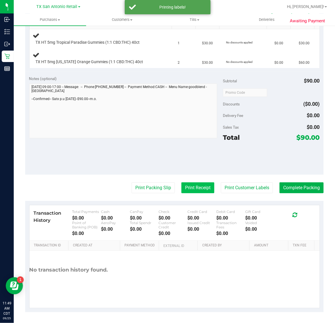
click at [189, 187] on button "Print Receipt" at bounding box center [197, 187] width 33 height 11
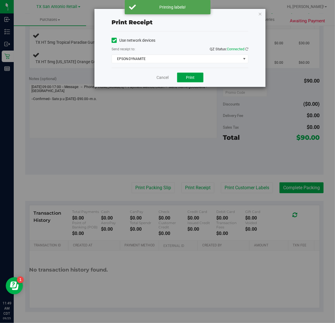
click at [194, 76] on span "Print" at bounding box center [190, 77] width 9 height 5
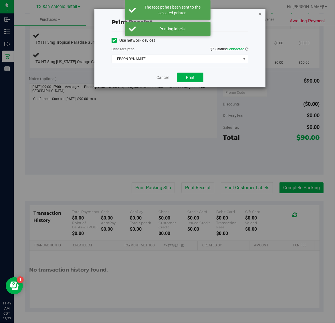
click at [260, 13] on icon "button" at bounding box center [260, 13] width 4 height 7
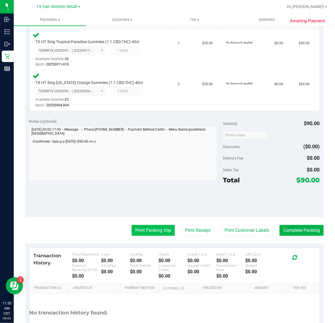
click at [153, 232] on button "Print Packing Slip" at bounding box center [153, 230] width 43 height 11
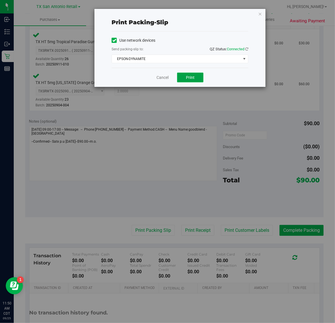
click at [184, 82] on button "Print" at bounding box center [190, 78] width 26 height 10
click at [252, 19] on div "Print packing-slip Use network devices Send packing-slip to: QZ Status: Connect…" at bounding box center [179, 48] width 171 height 78
click at [260, 15] on icon "button" at bounding box center [260, 13] width 4 height 7
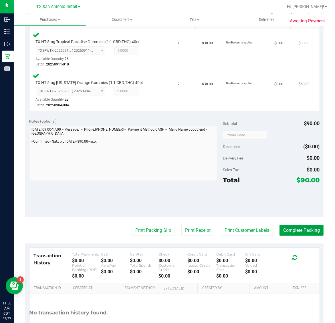
click at [300, 230] on button "Complete Packing" at bounding box center [301, 230] width 44 height 11
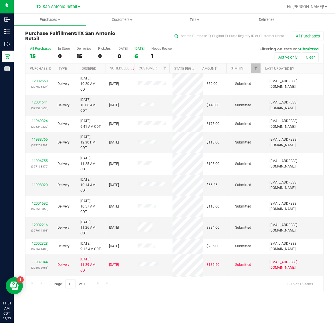
click at [141, 53] on div "6" at bounding box center [139, 56] width 10 height 7
click at [0, 0] on input "[DATE] 6" at bounding box center [0, 0] width 0 height 0
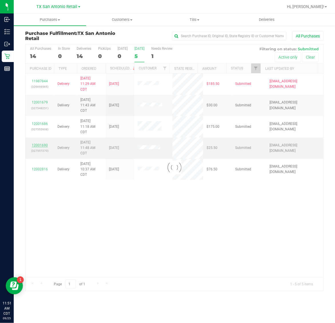
click at [41, 146] on div "Loading... All Purchases 14 In Store 0 Deliveries 14 PickUps 0 Today 0 Tomorrow…" at bounding box center [174, 167] width 298 height 247
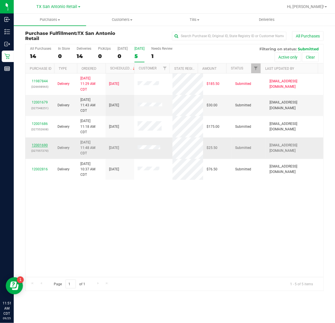
click at [39, 145] on link "12001690" at bounding box center [40, 145] width 16 height 4
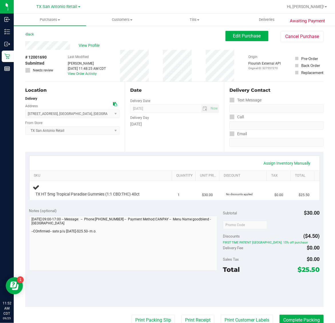
scroll to position [71, 0]
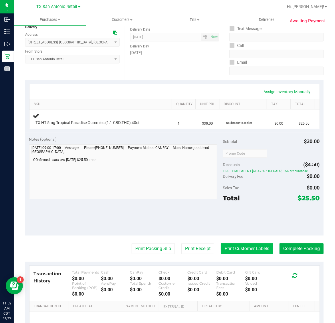
click at [241, 249] on button "Print Customer Labels" at bounding box center [247, 248] width 52 height 11
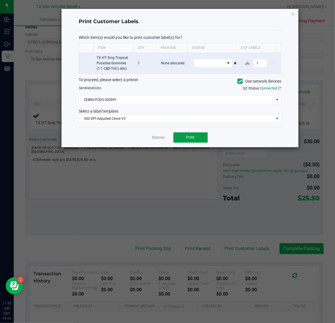
click at [201, 139] on button "Print" at bounding box center [190, 137] width 34 height 10
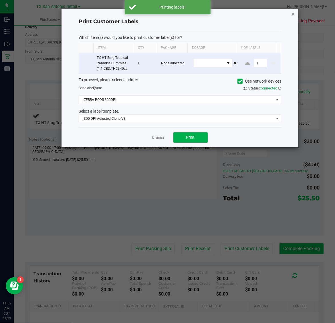
click at [292, 13] on icon "button" at bounding box center [293, 13] width 4 height 7
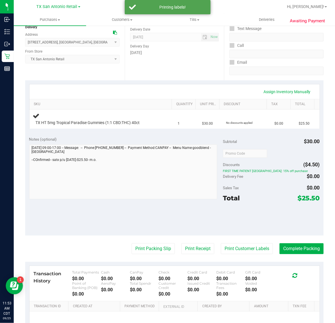
click at [193, 237] on purchase-details "Back Edit Purchase Cancel Purchase View Profile # 12001690 Submitted Needs revi…" at bounding box center [174, 166] width 298 height 414
click at [187, 248] on button "Print Receipt" at bounding box center [197, 248] width 33 height 11
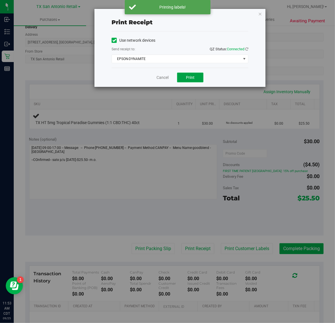
click at [185, 82] on button "Print" at bounding box center [190, 78] width 26 height 10
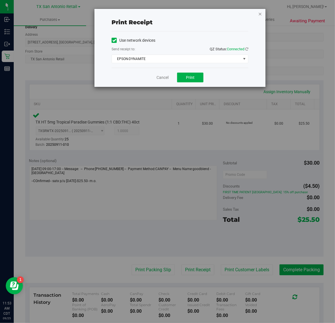
click at [260, 13] on icon "button" at bounding box center [260, 13] width 4 height 7
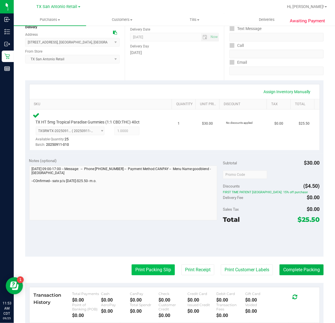
click at [148, 275] on button "Print Packing Slip" at bounding box center [153, 269] width 43 height 11
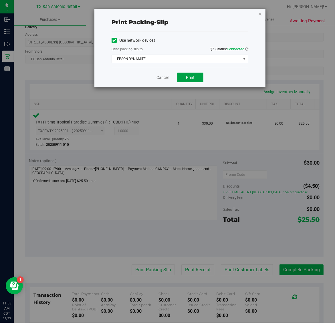
click at [184, 81] on button "Print" at bounding box center [190, 78] width 26 height 10
click at [260, 12] on icon "button" at bounding box center [260, 13] width 4 height 7
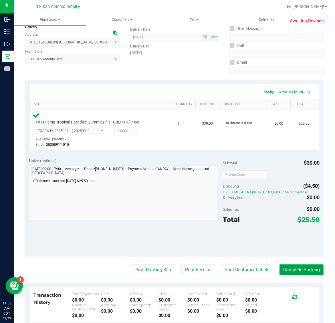
click at [298, 266] on button "Complete Packing" at bounding box center [301, 269] width 44 height 11
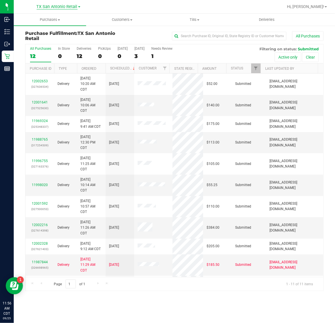
click at [55, 5] on span "TX San Antonio Retail" at bounding box center [57, 6] width 41 height 5
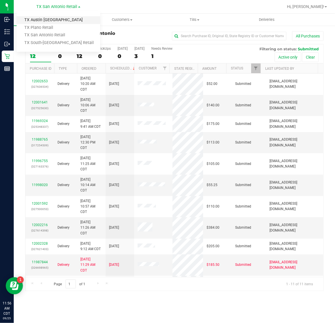
click at [55, 19] on link "TX Austin [GEOGRAPHIC_DATA]" at bounding box center [58, 20] width 83 height 8
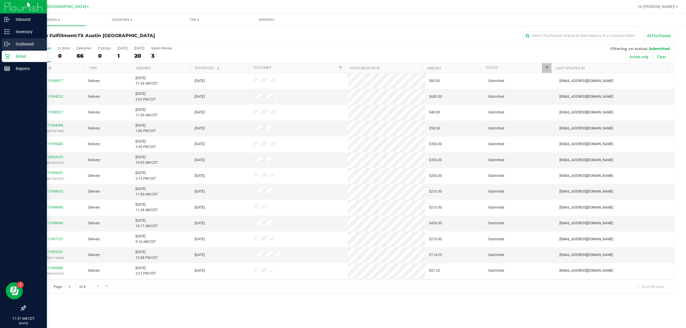
click at [23, 42] on p "Outbound" at bounding box center [27, 44] width 34 height 7
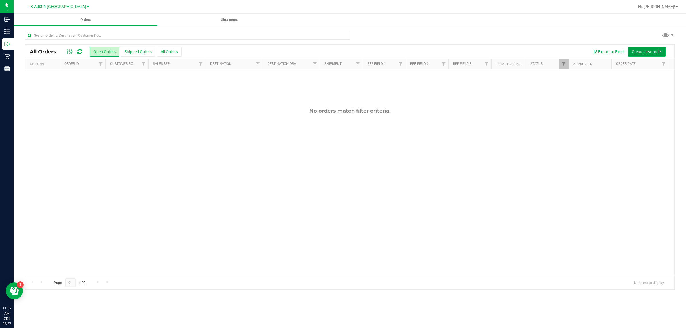
click at [334, 52] on span "Create new order" at bounding box center [647, 51] width 30 height 5
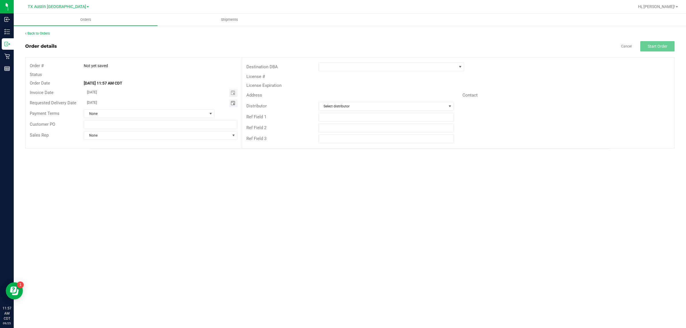
click at [234, 103] on span "Toggle calendar" at bounding box center [233, 103] width 5 height 5
click at [159, 113] on span "[DATE]" at bounding box center [157, 113] width 13 height 7
type input "[DATE]"
click at [334, 67] on span at bounding box center [388, 67] width 138 height 8
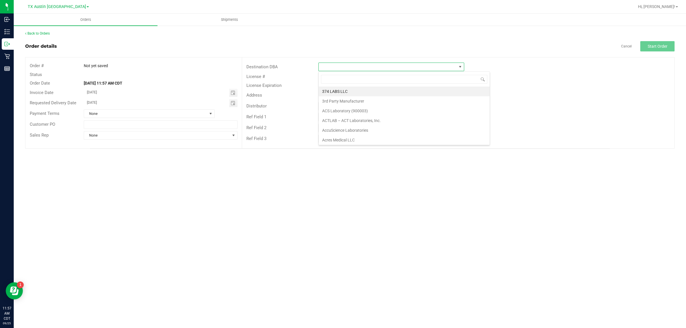
scroll to position [9, 146]
type input "tx"
click at [334, 104] on li "TX San Antonio Retail" at bounding box center [391, 101] width 145 height 10
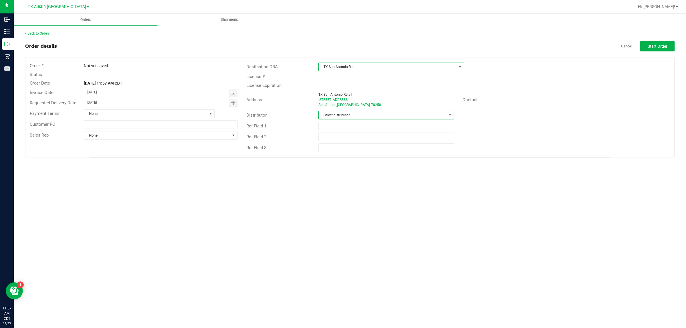
click at [334, 113] on span "Select distributor" at bounding box center [383, 115] width 128 height 8
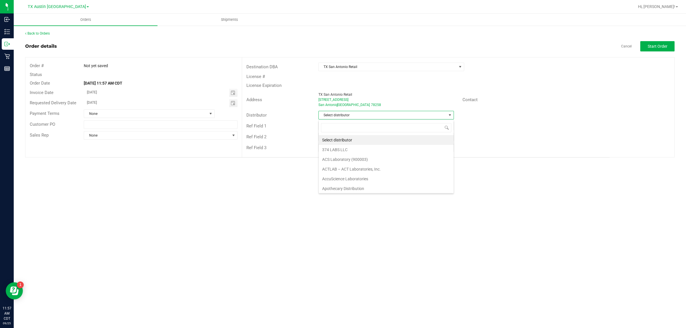
scroll to position [9, 135]
type input "aus"
click at [334, 138] on li "Austin DC" at bounding box center [386, 140] width 135 height 10
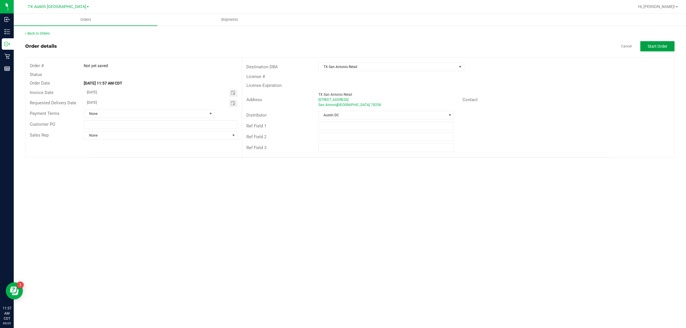
click at [334, 42] on button "Start Order" at bounding box center [657, 46] width 34 height 10
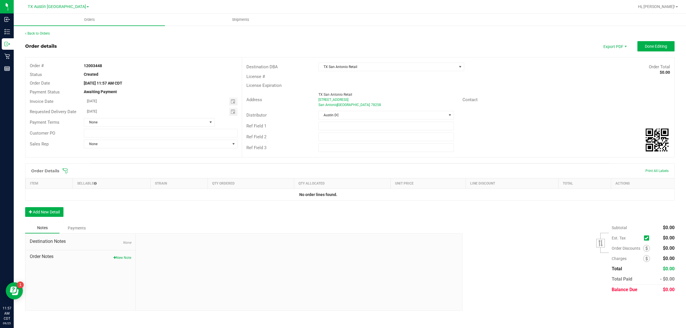
click at [66, 170] on icon at bounding box center [65, 171] width 6 height 6
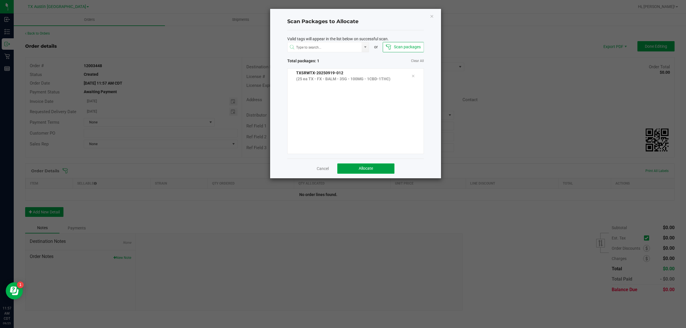
click at [334, 166] on button "Allocate" at bounding box center [365, 169] width 57 height 10
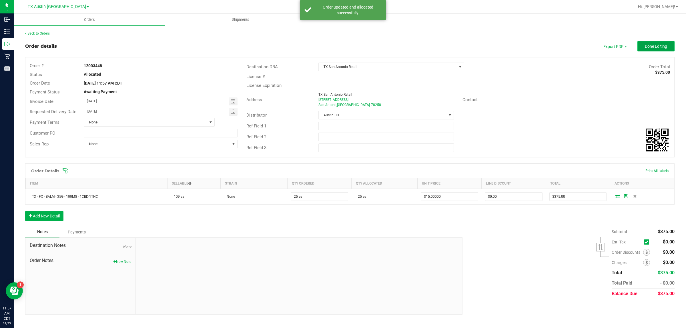
click at [334, 47] on span "Done Editing" at bounding box center [656, 46] width 22 height 5
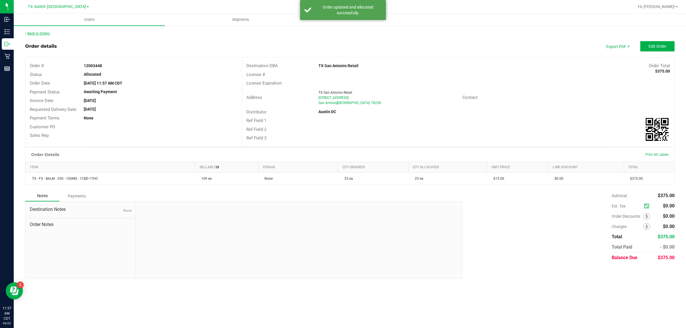
click at [45, 32] on link "Back to Orders" at bounding box center [37, 33] width 25 height 4
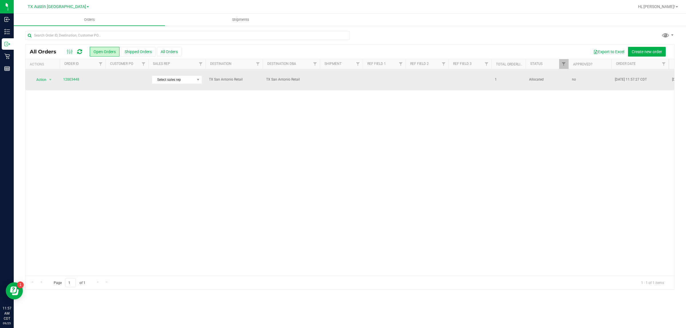
click at [107, 79] on td at bounding box center [126, 79] width 43 height 21
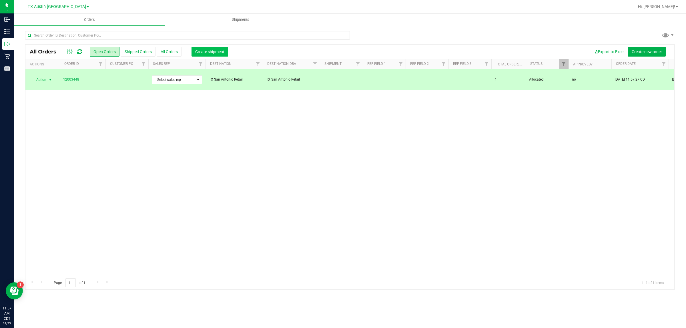
click at [208, 55] on button "Create shipment" at bounding box center [210, 52] width 37 height 10
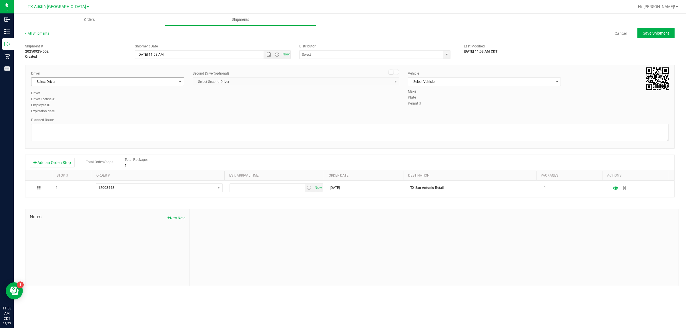
click at [122, 81] on span "Select Driver" at bounding box center [103, 82] width 145 height 8
click at [129, 106] on li "[PERSON_NAME]" at bounding box center [107, 105] width 152 height 9
type input "bat"
click at [334, 80] on span "Select Vehicle" at bounding box center [480, 82] width 145 height 8
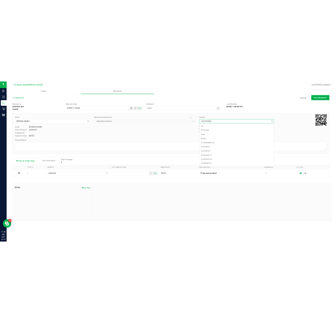
scroll to position [363, 0]
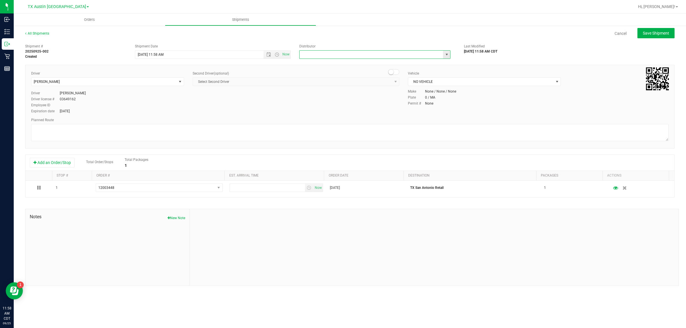
click at [334, 54] on input "text" at bounding box center [369, 55] width 139 height 8
click at [334, 64] on li "Austin DC" at bounding box center [375, 64] width 151 height 9
type input "Austin DC"
click at [285, 55] on span "Now" at bounding box center [286, 54] width 10 height 8
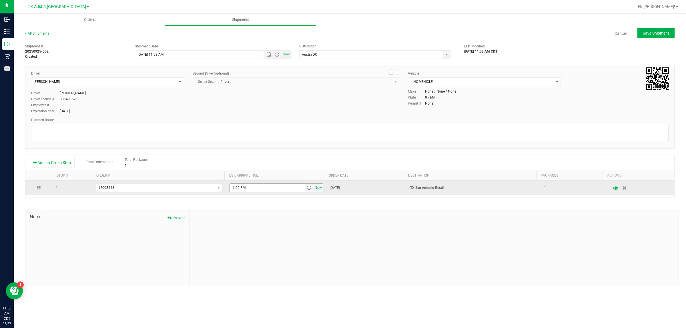
click at [315, 188] on span "Now" at bounding box center [319, 188] width 10 height 8
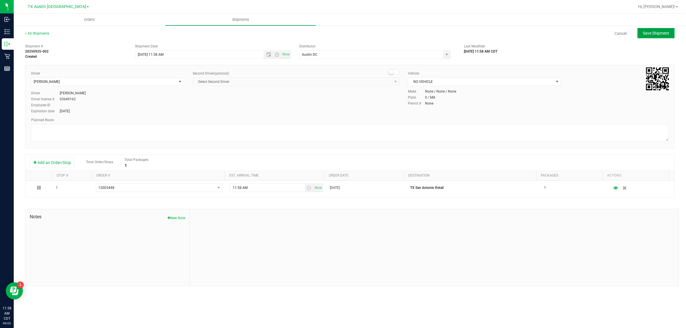
click at [334, 32] on span "Save Shipment" at bounding box center [656, 33] width 26 height 5
type input "9/25/2025 4:58 PM"
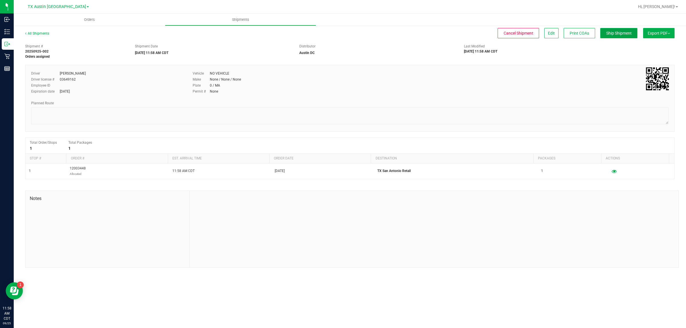
click at [334, 35] on span "Ship Shipment" at bounding box center [618, 33] width 25 height 5
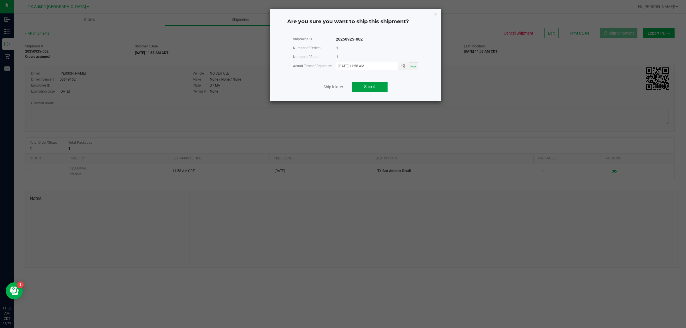
click at [334, 89] on span "Ship it" at bounding box center [369, 86] width 11 height 5
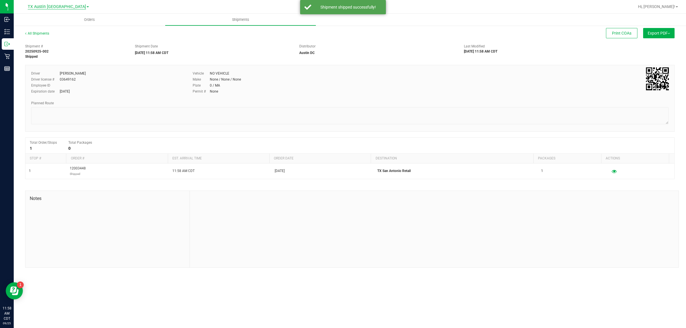
click at [61, 6] on span "TX Austin [GEOGRAPHIC_DATA]" at bounding box center [57, 6] width 58 height 5
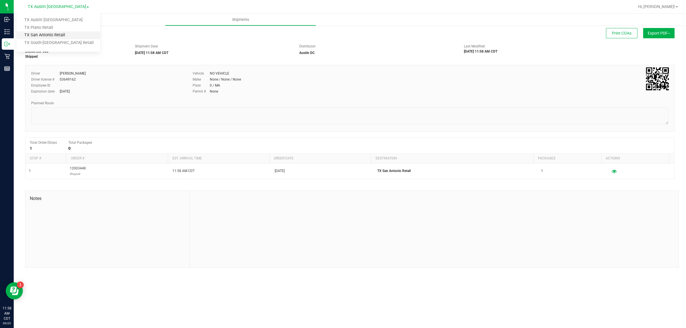
click at [60, 32] on link "TX San Antonio Retail" at bounding box center [58, 35] width 83 height 8
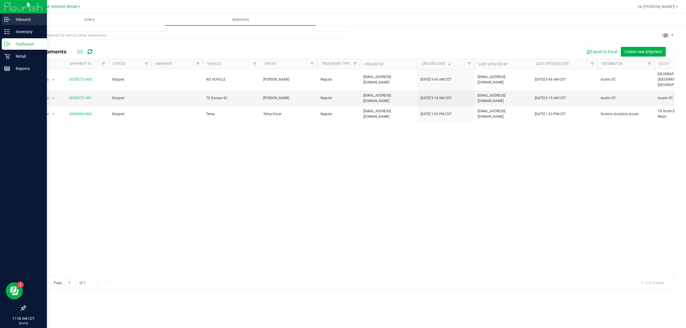
click at [21, 19] on p "Inbound" at bounding box center [27, 19] width 34 height 7
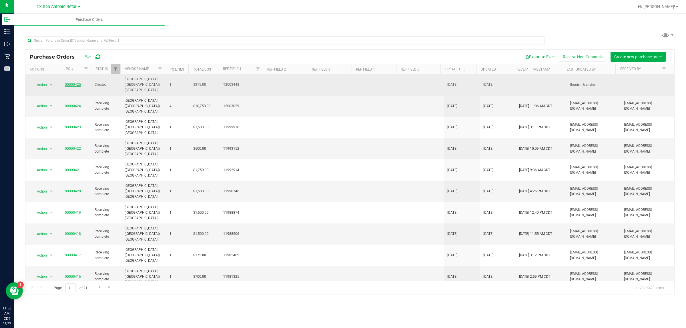
click at [71, 83] on link "00000425" at bounding box center [73, 85] width 16 height 4
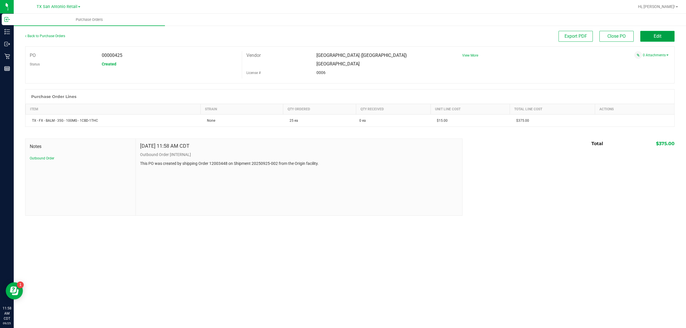
click at [334, 31] on button "Edit" at bounding box center [657, 36] width 34 height 11
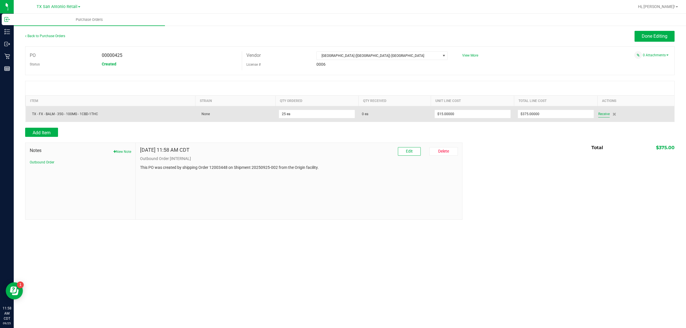
click at [334, 114] on span "Receive" at bounding box center [603, 114] width 11 height 7
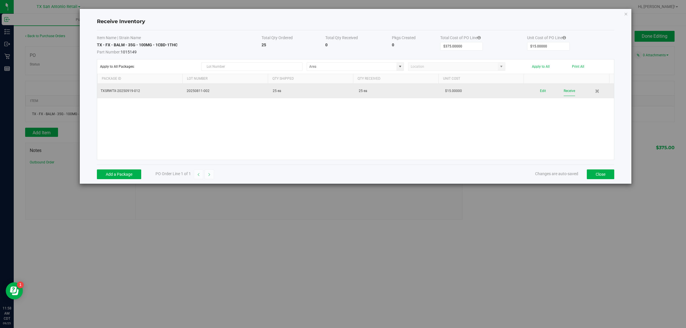
click at [334, 92] on button "Receive" at bounding box center [569, 91] width 11 height 10
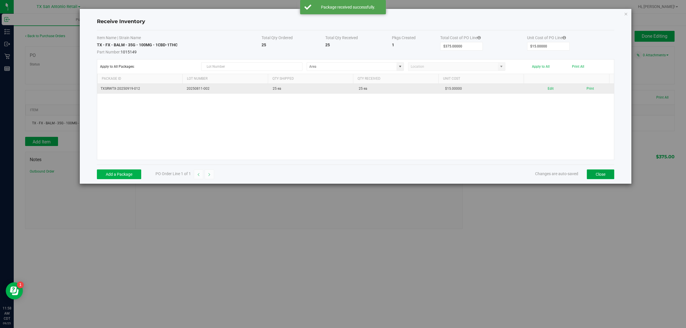
click at [334, 174] on button "Close" at bounding box center [600, 175] width 27 height 10
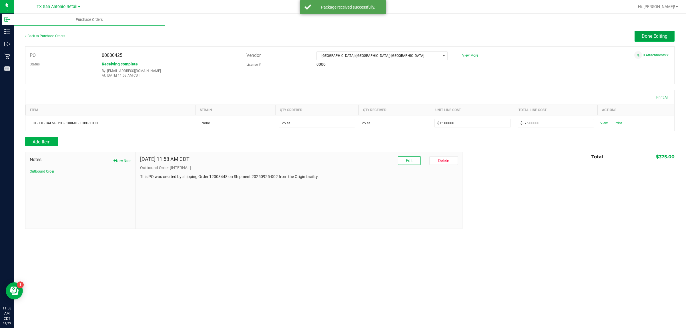
click at [334, 35] on span "Done Editing" at bounding box center [655, 35] width 26 height 5
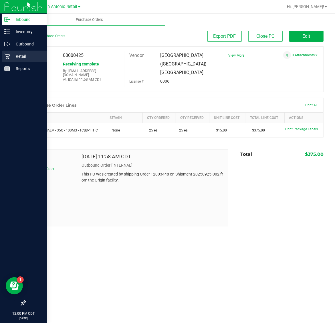
click at [19, 55] on p "Retail" at bounding box center [27, 56] width 34 height 7
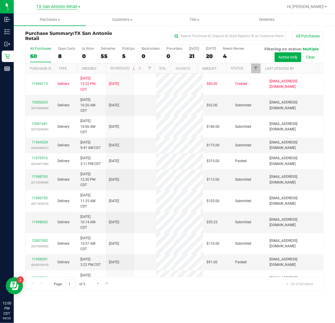
click at [65, 7] on span "TX San Antonio Retail" at bounding box center [57, 6] width 41 height 5
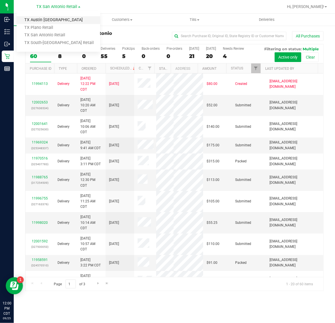
click at [56, 20] on link "TX Austin [GEOGRAPHIC_DATA]" at bounding box center [58, 20] width 83 height 8
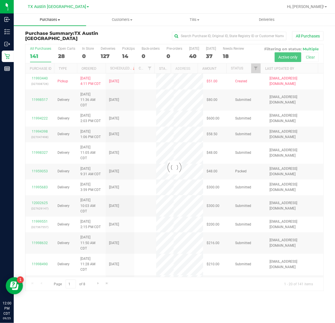
click at [49, 22] on uib-tab-heading "Purchases Summary of purchases Fulfillment All purchases" at bounding box center [50, 20] width 72 height 12
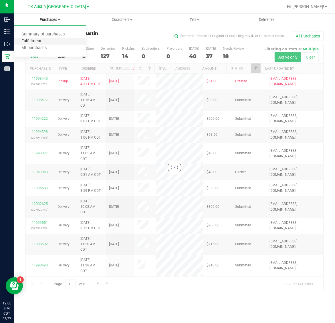
click at [48, 41] on span "Fulfillment" at bounding box center [31, 41] width 35 height 5
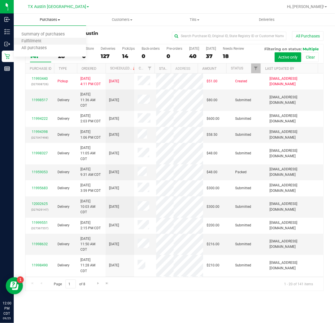
click at [51, 42] on li "Fulfillment" at bounding box center [50, 41] width 72 height 7
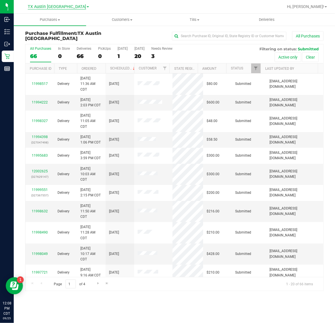
click at [55, 6] on span "TX Austin [GEOGRAPHIC_DATA]" at bounding box center [57, 6] width 58 height 5
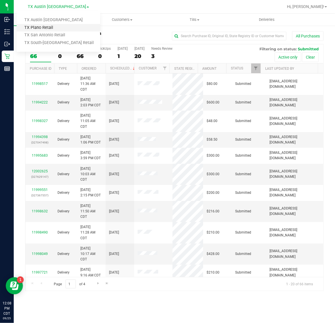
click at [57, 27] on link "TX Plano Retail" at bounding box center [58, 28] width 83 height 8
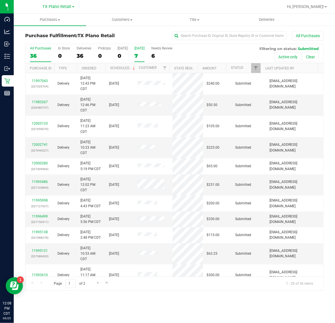
click at [143, 52] on label "[DATE] 7" at bounding box center [139, 54] width 10 height 16
click at [0, 0] on input "[DATE] 7" at bounding box center [0, 0] width 0 height 0
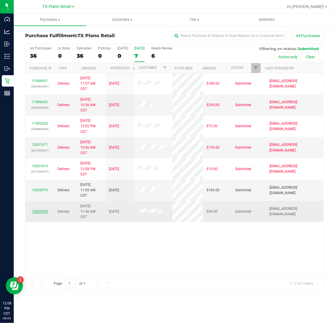
click at [44, 210] on link "12003329" at bounding box center [40, 212] width 16 height 4
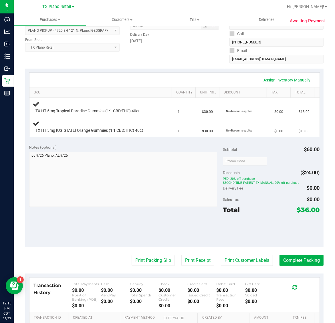
scroll to position [107, 0]
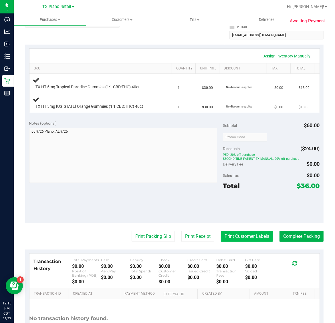
click at [237, 234] on button "Print Customer Labels" at bounding box center [247, 236] width 52 height 11
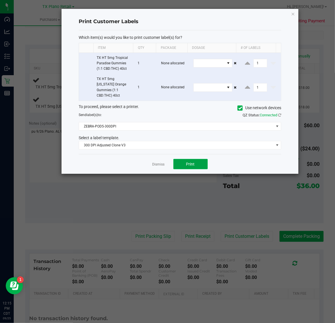
click at [198, 159] on button "Print" at bounding box center [190, 164] width 34 height 10
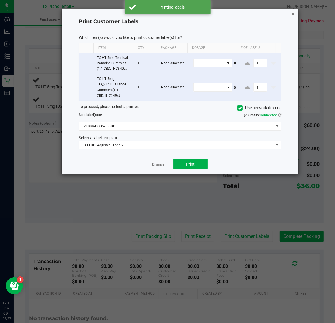
click at [292, 11] on icon "button" at bounding box center [293, 13] width 4 height 7
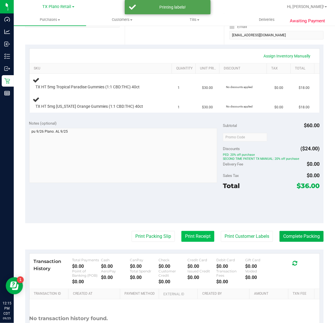
click at [190, 235] on button "Print Receipt" at bounding box center [197, 236] width 33 height 11
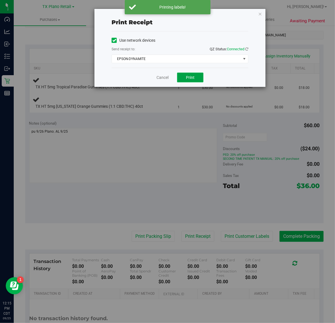
click at [185, 79] on button "Print" at bounding box center [190, 78] width 26 height 10
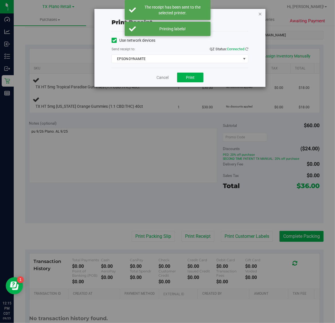
click at [258, 13] on icon "button" at bounding box center [260, 13] width 4 height 7
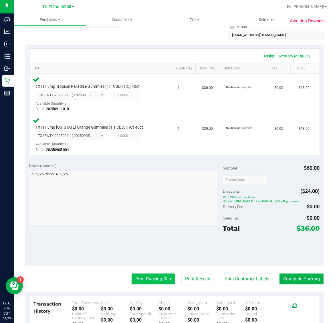
click at [144, 279] on button "Print Packing Slip" at bounding box center [153, 279] width 43 height 11
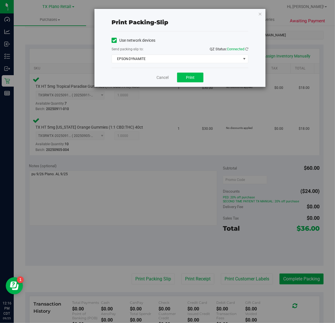
click at [198, 77] on button "Print" at bounding box center [190, 78] width 26 height 10
click at [260, 12] on icon "button" at bounding box center [260, 13] width 4 height 7
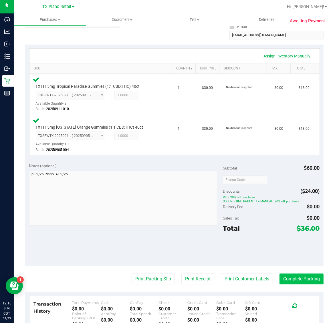
click at [295, 282] on button "Complete Packing" at bounding box center [301, 279] width 44 height 11
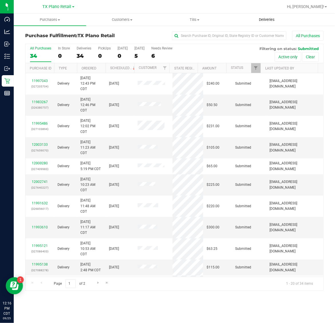
click at [270, 20] on span "Deliveries" at bounding box center [266, 19] width 31 height 5
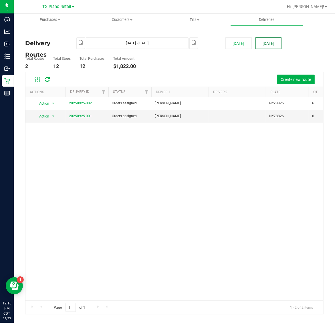
click at [266, 43] on button "[DATE]" at bounding box center [268, 42] width 26 height 11
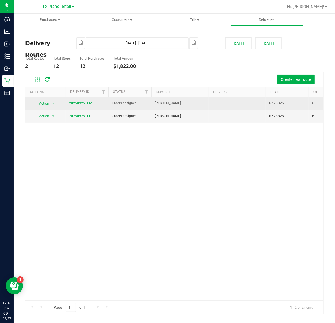
click at [84, 102] on link "20250925-002" at bounding box center [80, 103] width 23 height 4
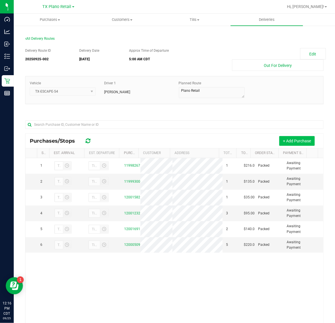
click at [301, 140] on button "+ Add Purchase" at bounding box center [296, 141] width 35 height 10
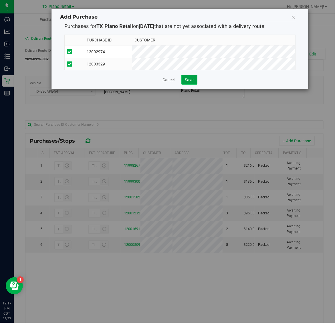
click at [192, 82] on span "Save" at bounding box center [189, 79] width 9 height 5
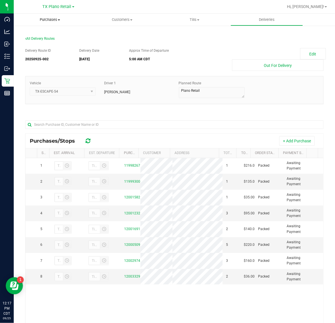
click at [52, 19] on span "Purchases" at bounding box center [50, 19] width 72 height 5
click at [52, 40] on li "Fulfillment" at bounding box center [50, 41] width 72 height 7
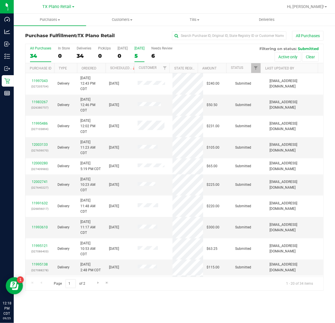
click at [137, 51] on label "[DATE] 5" at bounding box center [139, 54] width 10 height 16
click at [0, 0] on input "[DATE] 5" at bounding box center [0, 0] width 0 height 0
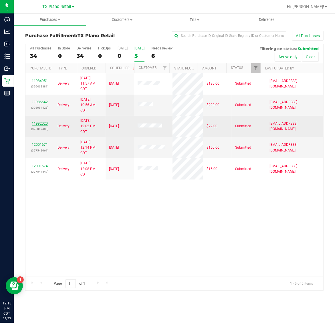
click at [45, 123] on link "11992020" at bounding box center [40, 123] width 16 height 4
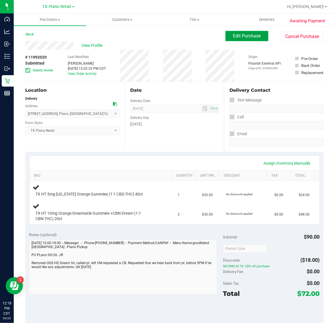
click at [235, 35] on span "Edit Purchase" at bounding box center [247, 35] width 28 height 5
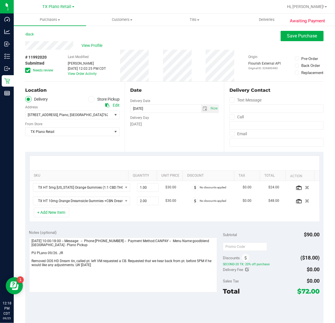
click at [28, 70] on icon at bounding box center [28, 70] width 4 height 0
click at [0, 0] on input "Needs review" at bounding box center [0, 0] width 0 height 0
click at [298, 36] on span "Save Purchase" at bounding box center [302, 35] width 30 height 5
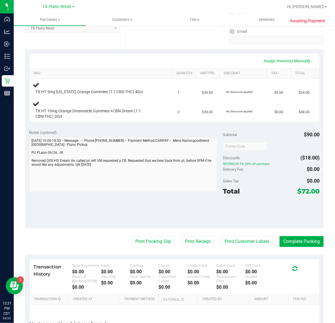
scroll to position [107, 0]
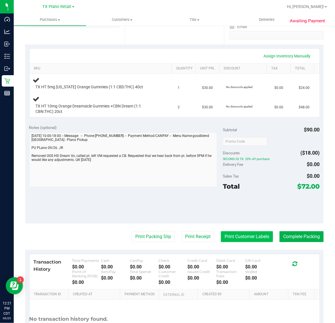
click at [248, 238] on button "Print Customer Labels" at bounding box center [247, 236] width 52 height 11
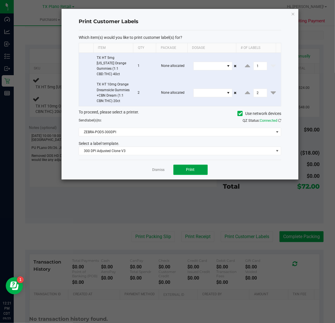
click at [198, 168] on button "Print" at bounding box center [190, 170] width 34 height 10
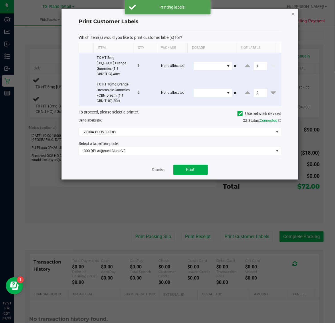
click at [292, 13] on icon "button" at bounding box center [293, 13] width 4 height 7
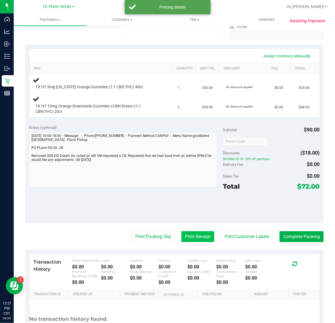
click at [196, 237] on button "Print Receipt" at bounding box center [197, 236] width 33 height 11
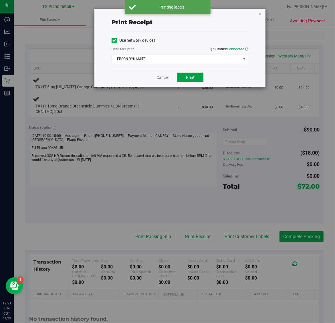
click at [199, 77] on button "Print" at bounding box center [190, 78] width 26 height 10
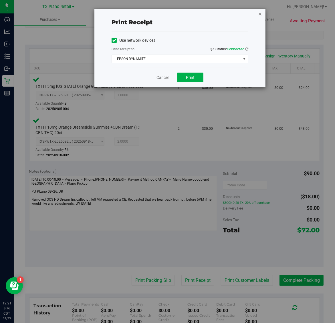
click at [260, 12] on icon "button" at bounding box center [260, 13] width 4 height 7
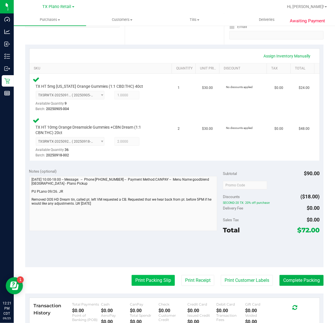
click at [146, 280] on button "Print Packing Slip" at bounding box center [153, 280] width 43 height 11
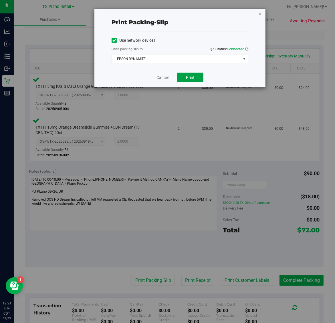
click at [194, 76] on span "Print" at bounding box center [190, 77] width 9 height 5
click at [260, 13] on icon "button" at bounding box center [260, 13] width 4 height 7
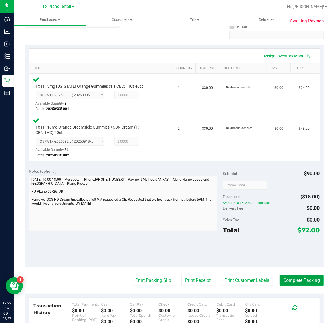
click at [295, 279] on button "Complete Packing" at bounding box center [301, 280] width 44 height 11
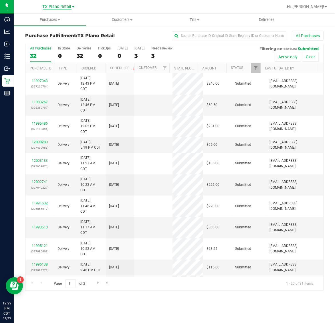
click at [60, 6] on span "TX Plano Retail" at bounding box center [57, 6] width 29 height 5
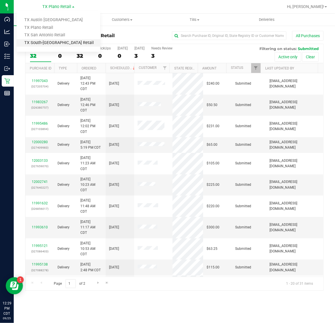
click at [52, 43] on link "TX South-[GEOGRAPHIC_DATA] Retail" at bounding box center [58, 43] width 83 height 8
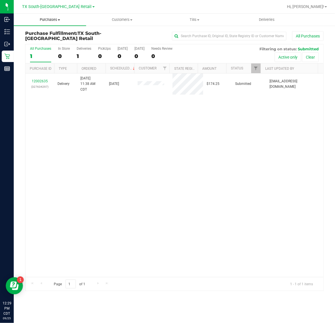
click at [56, 19] on span "Purchases" at bounding box center [50, 19] width 72 height 5
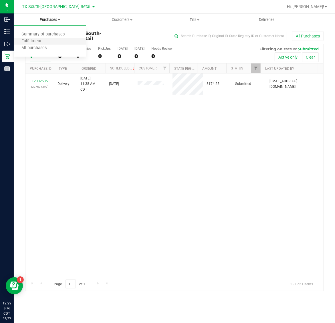
click at [52, 40] on li "Fulfillment" at bounding box center [50, 41] width 72 height 7
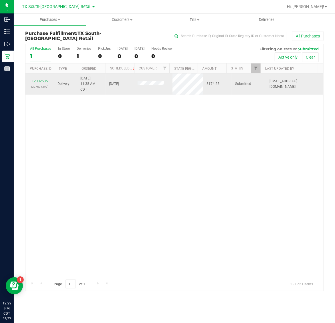
click at [44, 79] on link "12002635" at bounding box center [40, 81] width 16 height 4
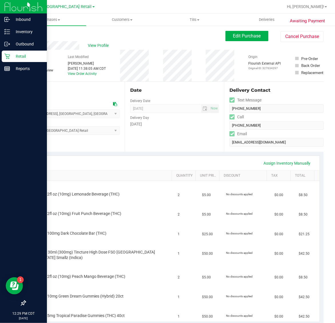
click at [14, 56] on p "Retail" at bounding box center [27, 56] width 34 height 7
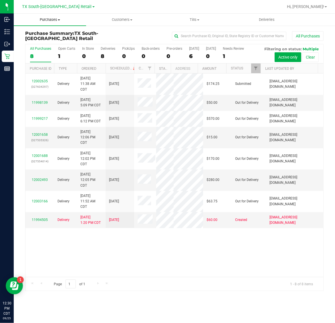
click at [48, 22] on span "Purchases" at bounding box center [50, 19] width 72 height 5
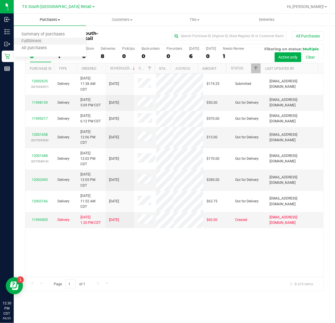
click at [49, 41] on li "Fulfillment" at bounding box center [50, 41] width 72 height 7
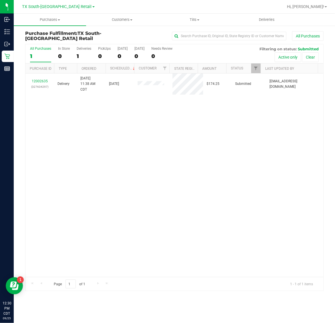
click at [53, 3] on div "TX South-Austin Retail TX Austin DC TX Plano Retail TX San Antonio Retail TX So…" at bounding box center [58, 6] width 72 height 7
click at [138, 55] on div "0" at bounding box center [139, 56] width 10 height 7
click at [0, 0] on input "Tomorrow 0" at bounding box center [0, 0] width 0 height 0
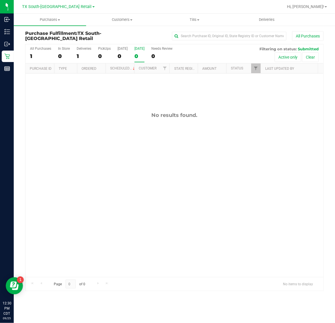
click at [52, 4] on link "TX South-[GEOGRAPHIC_DATA] Retail" at bounding box center [58, 6] width 72 height 5
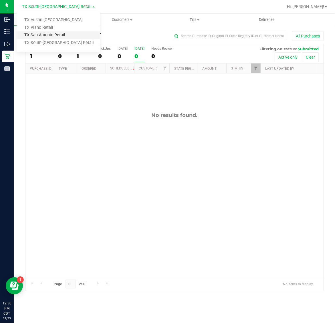
click at [50, 36] on link "TX San Antonio Retail" at bounding box center [58, 35] width 83 height 8
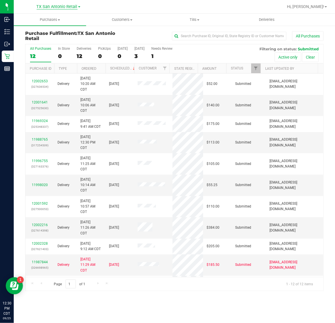
click at [50, 6] on span "TX San Antonio Retail" at bounding box center [57, 6] width 41 height 5
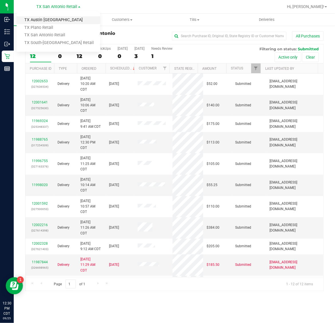
click at [51, 20] on link "TX Austin [GEOGRAPHIC_DATA]" at bounding box center [58, 20] width 83 height 8
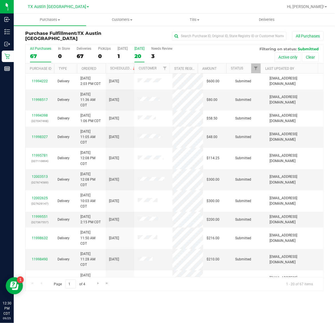
click at [134, 49] on div "[DATE]" at bounding box center [139, 49] width 10 height 4
click at [0, 0] on input "Tomorrow 20" at bounding box center [0, 0] width 0 height 0
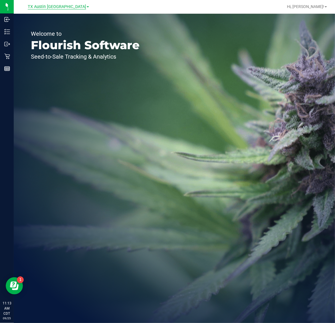
click at [65, 5] on span "TX Austin [GEOGRAPHIC_DATA]" at bounding box center [57, 6] width 58 height 5
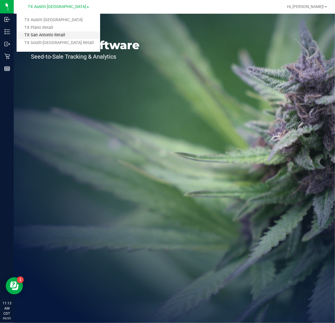
click at [57, 36] on link "TX San Antonio Retail" at bounding box center [58, 35] width 83 height 8
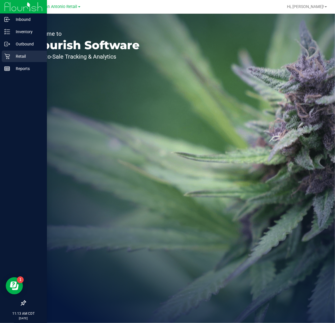
click at [19, 54] on p "Retail" at bounding box center [27, 56] width 34 height 7
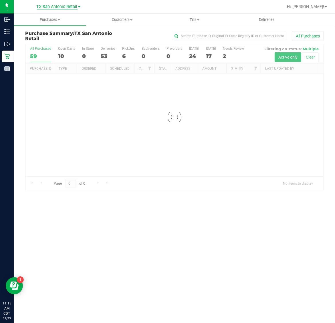
click at [51, 6] on span "TX San Antonio Retail" at bounding box center [57, 6] width 41 height 5
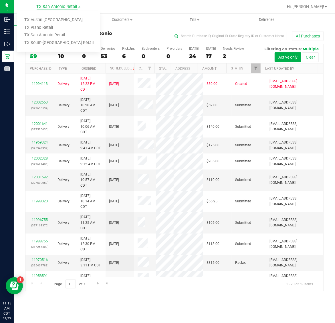
click at [60, 8] on span "TX San Antonio Retail" at bounding box center [57, 6] width 41 height 5
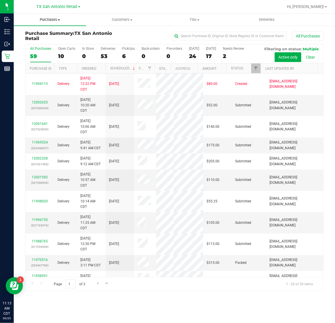
click at [49, 19] on span "Purchases" at bounding box center [50, 19] width 72 height 5
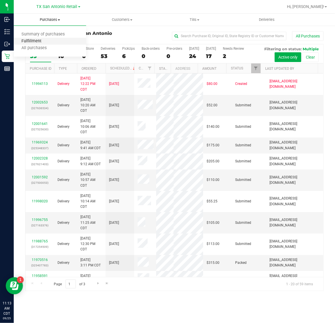
click at [47, 40] on span "Fulfillment" at bounding box center [31, 41] width 35 height 5
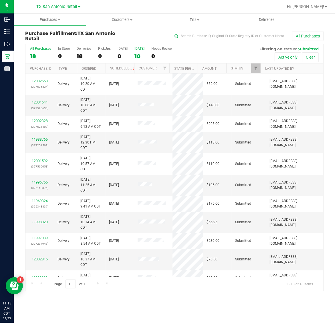
click at [141, 55] on div "10" at bounding box center [139, 56] width 10 height 7
click at [0, 0] on input "[DATE] 10" at bounding box center [0, 0] width 0 height 0
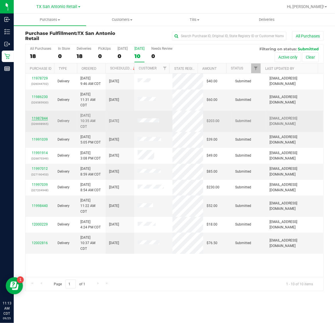
click at [39, 118] on link "11987844" at bounding box center [40, 118] width 16 height 4
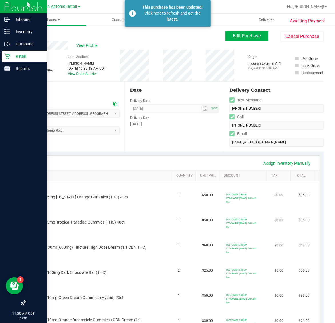
click at [11, 54] on p "Retail" at bounding box center [27, 56] width 34 height 7
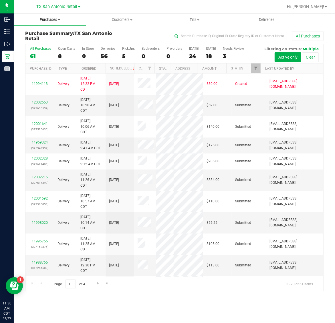
click at [57, 21] on span "Purchases" at bounding box center [50, 19] width 72 height 5
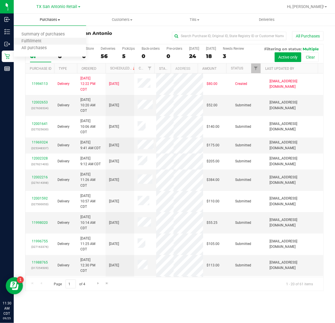
click at [61, 43] on li "Fulfillment" at bounding box center [50, 41] width 72 height 7
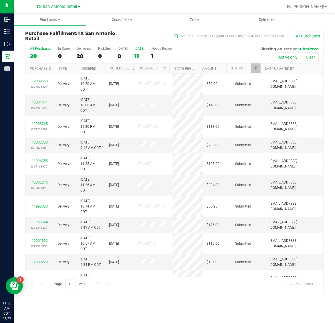
click at [137, 54] on div "11" at bounding box center [139, 56] width 10 height 7
click at [0, 0] on input "[DATE] 11" at bounding box center [0, 0] width 0 height 0
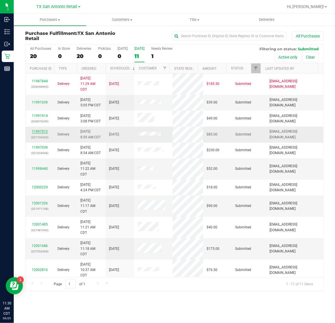
click at [37, 131] on link "11997012" at bounding box center [40, 132] width 16 height 4
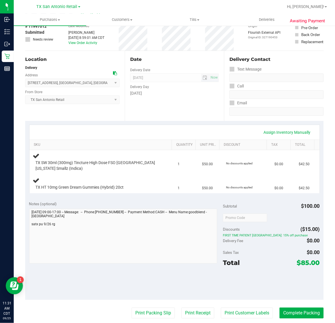
scroll to position [71, 0]
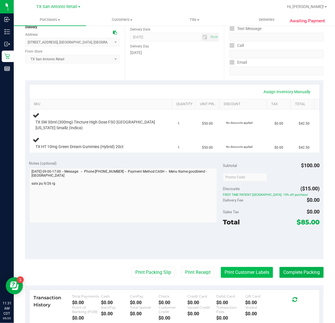
click at [237, 271] on button "Print Customer Labels" at bounding box center [247, 272] width 52 height 11
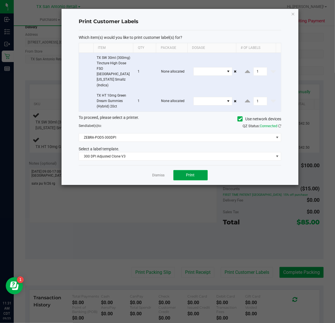
click at [182, 170] on button "Print" at bounding box center [190, 175] width 34 height 10
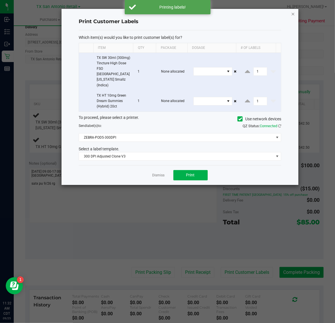
click at [291, 13] on icon "button" at bounding box center [293, 13] width 4 height 7
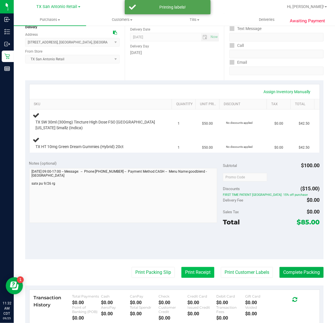
click at [191, 268] on button "Print Receipt" at bounding box center [197, 272] width 33 height 11
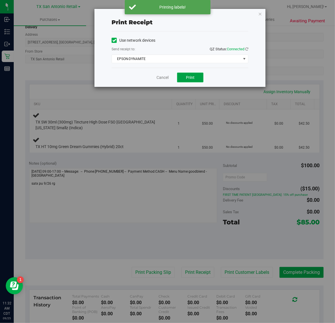
click at [184, 74] on button "Print" at bounding box center [190, 78] width 26 height 10
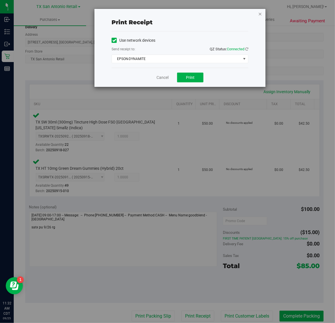
click at [260, 13] on icon "button" at bounding box center [260, 13] width 4 height 7
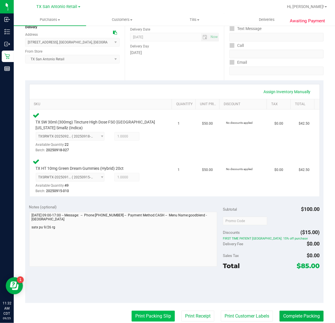
click at [153, 316] on button "Print Packing Slip" at bounding box center [153, 316] width 43 height 11
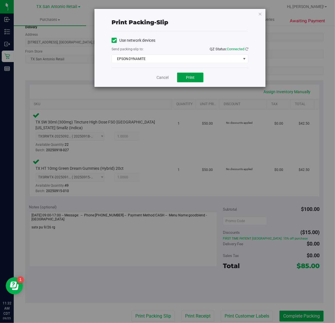
click at [196, 80] on button "Print" at bounding box center [190, 78] width 26 height 10
click at [260, 13] on icon "button" at bounding box center [260, 13] width 4 height 7
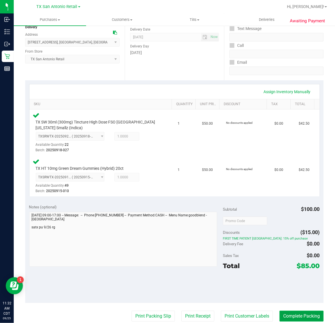
click at [291, 319] on button "Complete Packing" at bounding box center [301, 316] width 44 height 11
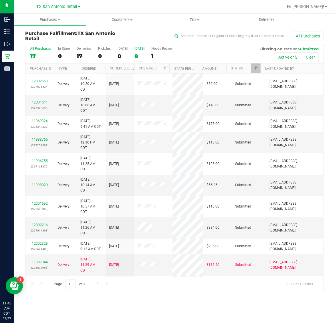
click at [144, 53] on div "8" at bounding box center [139, 56] width 10 height 7
click at [0, 0] on input "Tomorrow 8" at bounding box center [0, 0] width 0 height 0
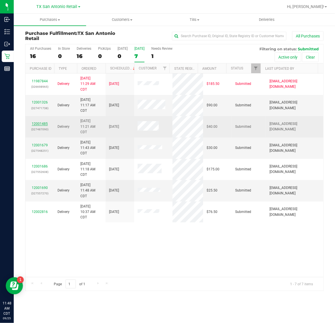
click at [38, 124] on link "12001485" at bounding box center [40, 124] width 16 height 4
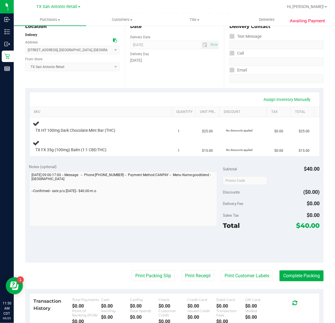
scroll to position [71, 0]
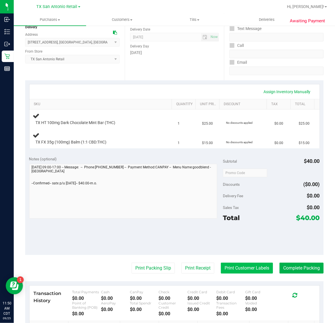
click at [238, 267] on button "Print Customer Labels" at bounding box center [247, 268] width 52 height 11
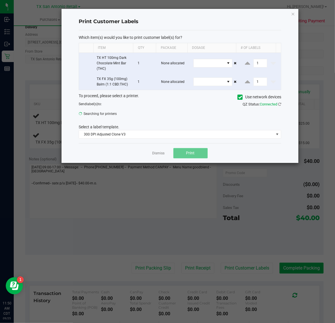
click at [192, 155] on span "Print" at bounding box center [190, 153] width 9 height 5
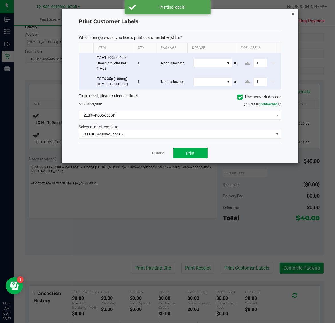
click at [293, 15] on icon "button" at bounding box center [293, 13] width 4 height 7
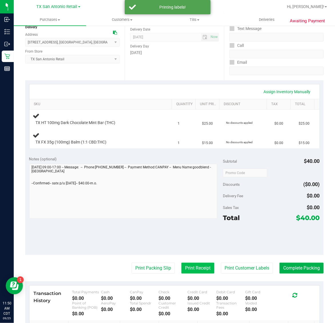
click at [183, 272] on button "Print Receipt" at bounding box center [197, 268] width 33 height 11
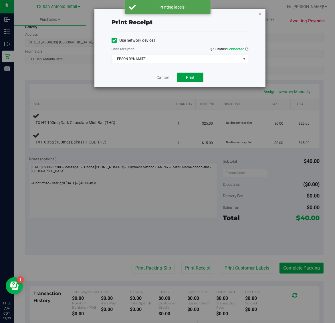
click at [186, 80] on span "Print" at bounding box center [190, 77] width 9 height 5
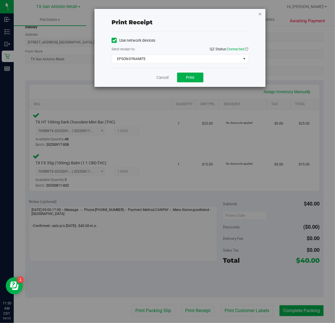
click at [260, 13] on icon "button" at bounding box center [260, 13] width 4 height 7
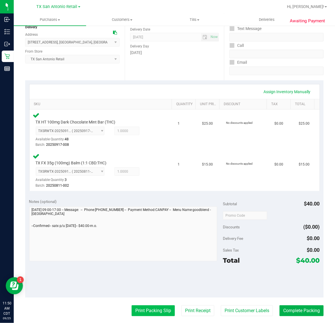
click at [150, 307] on button "Print Packing Slip" at bounding box center [153, 310] width 43 height 11
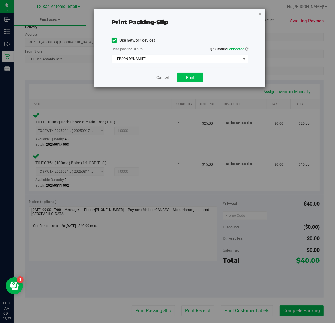
click at [188, 75] on span "Print" at bounding box center [190, 77] width 9 height 5
click at [259, 13] on icon "button" at bounding box center [260, 13] width 4 height 7
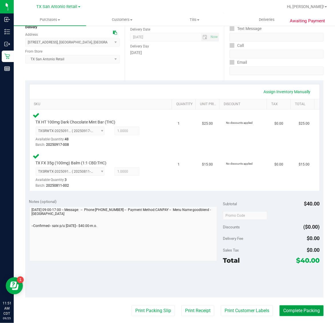
click at [298, 308] on button "Complete Packing" at bounding box center [301, 310] width 44 height 11
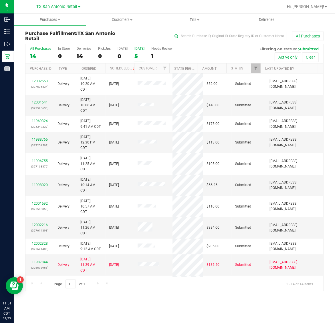
click at [144, 54] on div "5" at bounding box center [139, 56] width 10 height 7
click at [0, 0] on input "[DATE] 5" at bounding box center [0, 0] width 0 height 0
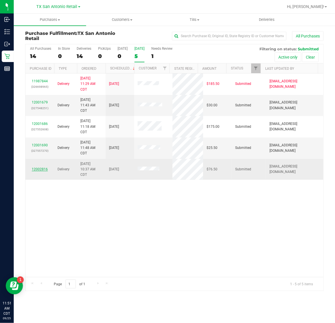
click at [37, 168] on link "12002816" at bounding box center [40, 169] width 16 height 4
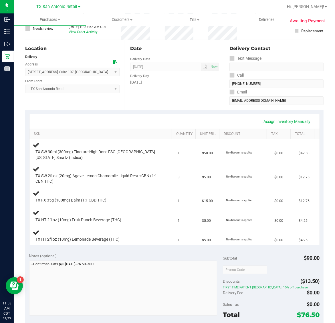
scroll to position [107, 0]
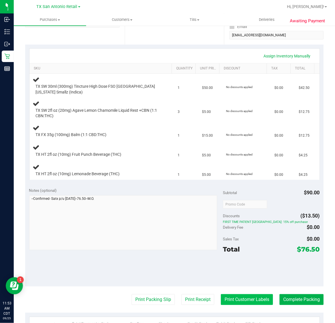
click at [246, 300] on button "Print Customer Labels" at bounding box center [247, 299] width 52 height 11
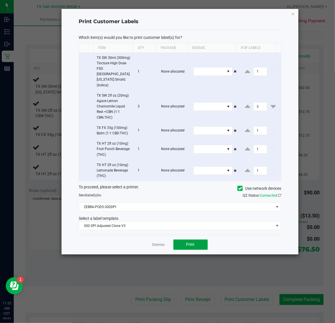
drag, startPoint x: 193, startPoint y: 233, endPoint x: 255, endPoint y: 132, distance: 118.1
click at [195, 240] on button "Print" at bounding box center [190, 245] width 34 height 10
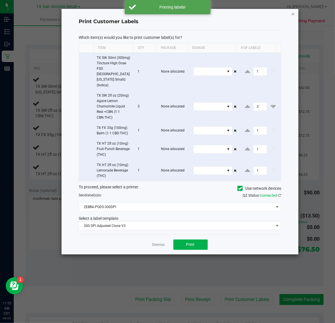
click icon "button"
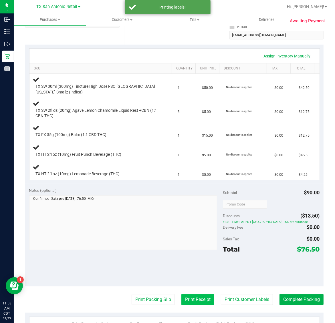
click button "Print Receipt"
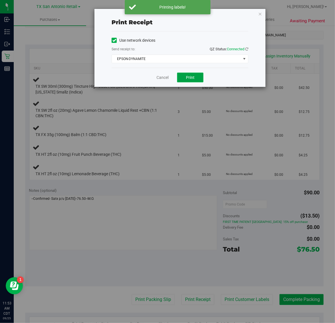
click span "Print"
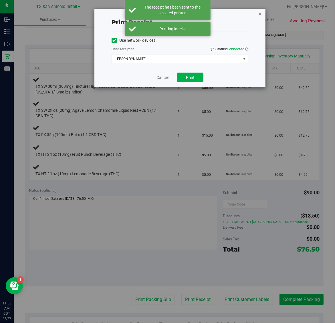
click icon "button"
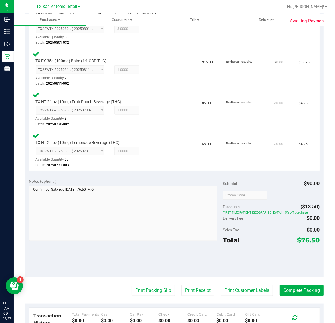
scroll to position [278, 0]
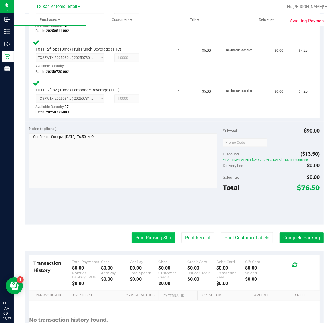
click button "Print Packing Slip"
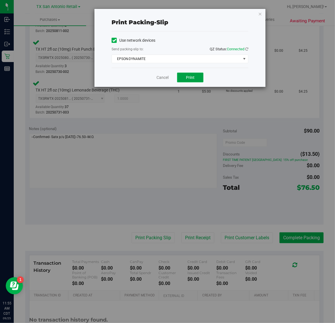
click span "Print"
click div "Print packing-slip Use network devices Send packing-slip to: QZ Status: Connect…"
click icon "button"
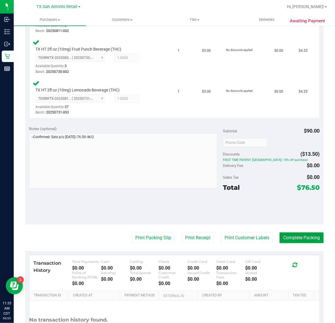
click button "Complete Packing"
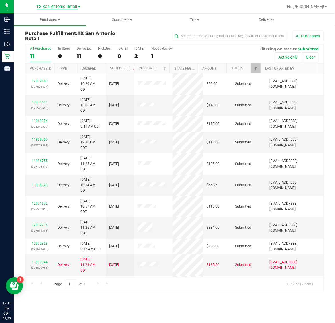
click span "TX San Antonio Retail"
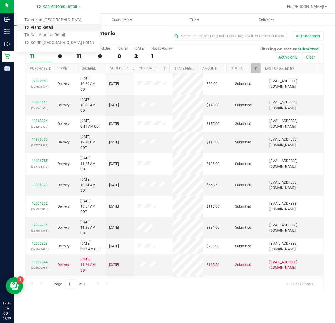
click link "TX Plano Retail"
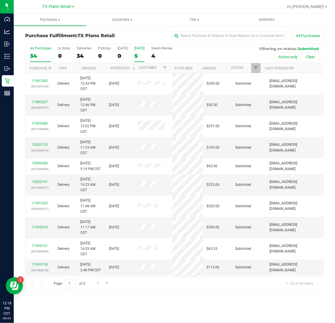
click div "5"
click input "[DATE] 5"
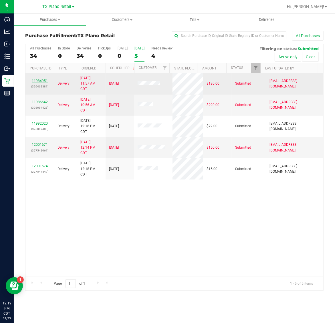
click link "11984951"
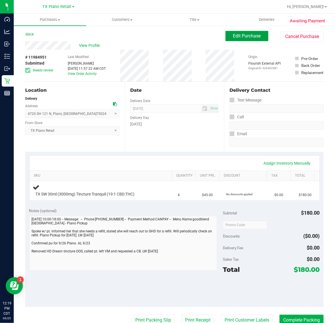
click span "Edit Purchase"
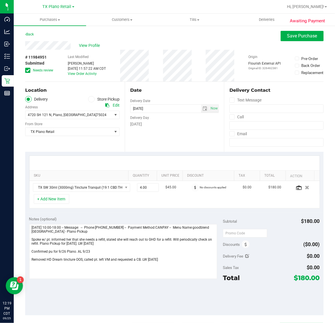
click icon
click input "Needs review"
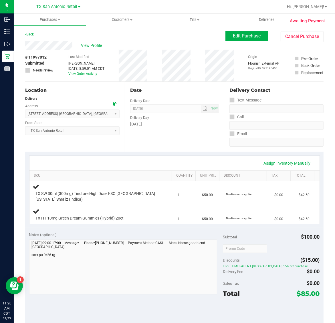
click at [28, 33] on link "Back" at bounding box center [29, 34] width 9 height 4
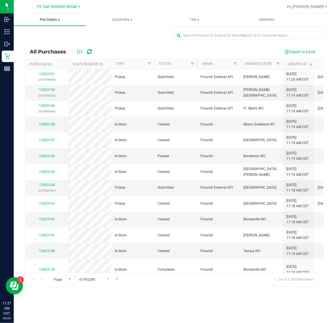
click at [45, 16] on uib-tab-heading "Purchases Summary of purchases Fulfillment All purchases" at bounding box center [50, 20] width 72 height 12
click at [49, 41] on li "Fulfillment" at bounding box center [50, 41] width 72 height 7
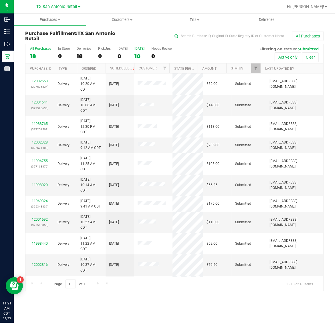
click at [139, 54] on div "10" at bounding box center [139, 56] width 10 height 7
click at [0, 0] on input "[DATE] 10" at bounding box center [0, 0] width 0 height 0
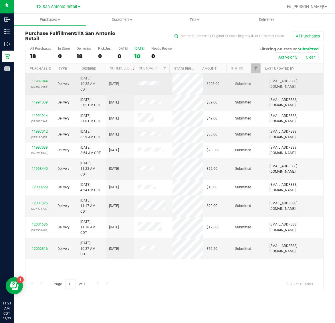
click at [44, 82] on link "11987844" at bounding box center [40, 81] width 16 height 4
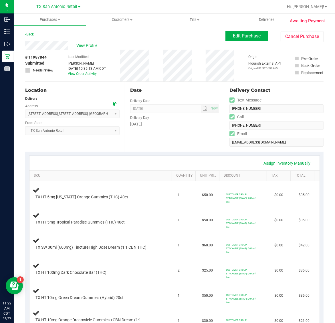
click at [39, 58] on span "# 11987844" at bounding box center [35, 57] width 21 height 6
copy span "11987844"
click at [240, 32] on button "Edit Purchase" at bounding box center [246, 36] width 43 height 10
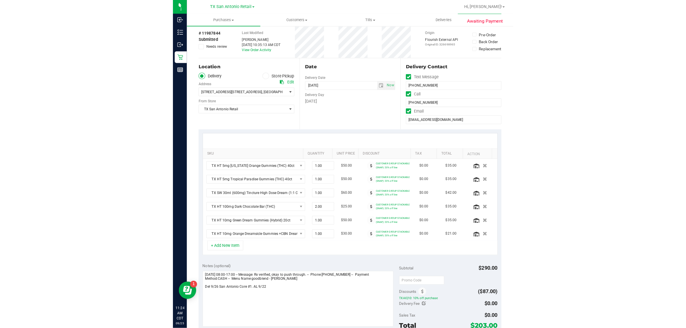
scroll to position [36, 0]
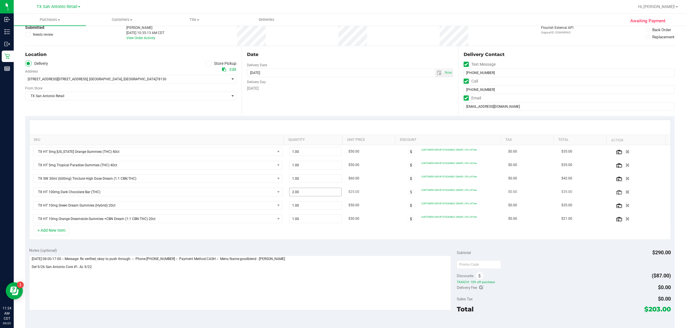
click at [298, 194] on span "2.00 2" at bounding box center [315, 192] width 52 height 9
type input "1"
type input "1.00"
click at [306, 243] on div "SKU Quantity Unit Price Discount Tax Total Action TX HT 5mg [US_STATE] Orange G…" at bounding box center [350, 180] width 650 height 128
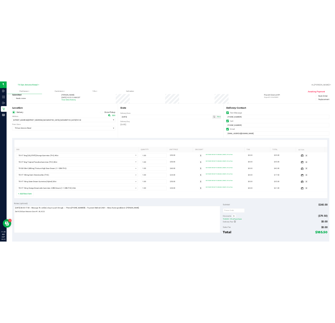
scroll to position [0, 0]
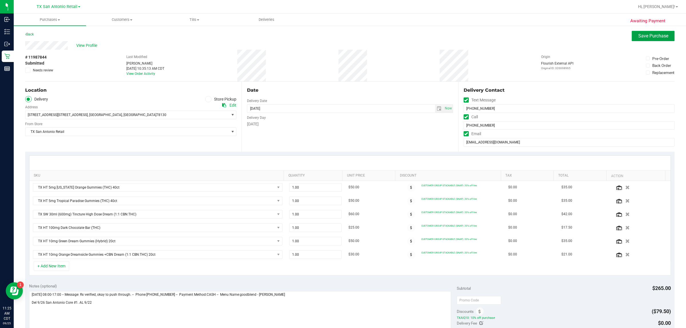
click at [334, 39] on button "Save Purchase" at bounding box center [653, 36] width 43 height 10
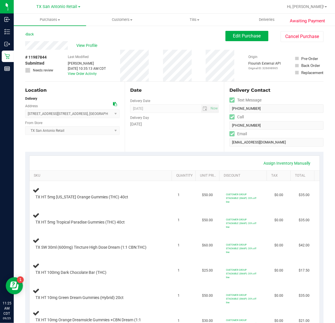
click at [50, 140] on div "Location Delivery Address [STREET_ADDRESS] , [STREET_ADDRESS] , [GEOGRAPHIC_DAT…" at bounding box center [74, 117] width 99 height 70
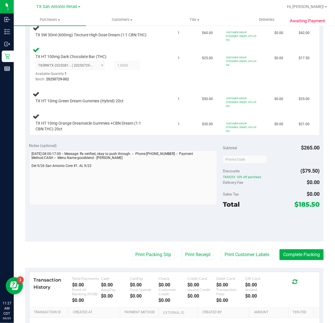
scroll to position [214, 0]
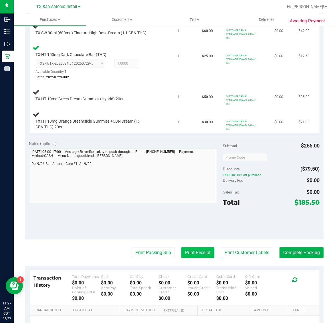
click at [196, 258] on button "Print Receipt" at bounding box center [197, 252] width 33 height 11
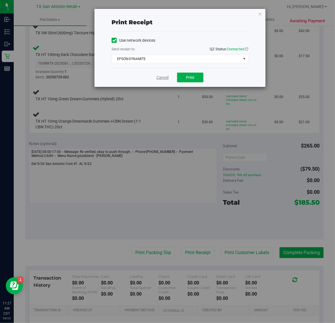
click at [160, 77] on link "Cancel" at bounding box center [162, 78] width 12 height 6
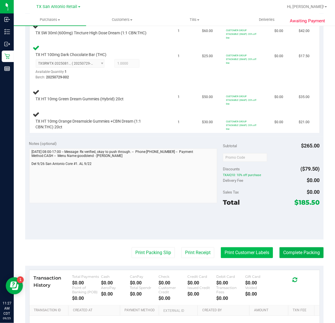
click at [240, 258] on button "Print Customer Labels" at bounding box center [247, 252] width 52 height 11
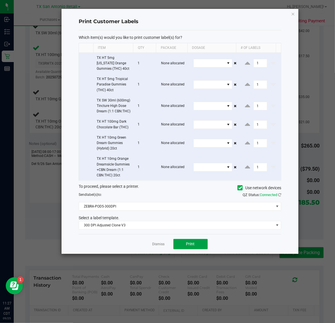
click at [189, 246] on span "Print" at bounding box center [190, 244] width 9 height 5
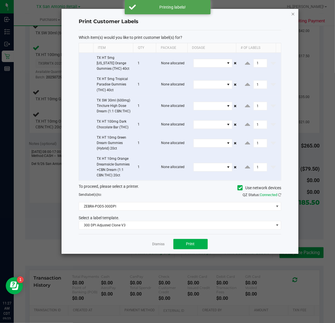
click at [291, 13] on icon "button" at bounding box center [293, 13] width 4 height 7
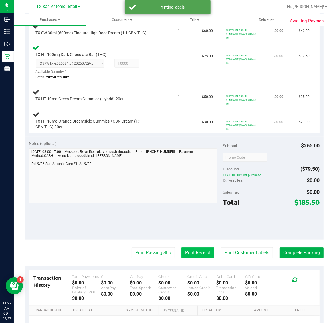
click at [192, 258] on button "Print Receipt" at bounding box center [197, 252] width 33 height 11
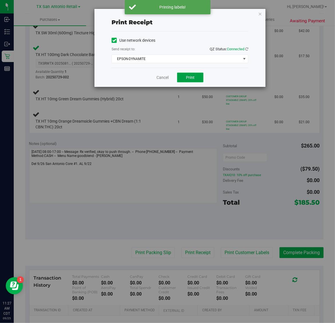
click at [180, 82] on button "Print" at bounding box center [190, 78] width 26 height 10
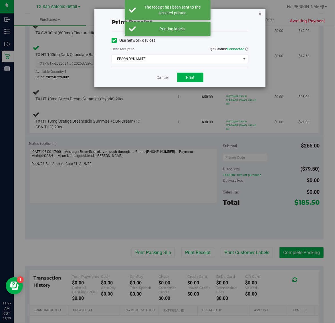
click at [261, 15] on icon "button" at bounding box center [260, 13] width 4 height 7
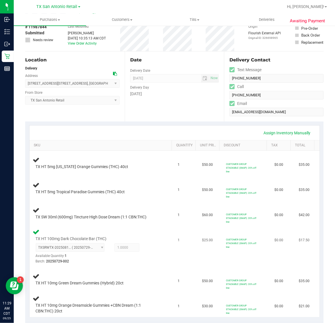
scroll to position [0, 0]
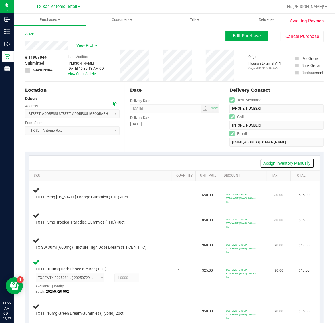
click at [289, 162] on link "Assign Inventory Manually" at bounding box center [287, 163] width 54 height 10
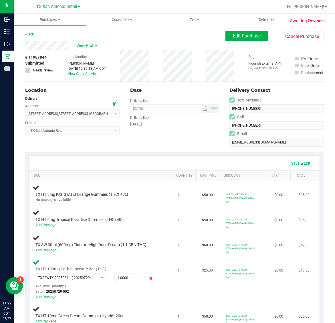
click at [148, 281] on icon at bounding box center [151, 278] width 6 height 7
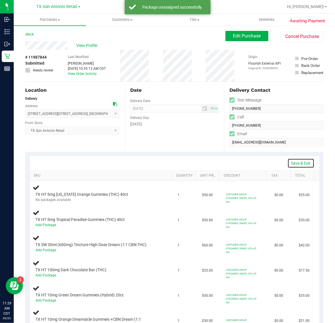
click at [295, 164] on link "Save & Exit" at bounding box center [300, 163] width 27 height 10
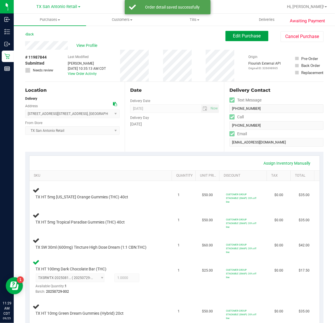
click at [239, 33] on span "Edit Purchase" at bounding box center [247, 35] width 28 height 5
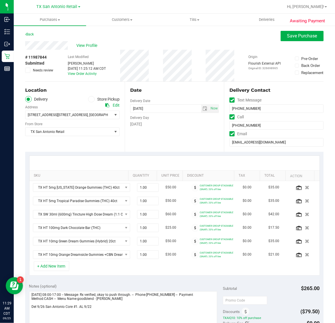
click at [27, 70] on icon at bounding box center [28, 70] width 4 height 0
click at [0, 0] on input "Needs review" at bounding box center [0, 0] width 0 height 0
click at [299, 38] on span "Save Purchase" at bounding box center [302, 35] width 30 height 5
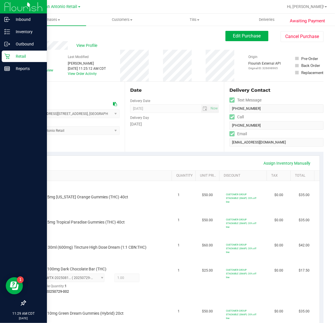
click at [25, 59] on p "Retail" at bounding box center [27, 56] width 34 height 7
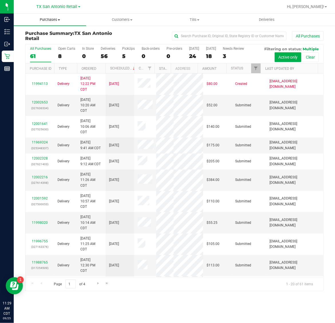
click at [48, 23] on uib-tab-heading "Purchases Summary of purchases Fulfillment All purchases" at bounding box center [50, 20] width 72 height 12
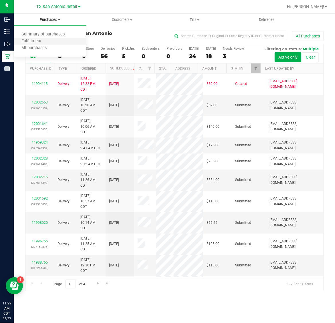
click at [52, 39] on li "Fulfillment" at bounding box center [50, 41] width 72 height 7
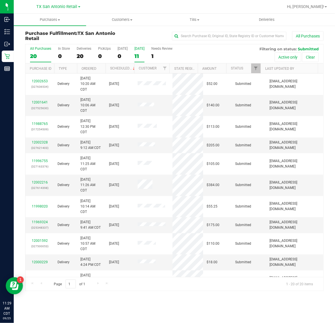
click at [144, 51] on label "[DATE] 11" at bounding box center [139, 55] width 10 height 16
click at [0, 0] on input "[DATE] 11" at bounding box center [0, 0] width 0 height 0
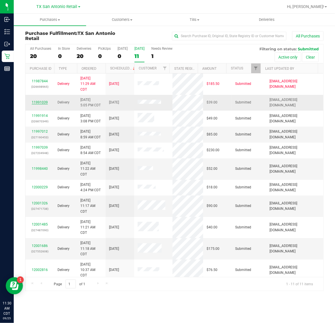
click at [41, 102] on link "11991039" at bounding box center [40, 102] width 16 height 4
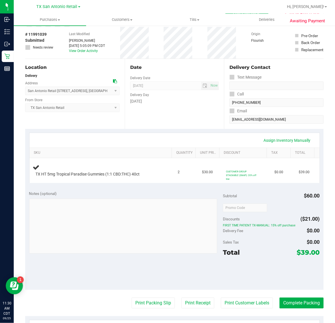
scroll to position [36, 0]
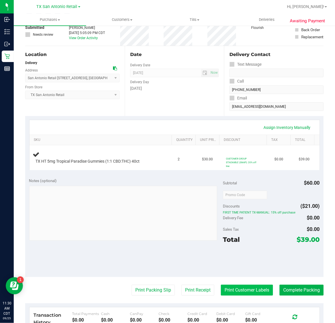
click at [237, 295] on button "Print Customer Labels" at bounding box center [247, 290] width 52 height 11
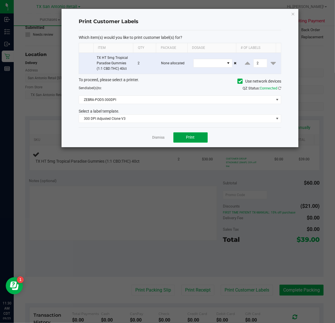
click at [194, 138] on span "Print" at bounding box center [190, 137] width 9 height 5
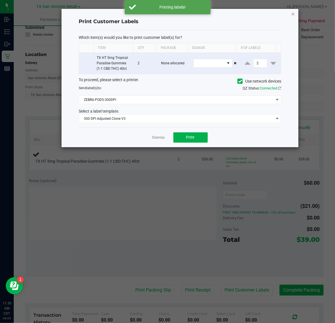
click at [293, 13] on icon "button" at bounding box center [293, 13] width 4 height 7
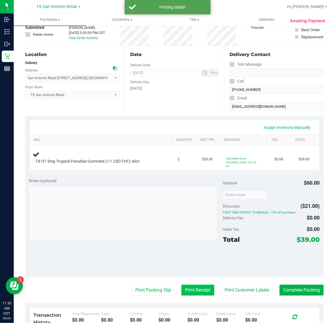
click at [189, 293] on button "Print Receipt" at bounding box center [197, 290] width 33 height 11
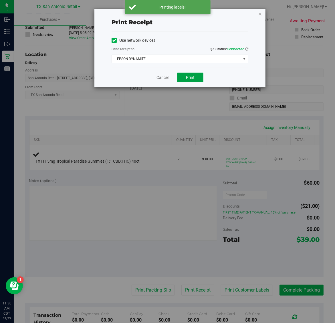
click at [194, 79] on span "Print" at bounding box center [190, 77] width 9 height 5
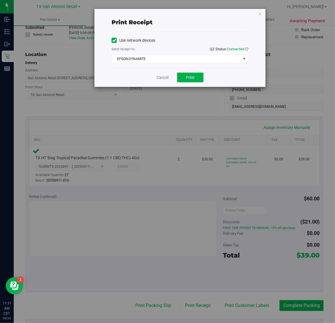
click at [262, 26] on div "Print receipt Use network devices Send receipt to: QZ Status: Connected EPSON-D…" at bounding box center [179, 48] width 171 height 78
click at [260, 13] on icon "button" at bounding box center [260, 13] width 4 height 7
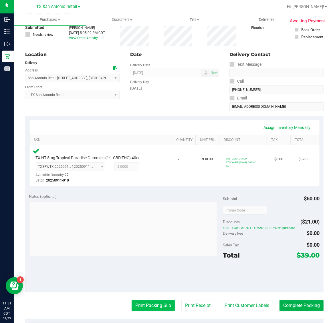
click at [140, 308] on button "Print Packing Slip" at bounding box center [153, 305] width 43 height 11
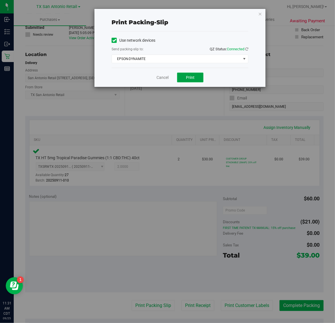
click at [190, 77] on span "Print" at bounding box center [190, 77] width 9 height 5
click at [260, 11] on icon "button" at bounding box center [260, 13] width 4 height 7
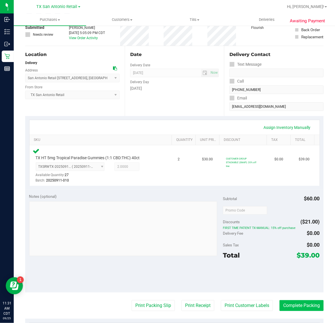
click at [301, 302] on button "Complete Packing" at bounding box center [301, 305] width 44 height 11
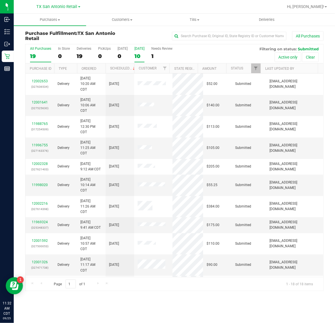
click at [144, 55] on div "10" at bounding box center [139, 56] width 10 height 7
click at [0, 0] on input "[DATE] 10" at bounding box center [0, 0] width 0 height 0
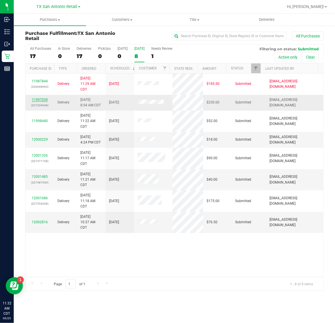
click at [41, 100] on link "11997039" at bounding box center [40, 100] width 16 height 4
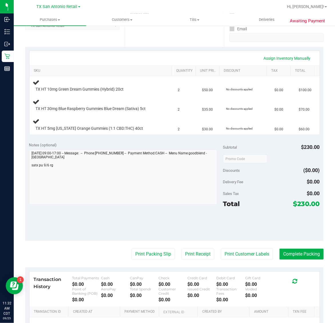
scroll to position [107, 0]
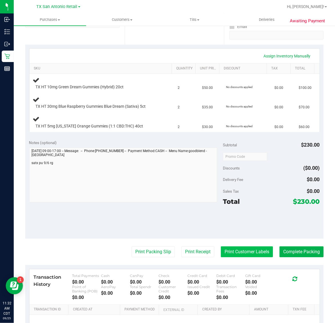
click at [232, 255] on button "Print Customer Labels" at bounding box center [247, 251] width 52 height 11
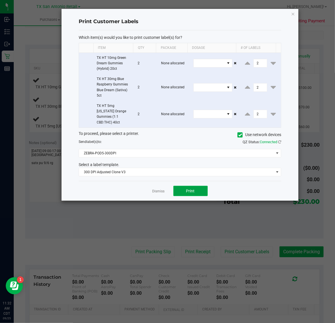
click at [194, 189] on span "Print" at bounding box center [190, 191] width 9 height 5
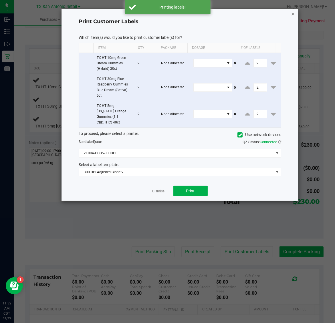
click at [294, 11] on icon "button" at bounding box center [293, 13] width 4 height 7
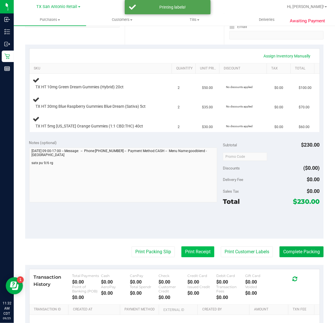
click at [188, 252] on button "Print Receipt" at bounding box center [197, 251] width 33 height 11
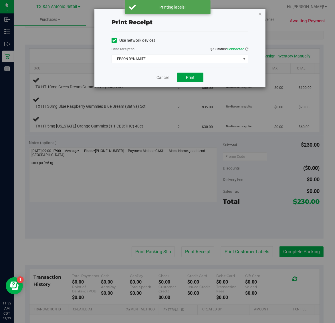
click at [196, 78] on button "Print" at bounding box center [190, 78] width 26 height 10
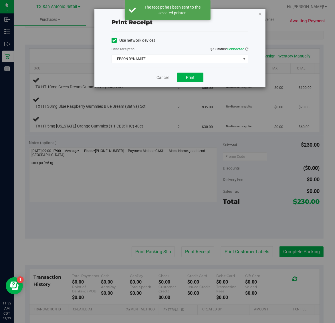
click at [257, 12] on div "Print receipt Use network devices Send receipt to: QZ Status: Connected EPSON-D…" at bounding box center [179, 48] width 171 height 78
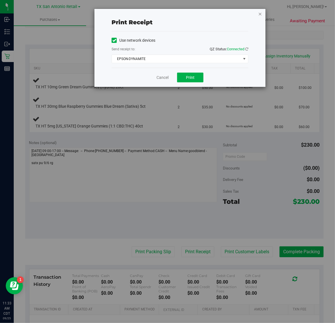
click at [260, 14] on icon "button" at bounding box center [260, 13] width 4 height 7
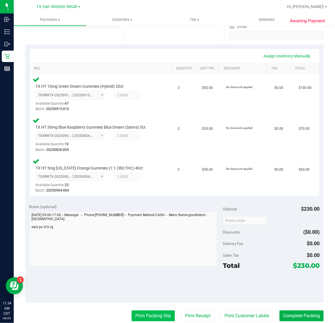
click at [150, 313] on button "Print Packing Slip" at bounding box center [153, 315] width 43 height 11
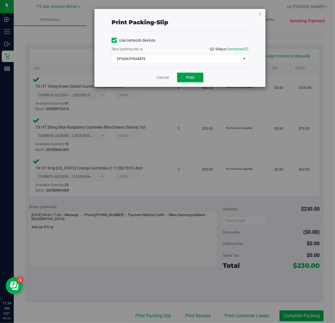
click at [189, 79] on span "Print" at bounding box center [190, 77] width 9 height 5
click at [259, 12] on icon "button" at bounding box center [260, 13] width 4 height 7
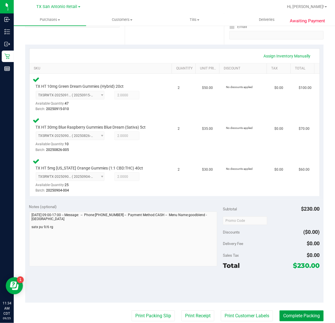
click at [294, 315] on button "Complete Packing" at bounding box center [301, 315] width 44 height 11
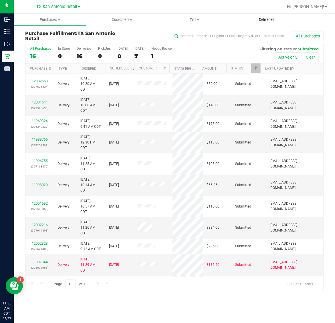
click at [263, 19] on span "Deliveries" at bounding box center [266, 19] width 31 height 5
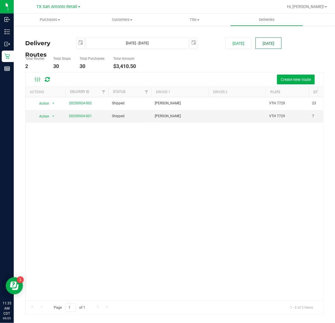
click at [267, 44] on button "[DATE]" at bounding box center [268, 42] width 26 height 11
type input "[DATE] - [DATE]"
type input "[DATE]"
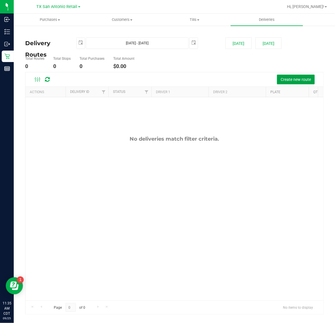
click at [291, 81] on span "Create new route" at bounding box center [295, 79] width 30 height 5
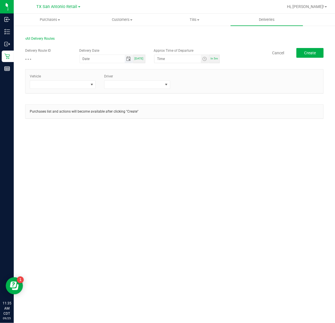
click at [129, 58] on span "Toggle calendar" at bounding box center [128, 59] width 5 height 5
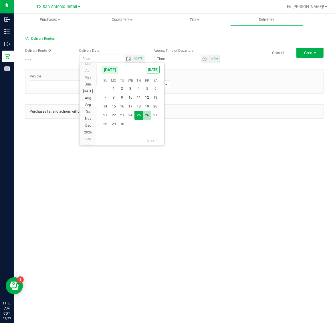
click at [147, 116] on span "26" at bounding box center [147, 115] width 8 height 9
type input "[DATE]"
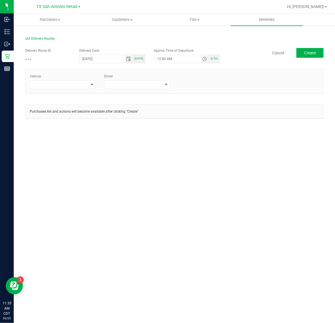
click at [202, 60] on span "Toggle time list" at bounding box center [204, 59] width 5 height 5
click at [165, 123] on span "5" at bounding box center [166, 123] width 2 height 4
click at [201, 124] on span "AM" at bounding box center [201, 123] width 5 height 4
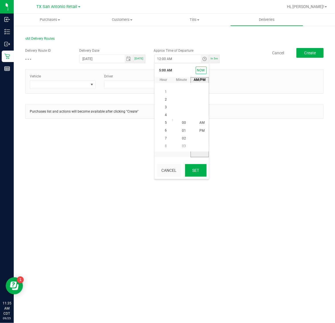
click at [194, 168] on button "Set" at bounding box center [195, 170] width 21 height 13
type input "5:00 AM"
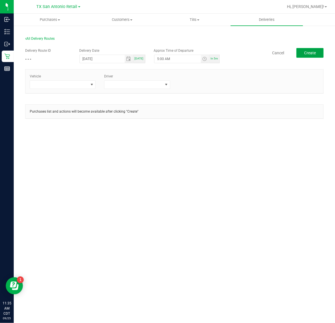
click at [312, 53] on span "Create" at bounding box center [310, 53] width 12 height 5
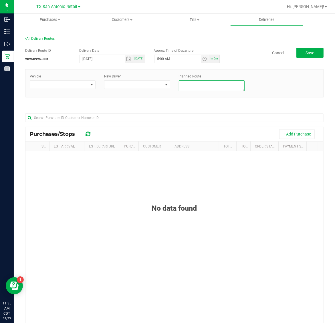
click at [216, 84] on textarea at bounding box center [212, 85] width 66 height 11
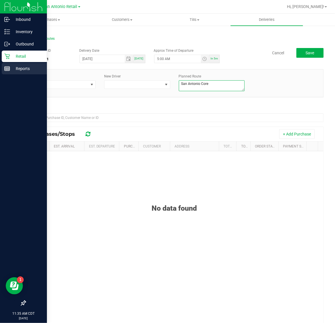
type textarea "San Antonio Core"
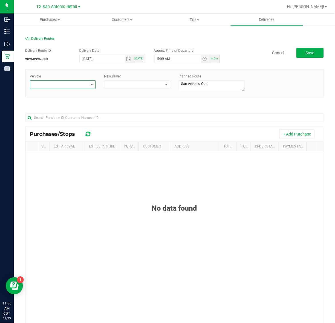
click at [60, 87] on span at bounding box center [59, 85] width 58 height 8
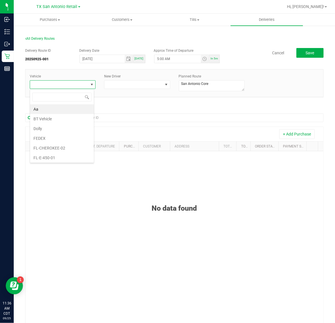
scroll to position [9, 65]
type input "11"
click at [64, 107] on li "TX-ROGUE-11" at bounding box center [62, 109] width 64 height 10
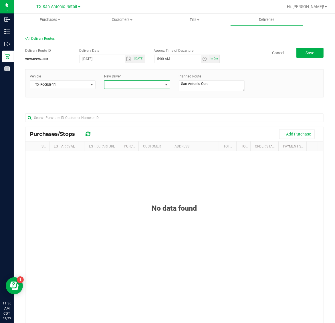
click at [140, 82] on span at bounding box center [133, 85] width 58 height 8
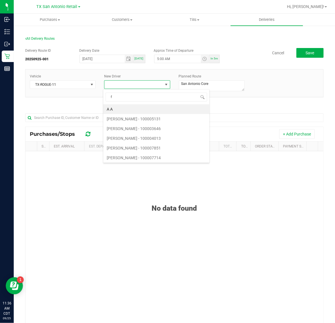
type input "fl"
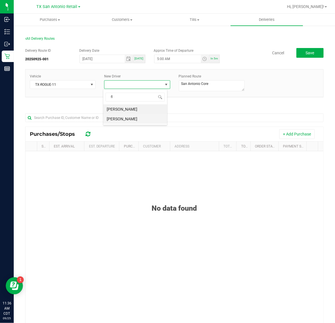
click at [136, 120] on li "[PERSON_NAME]" at bounding box center [135, 119] width 64 height 10
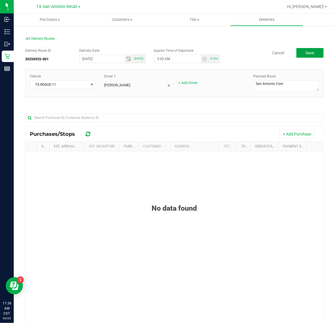
click at [314, 53] on button "Save" at bounding box center [309, 53] width 27 height 10
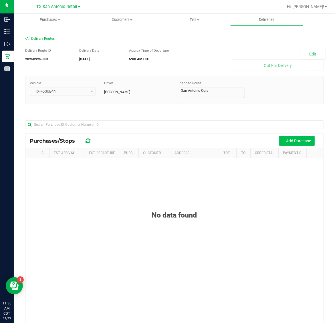
click at [295, 141] on button "+ Add Purchase" at bounding box center [296, 141] width 35 height 10
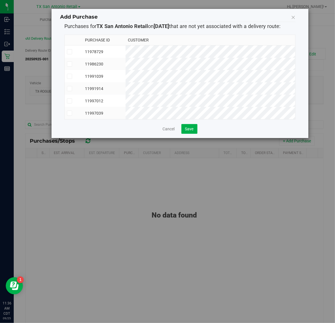
click at [125, 89] on td "11991914" at bounding box center [104, 88] width 43 height 12
click at [192, 131] on span "Save" at bounding box center [189, 129] width 9 height 5
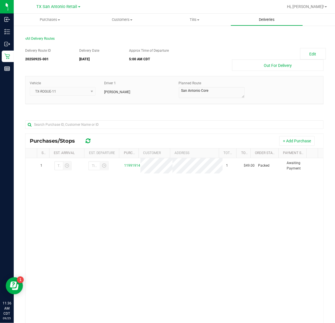
click at [270, 18] on span "Deliveries" at bounding box center [266, 19] width 31 height 5
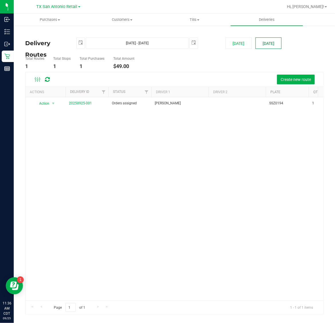
click at [269, 43] on button "[DATE]" at bounding box center [268, 42] width 26 height 11
click at [292, 79] on span "Create new route" at bounding box center [295, 79] width 30 height 5
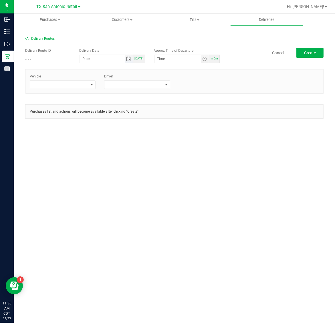
click at [130, 59] on span "Toggle calendar" at bounding box center [128, 59] width 5 height 5
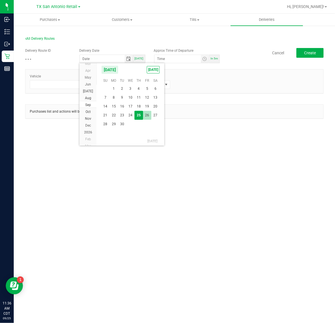
click at [148, 115] on span "26" at bounding box center [147, 115] width 8 height 9
type input "[DATE]"
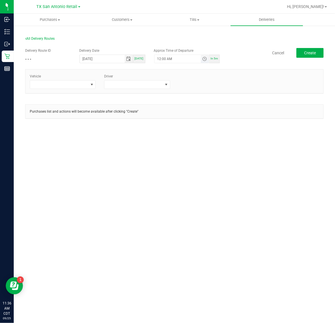
click at [206, 57] on span "Toggle time list" at bounding box center [204, 59] width 5 height 5
click at [163, 125] on li "5" at bounding box center [166, 123] width 14 height 8
click at [200, 123] on span "AM" at bounding box center [201, 123] width 5 height 4
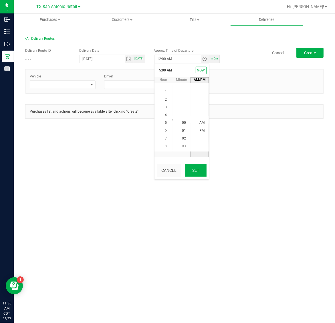
click at [193, 174] on button "Set" at bounding box center [195, 170] width 21 height 13
type input "5:00 AM"
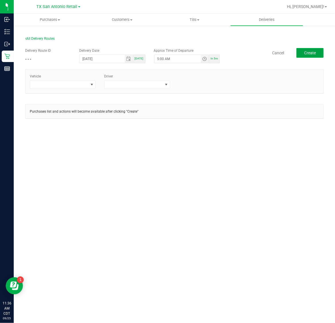
click at [305, 55] on span "Create" at bounding box center [310, 53] width 12 height 5
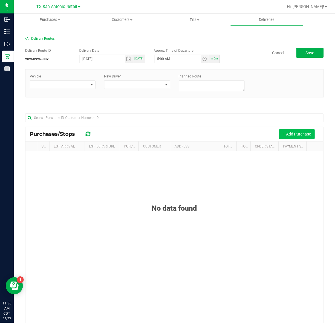
click at [294, 133] on button "+ Add Purchase" at bounding box center [296, 134] width 35 height 10
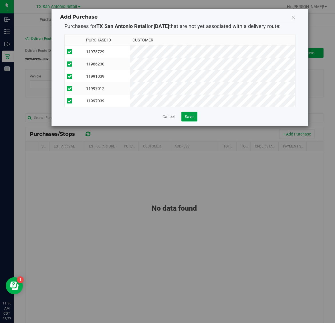
click at [185, 119] on span "Save" at bounding box center [189, 116] width 9 height 5
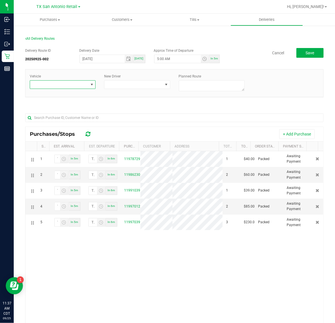
click at [62, 86] on span at bounding box center [59, 85] width 58 height 8
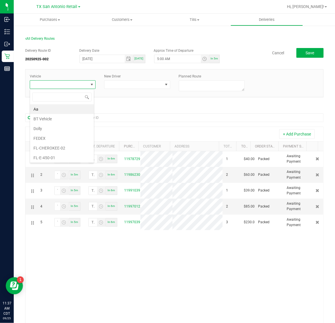
scroll to position [9, 65]
type input "`"
type input "11"
click at [69, 111] on li "TX-ROGUE-11" at bounding box center [62, 109] width 64 height 10
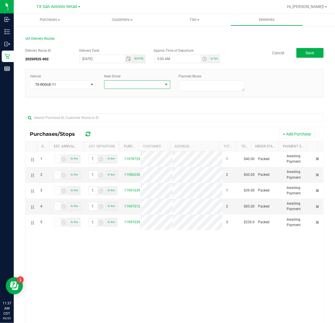
click at [126, 82] on span at bounding box center [133, 85] width 58 height 8
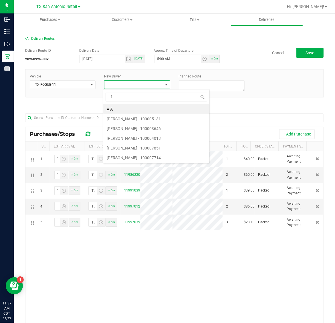
type input "fl"
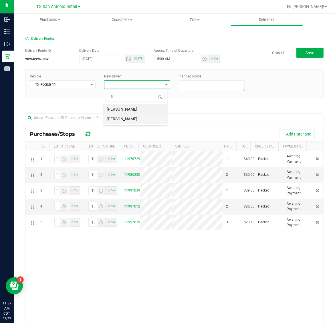
click at [132, 119] on li "[PERSON_NAME]" at bounding box center [135, 119] width 64 height 10
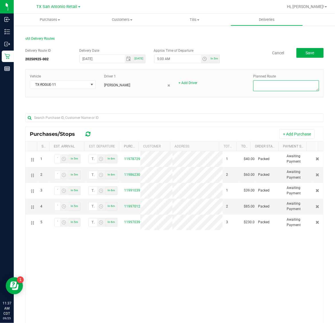
click at [278, 88] on textarea at bounding box center [286, 85] width 66 height 11
type textarea "San Antonio Retail"
click at [299, 52] on button "Save" at bounding box center [309, 53] width 27 height 10
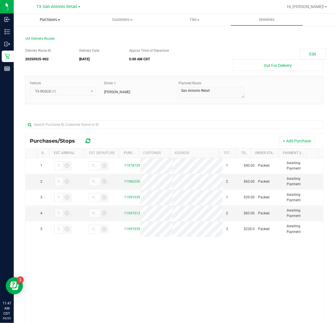
click at [50, 20] on span "Purchases" at bounding box center [50, 19] width 72 height 5
click at [51, 43] on li "Fulfillment" at bounding box center [50, 41] width 72 height 7
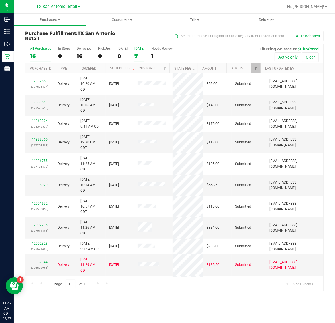
click at [138, 56] on div "7" at bounding box center [139, 56] width 10 height 7
click at [0, 0] on input "[DATE] 7" at bounding box center [0, 0] width 0 height 0
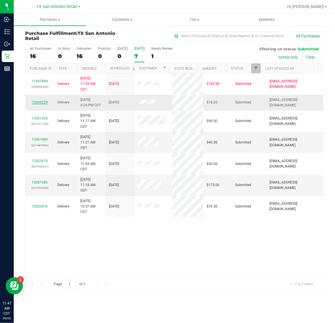
click at [37, 101] on link "12000229" at bounding box center [40, 102] width 16 height 4
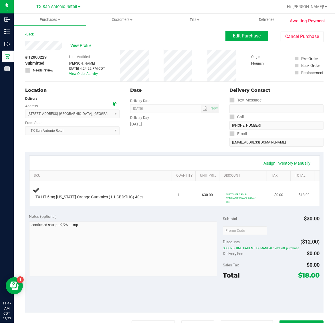
click at [90, 159] on div "Assign Inventory Manually" at bounding box center [175, 163] width 280 height 10
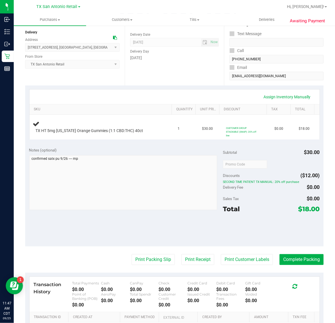
scroll to position [71, 0]
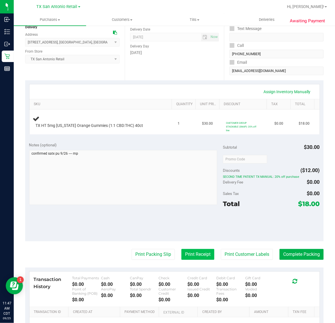
click at [186, 255] on button "Print Receipt" at bounding box center [197, 254] width 33 height 11
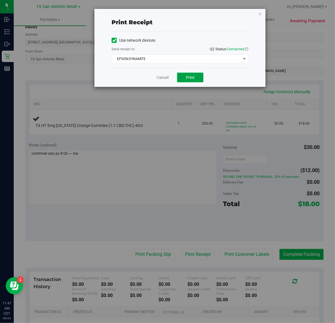
click at [188, 79] on span "Print" at bounding box center [190, 77] width 9 height 5
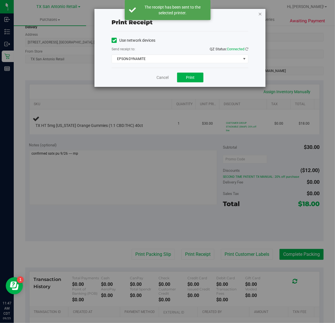
click at [258, 12] on icon "button" at bounding box center [260, 13] width 4 height 7
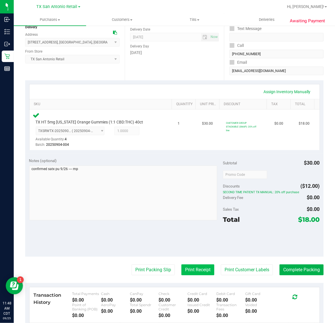
click at [192, 267] on button "Print Receipt" at bounding box center [197, 269] width 33 height 11
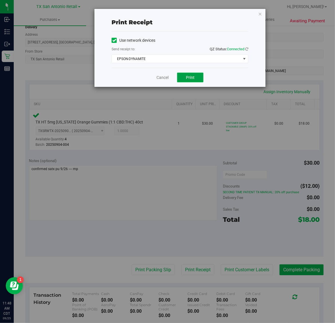
click at [188, 78] on span "Print" at bounding box center [190, 77] width 9 height 5
click at [260, 13] on icon "button" at bounding box center [260, 13] width 4 height 7
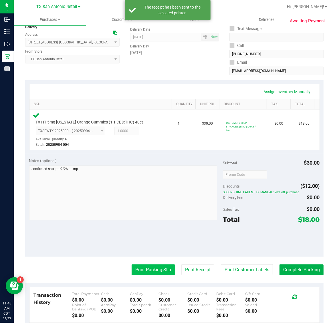
click at [149, 271] on button "Print Packing Slip" at bounding box center [153, 269] width 43 height 11
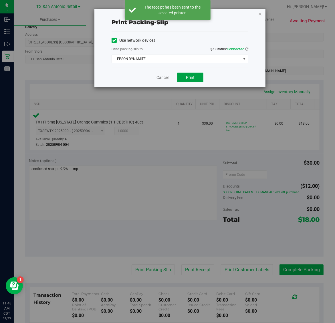
click at [179, 75] on button "Print" at bounding box center [190, 78] width 26 height 10
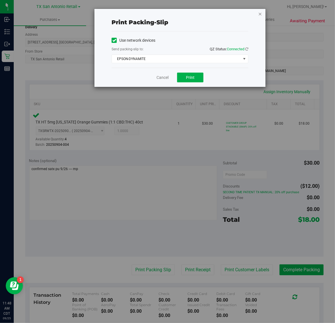
click at [260, 12] on icon "button" at bounding box center [260, 13] width 4 height 7
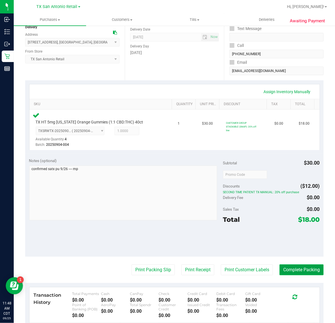
click at [300, 269] on button "Complete Packing" at bounding box center [301, 269] width 44 height 11
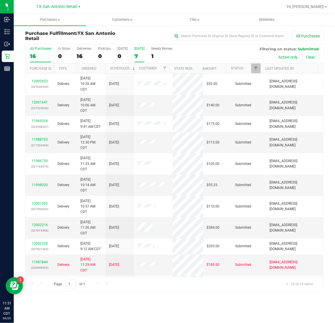
click at [144, 57] on div "7" at bounding box center [139, 56] width 10 height 7
click at [0, 0] on input "[DATE] 7" at bounding box center [0, 0] width 0 height 0
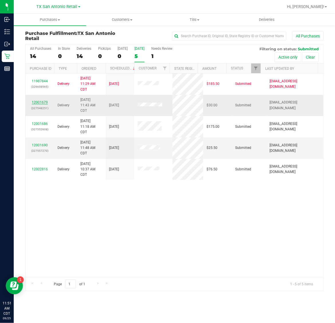
click at [38, 103] on link "12001679" at bounding box center [40, 102] width 16 height 4
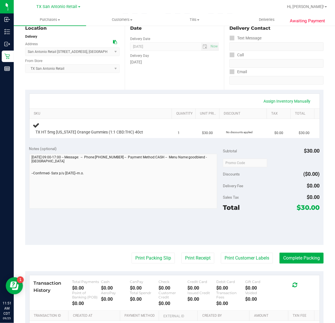
scroll to position [71, 0]
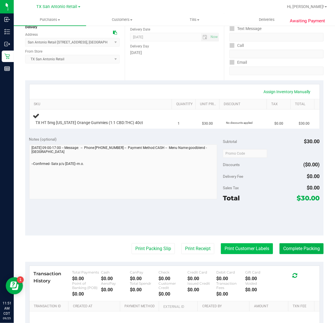
click at [232, 250] on button "Print Customer Labels" at bounding box center [247, 248] width 52 height 11
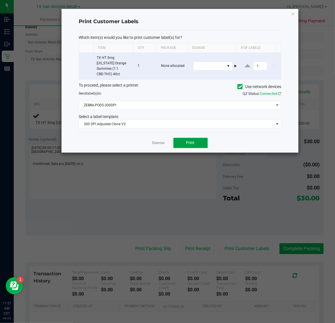
click at [197, 138] on button "Print" at bounding box center [190, 143] width 34 height 10
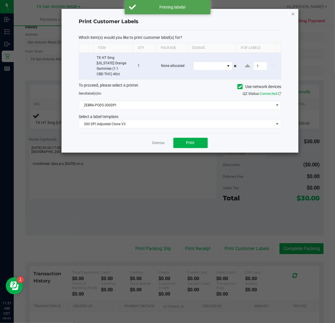
click at [294, 14] on icon "button" at bounding box center [293, 13] width 4 height 7
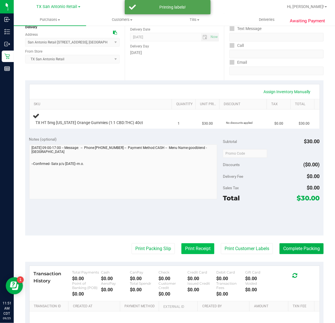
click at [190, 252] on button "Print Receipt" at bounding box center [197, 248] width 33 height 11
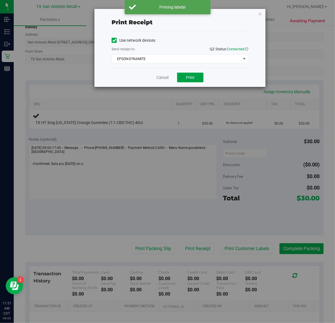
click at [196, 76] on button "Print" at bounding box center [190, 78] width 26 height 10
click at [260, 14] on icon "button" at bounding box center [260, 13] width 4 height 7
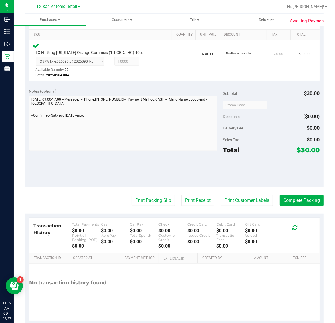
scroll to position [153, 0]
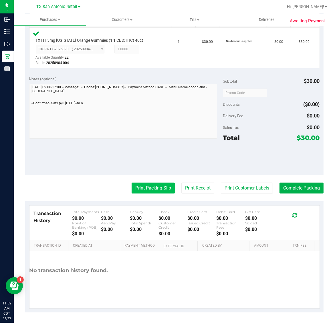
click at [154, 191] on button "Print Packing Slip" at bounding box center [153, 188] width 43 height 11
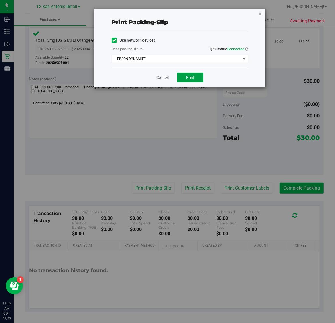
click at [200, 76] on button "Print" at bounding box center [190, 78] width 26 height 10
click at [260, 15] on icon "button" at bounding box center [260, 13] width 4 height 7
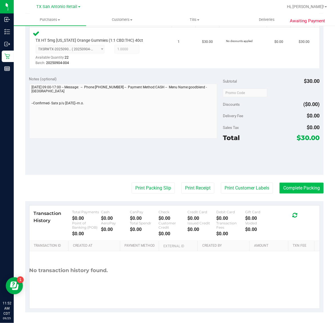
click at [294, 193] on button "Complete Packing" at bounding box center [301, 188] width 44 height 11
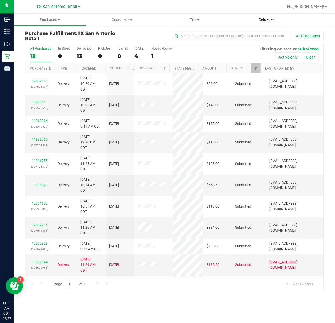
click at [268, 18] on span "Deliveries" at bounding box center [266, 19] width 31 height 5
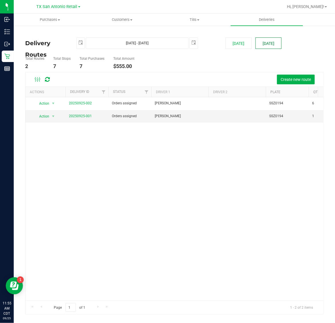
click at [265, 40] on button "[DATE]" at bounding box center [268, 42] width 26 height 11
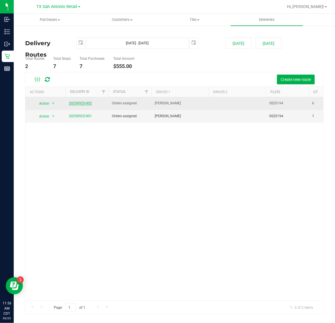
click at [78, 103] on link "20250925-002" at bounding box center [80, 103] width 23 height 4
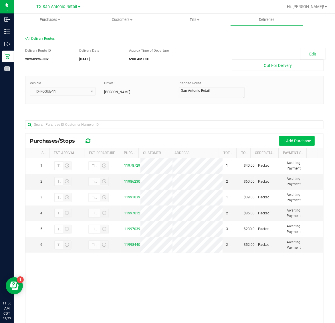
click at [292, 141] on button "+ Add Purchase" at bounding box center [296, 141] width 35 height 10
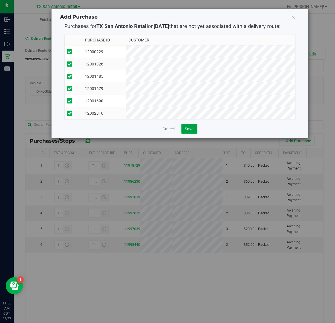
click at [189, 131] on span "Save" at bounding box center [189, 129] width 9 height 5
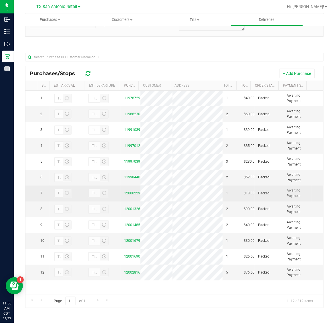
scroll to position [42, 0]
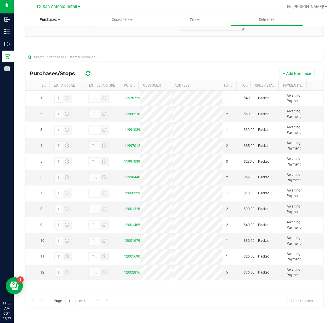
click at [52, 18] on span "Purchases" at bounding box center [50, 19] width 72 height 5
click at [53, 40] on li "Fulfillment" at bounding box center [50, 41] width 72 height 7
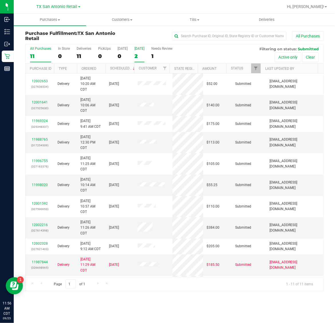
click at [144, 52] on label "[DATE] 2" at bounding box center [139, 55] width 10 height 16
click at [0, 0] on input "[DATE] 2" at bounding box center [0, 0] width 0 height 0
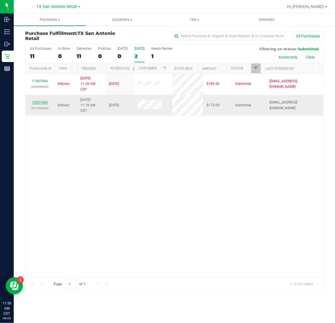
click at [37, 104] on link "12001686" at bounding box center [40, 102] width 16 height 4
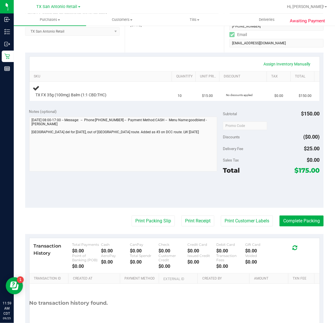
scroll to position [112, 0]
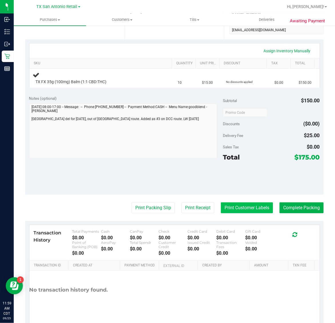
click at [249, 208] on button "Print Customer Labels" at bounding box center [247, 207] width 52 height 11
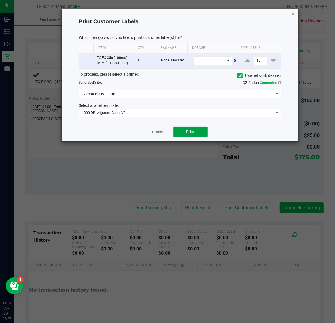
click at [190, 132] on span "Print" at bounding box center [190, 132] width 9 height 5
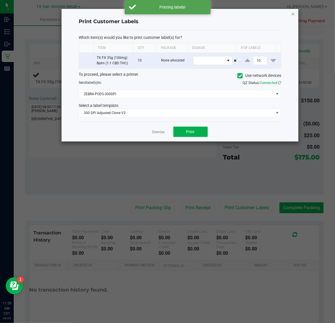
click at [292, 15] on icon "button" at bounding box center [293, 13] width 4 height 7
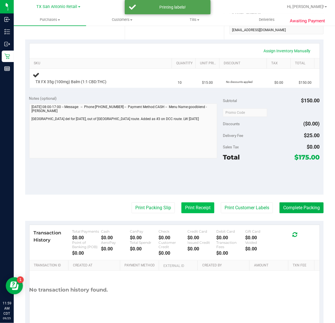
click at [193, 211] on button "Print Receipt" at bounding box center [197, 207] width 33 height 11
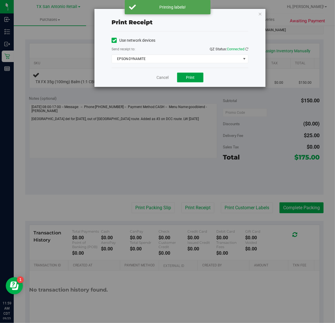
click at [200, 73] on button "Print" at bounding box center [190, 78] width 26 height 10
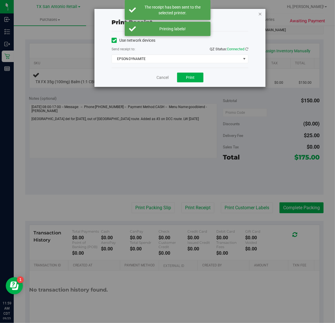
click at [258, 14] on icon "button" at bounding box center [260, 13] width 4 height 7
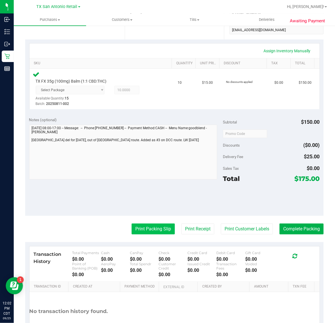
click at [152, 231] on button "Print Packing Slip" at bounding box center [153, 229] width 43 height 11
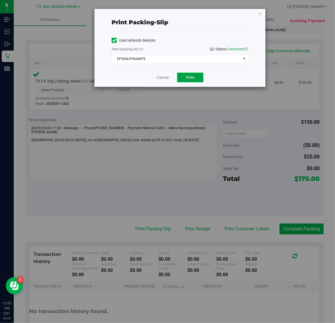
click at [194, 77] on span "Print" at bounding box center [190, 77] width 9 height 5
drag, startPoint x: 258, startPoint y: 13, endPoint x: 263, endPoint y: 22, distance: 10.2
click at [259, 13] on icon "button" at bounding box center [260, 13] width 4 height 7
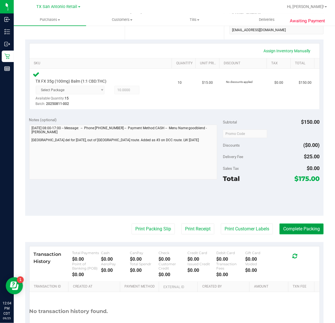
click at [288, 229] on button "Complete Packing" at bounding box center [301, 229] width 44 height 11
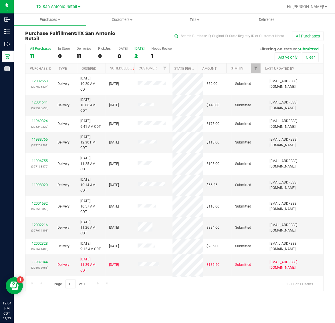
click at [141, 55] on div "2" at bounding box center [139, 56] width 10 height 7
click at [0, 0] on input "[DATE] 2" at bounding box center [0, 0] width 0 height 0
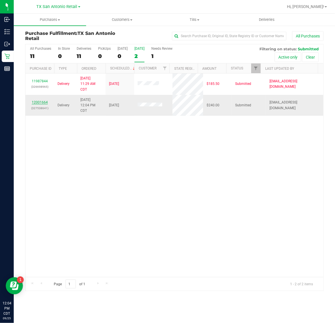
click at [39, 102] on link "12001664" at bounding box center [40, 102] width 16 height 4
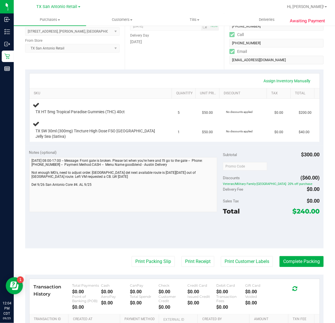
scroll to position [107, 0]
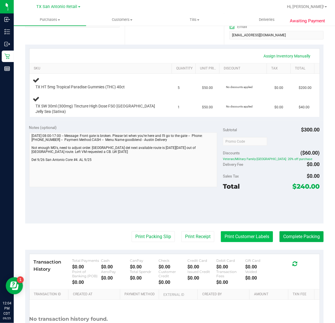
click at [240, 232] on button "Print Customer Labels" at bounding box center [247, 236] width 52 height 11
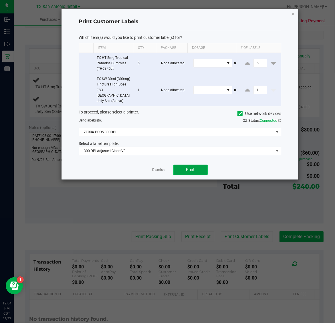
click at [192, 167] on span "Print" at bounding box center [190, 169] width 9 height 5
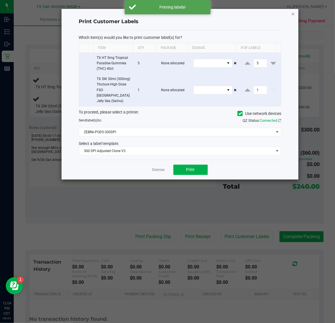
click at [292, 15] on icon "button" at bounding box center [293, 13] width 4 height 7
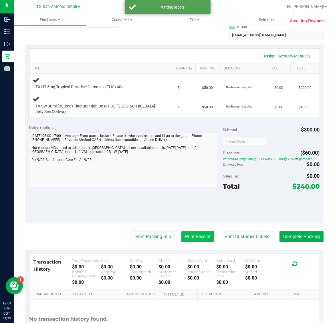
click at [188, 232] on button "Print Receipt" at bounding box center [197, 236] width 33 height 11
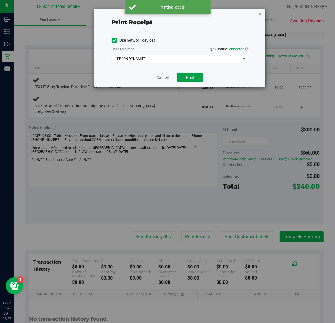
click at [191, 77] on span "Print" at bounding box center [190, 77] width 9 height 5
click at [261, 12] on icon "button" at bounding box center [260, 13] width 4 height 7
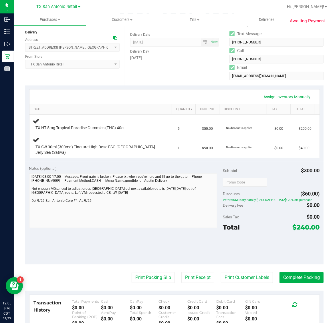
scroll to position [90, 0]
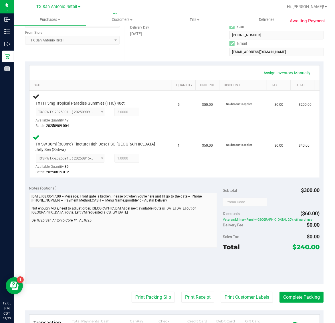
click at [178, 254] on div "Notes (optional) Subtotal $300.00 Discounts ($60.00) Veteran/Military Family-[G…" at bounding box center [174, 232] width 298 height 103
click at [150, 292] on button "Print Packing Slip" at bounding box center [153, 297] width 43 height 11
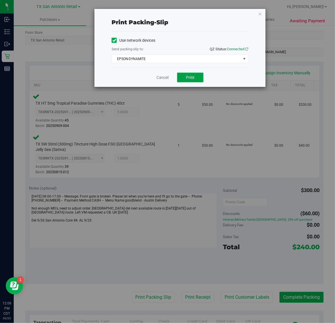
click at [190, 77] on span "Print" at bounding box center [190, 77] width 9 height 5
click at [260, 16] on icon "button" at bounding box center [260, 13] width 4 height 7
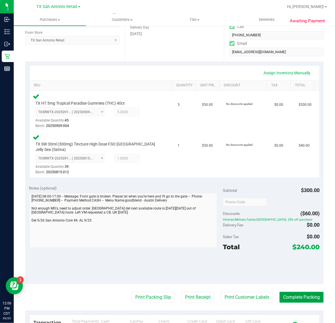
click at [302, 294] on button "Complete Packing" at bounding box center [301, 297] width 44 height 11
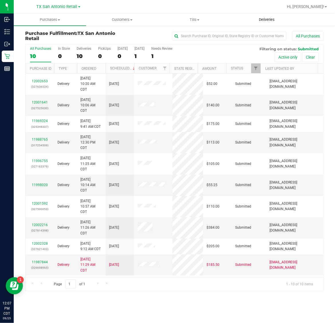
click at [272, 19] on span "Deliveries" at bounding box center [266, 19] width 31 height 5
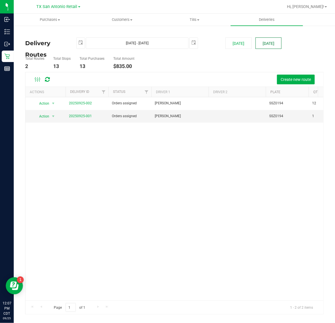
click at [272, 48] on button "[DATE]" at bounding box center [268, 42] width 26 height 11
click at [73, 115] on link "20250925-001" at bounding box center [80, 116] width 23 height 4
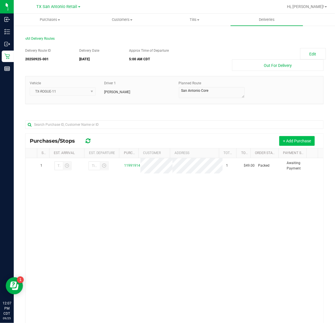
click at [290, 139] on button "+ Add Purchase" at bounding box center [296, 141] width 35 height 10
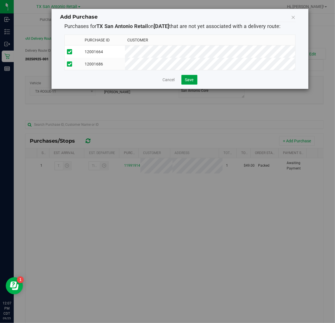
click at [185, 85] on button "Save" at bounding box center [189, 80] width 16 height 10
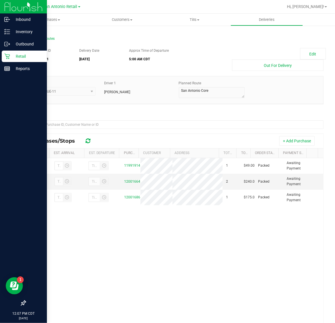
click at [12, 59] on p "Retail" at bounding box center [27, 56] width 34 height 7
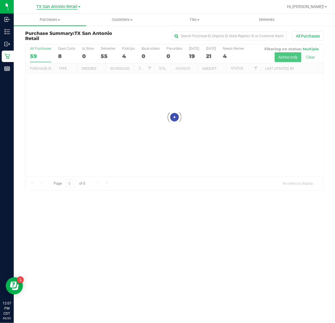
click at [55, 5] on span "TX San Antonio Retail" at bounding box center [57, 6] width 41 height 5
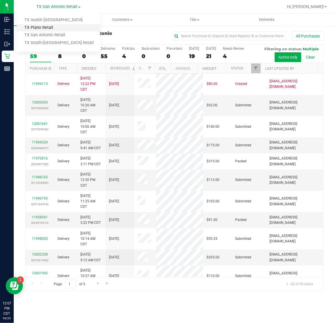
click at [56, 28] on link "TX Plano Retail" at bounding box center [58, 28] width 83 height 8
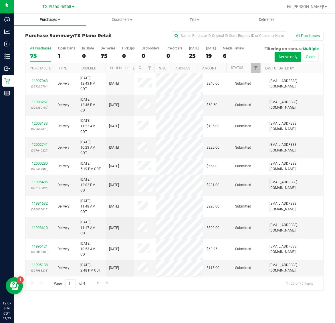
click at [45, 21] on span "Purchases" at bounding box center [50, 19] width 72 height 5
click at [54, 42] on li "Fulfillment" at bounding box center [50, 41] width 72 height 7
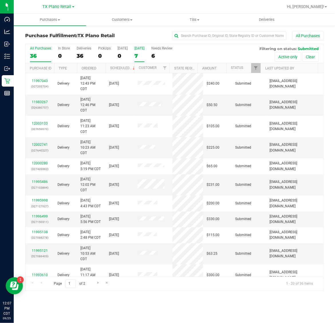
click at [144, 54] on div "7" at bounding box center [139, 56] width 10 height 7
click at [0, 0] on input "[DATE] 7" at bounding box center [0, 0] width 0 height 0
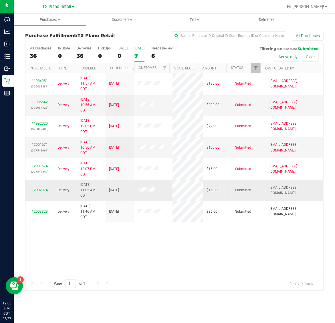
click at [39, 191] on link "12002974" at bounding box center [40, 190] width 16 height 4
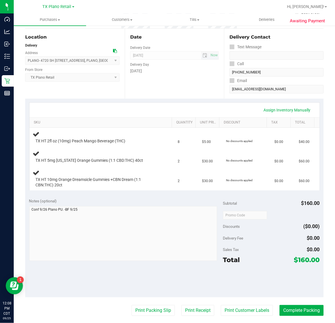
scroll to position [71, 0]
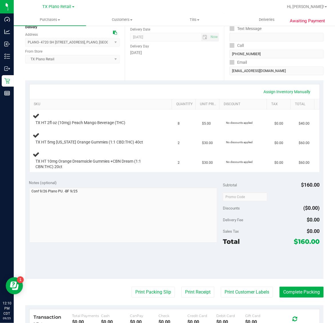
click at [68, 71] on div "Location Delivery Address PLANO- [STREET_ADDRESS] , PLANO , [GEOGRAPHIC_DATA] 7…" at bounding box center [74, 45] width 99 height 70
click at [235, 290] on button "Print Customer Labels" at bounding box center [247, 292] width 52 height 11
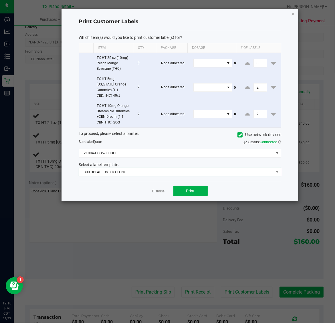
click at [175, 168] on span "300 DPI ADJUSTED CLONE" at bounding box center [176, 172] width 195 height 8
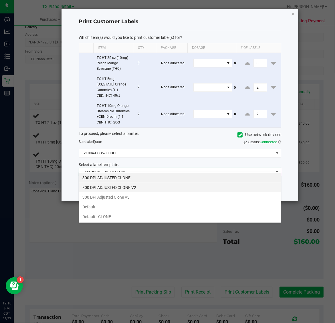
scroll to position [9, 202]
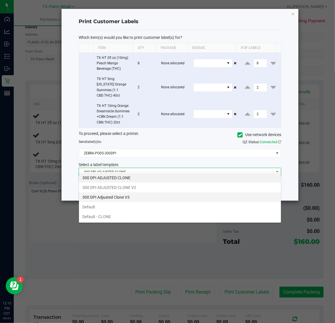
click at [147, 198] on li "300 DPI Adjusted Clone V3" at bounding box center [180, 197] width 202 height 10
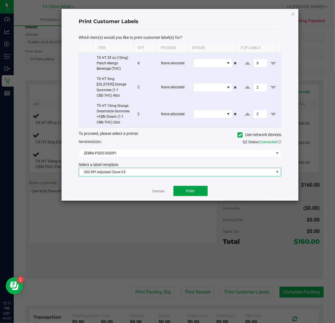
click at [187, 189] on span "Print" at bounding box center [190, 191] width 9 height 5
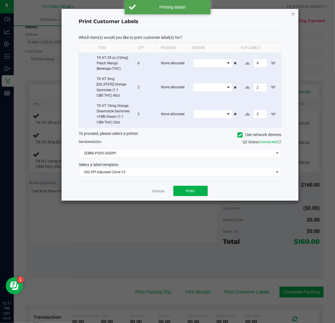
click at [294, 12] on icon "button" at bounding box center [293, 13] width 4 height 7
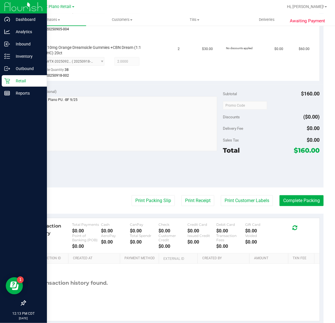
scroll to position [240, 0]
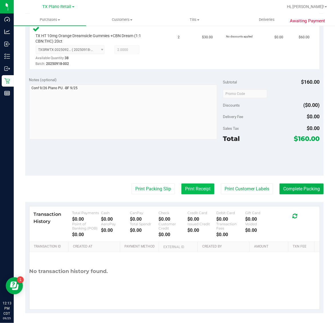
click at [191, 189] on button "Print Receipt" at bounding box center [197, 189] width 33 height 11
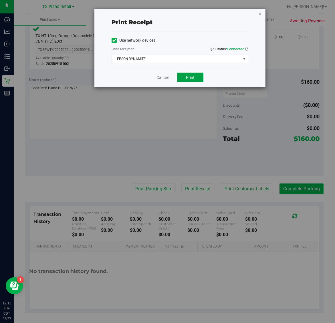
click at [192, 78] on span "Print" at bounding box center [190, 77] width 9 height 5
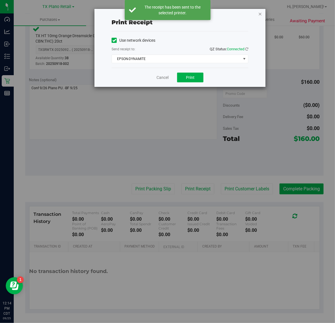
click at [260, 13] on icon "button" at bounding box center [260, 13] width 4 height 7
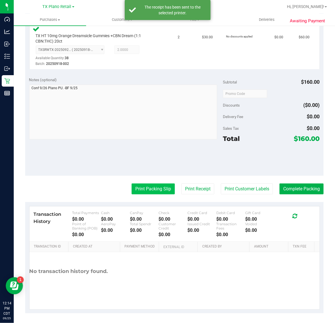
click at [156, 184] on button "Print Packing Slip" at bounding box center [153, 189] width 43 height 11
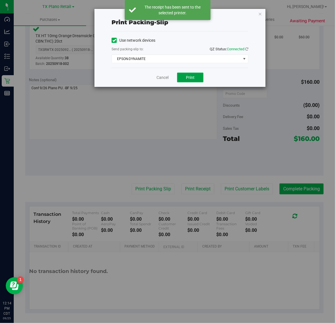
click at [191, 76] on span "Print" at bounding box center [190, 77] width 9 height 5
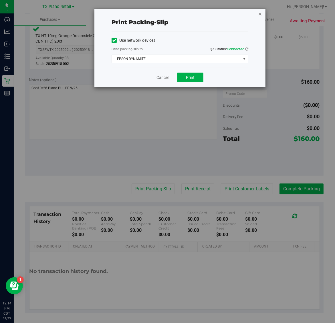
click at [261, 14] on icon "button" at bounding box center [260, 13] width 4 height 7
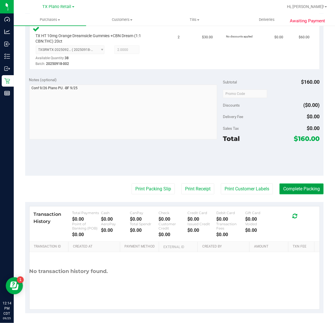
click at [299, 185] on button "Complete Packing" at bounding box center [301, 189] width 44 height 11
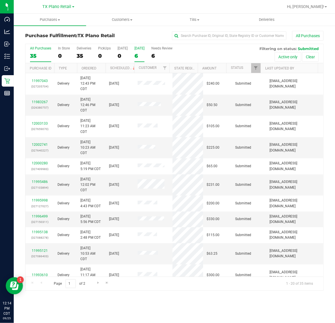
click at [141, 49] on div "[DATE]" at bounding box center [139, 48] width 10 height 4
click at [0, 0] on input "[DATE] 6" at bounding box center [0, 0] width 0 height 0
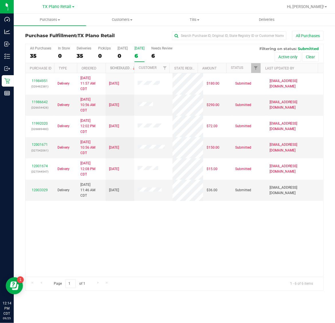
click at [112, 68] on link "Scheduled" at bounding box center [123, 68] width 26 height 4
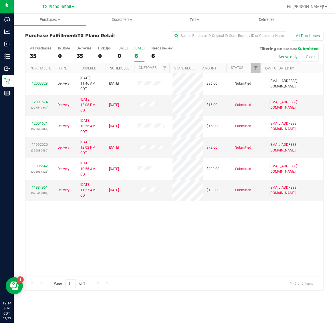
click at [112, 68] on link "Scheduled" at bounding box center [119, 68] width 19 height 4
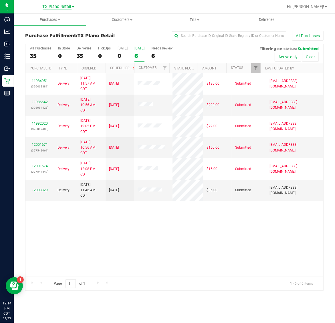
click at [51, 7] on span "TX Plano Retail" at bounding box center [57, 6] width 29 height 5
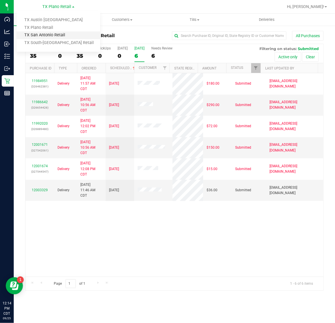
click at [51, 37] on link "TX San Antonio Retail" at bounding box center [58, 35] width 83 height 8
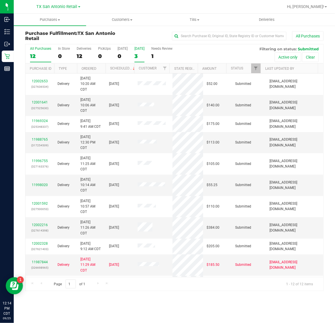
click at [139, 49] on div "[DATE]" at bounding box center [139, 49] width 10 height 4
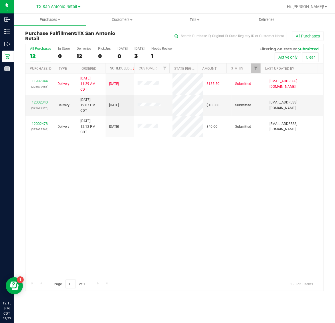
click at [118, 67] on link "Scheduled" at bounding box center [123, 68] width 26 height 4
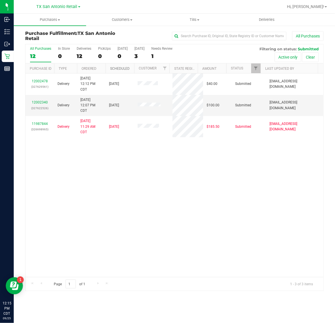
click at [118, 67] on link "Scheduled" at bounding box center [119, 69] width 19 height 4
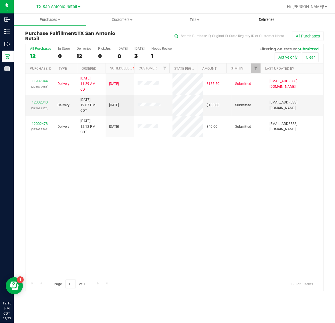
click at [265, 20] on span "Deliveries" at bounding box center [266, 19] width 31 height 5
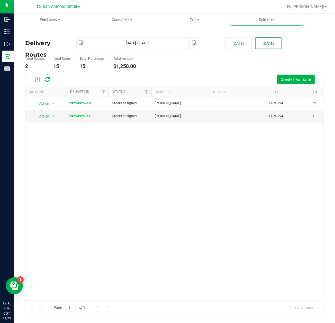
click at [265, 42] on button "[DATE]" at bounding box center [268, 42] width 26 height 11
click at [48, 20] on span "Purchases" at bounding box center [50, 19] width 72 height 5
click at [52, 39] on li "Fulfillment" at bounding box center [50, 41] width 72 height 7
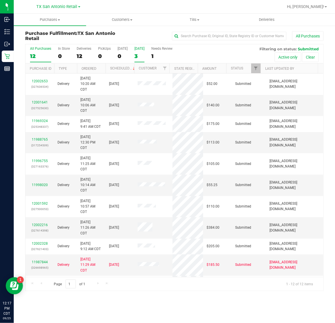
click at [139, 56] on div "3" at bounding box center [139, 56] width 10 height 7
click at [0, 0] on input "[DATE] 3" at bounding box center [0, 0] width 0 height 0
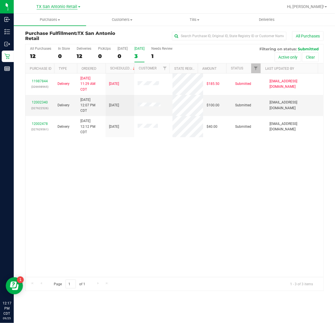
click at [62, 8] on span "TX San Antonio Retail" at bounding box center [57, 6] width 41 height 5
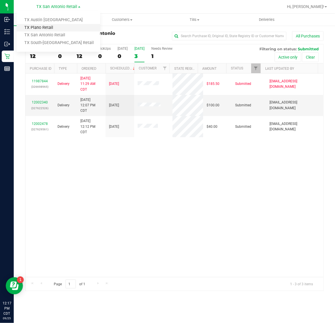
click at [53, 27] on link "TX Plano Retail" at bounding box center [58, 28] width 83 height 8
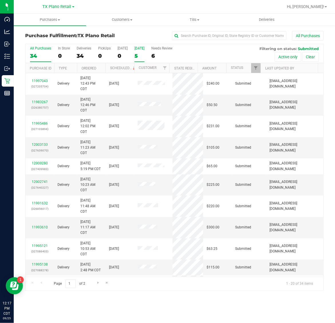
click at [141, 51] on label "[DATE] 5" at bounding box center [139, 54] width 10 height 16
click at [0, 0] on input "[DATE] 5" at bounding box center [0, 0] width 0 height 0
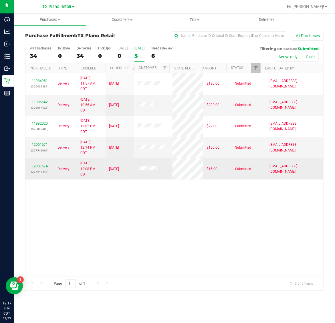
click at [37, 165] on link "12001674" at bounding box center [40, 166] width 16 height 4
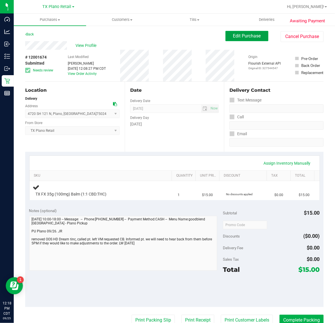
click at [227, 35] on button "Edit Purchase" at bounding box center [246, 36] width 43 height 10
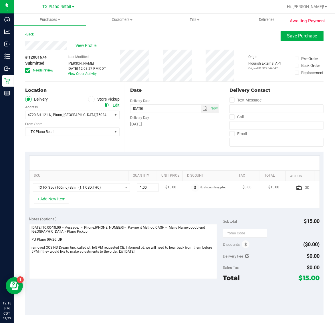
click at [27, 70] on icon at bounding box center [28, 70] width 4 height 0
click at [0, 0] on input "Needs review" at bounding box center [0, 0] width 0 height 0
click at [288, 38] on span "Save Purchase" at bounding box center [302, 35] width 30 height 5
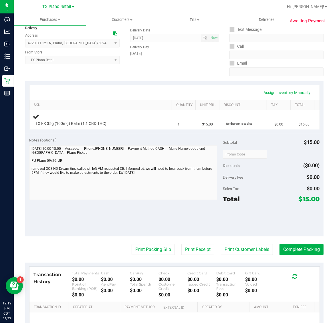
scroll to position [71, 0]
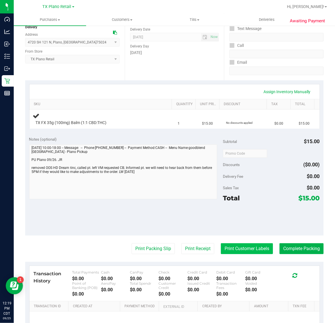
click at [242, 250] on button "Print Customer Labels" at bounding box center [247, 248] width 52 height 11
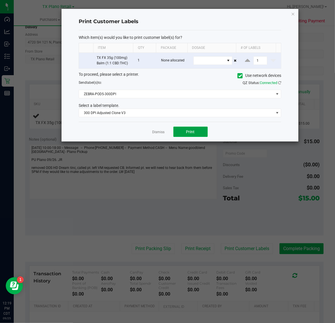
click at [195, 132] on button "Print" at bounding box center [190, 132] width 34 height 10
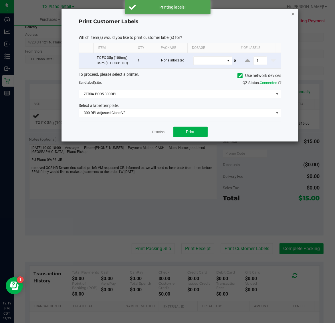
click at [293, 13] on icon "button" at bounding box center [293, 13] width 4 height 7
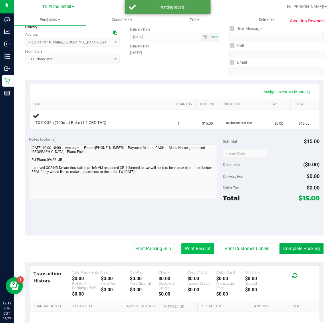
click at [196, 250] on button "Print Receipt" at bounding box center [197, 248] width 33 height 11
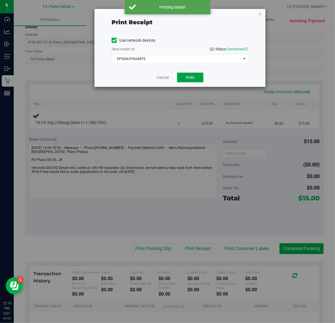
click at [189, 78] on span "Print" at bounding box center [190, 77] width 9 height 5
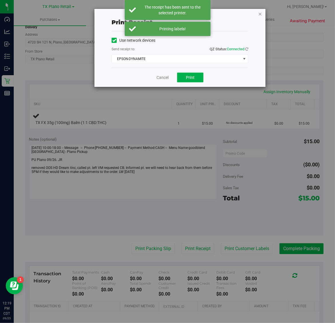
click at [261, 14] on icon "button" at bounding box center [260, 13] width 4 height 7
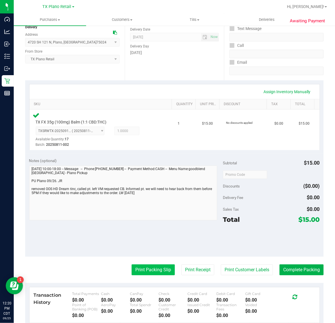
click at [148, 273] on button "Print Packing Slip" at bounding box center [153, 269] width 43 height 11
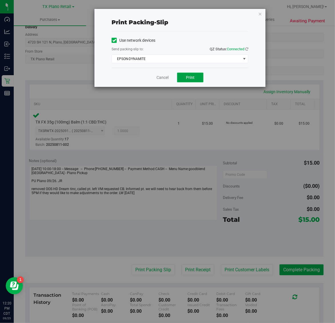
click at [189, 78] on span "Print" at bounding box center [190, 77] width 9 height 5
click at [260, 12] on icon "button" at bounding box center [260, 13] width 4 height 7
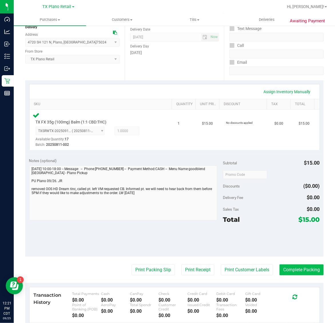
click at [294, 270] on button "Complete Packing" at bounding box center [301, 269] width 44 height 11
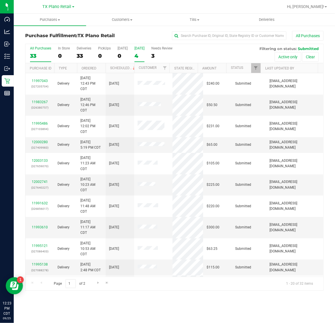
click at [138, 53] on div "4" at bounding box center [139, 56] width 10 height 7
click at [0, 0] on input "[DATE] 4" at bounding box center [0, 0] width 0 height 0
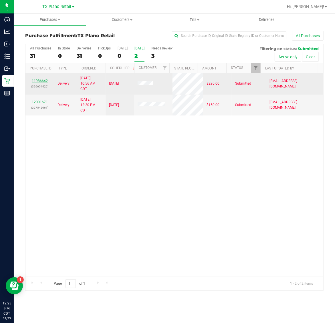
click at [40, 81] on link "11986642" at bounding box center [40, 81] width 16 height 4
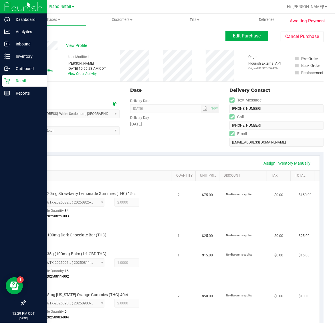
click at [19, 80] on p "Retail" at bounding box center [27, 80] width 34 height 7
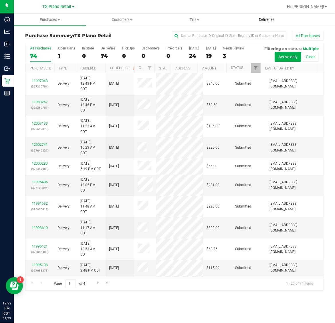
click at [266, 17] on span "Deliveries" at bounding box center [266, 19] width 31 height 5
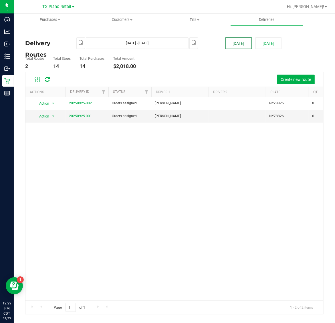
click at [235, 42] on button "[DATE]" at bounding box center [238, 42] width 26 height 11
click at [272, 42] on button "[DATE]" at bounding box center [268, 42] width 26 height 11
type input "[DATE] - [DATE]"
type input "[DATE]"
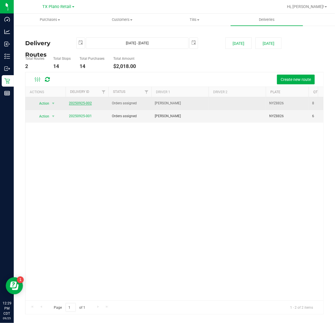
click at [84, 104] on link "20250925-002" at bounding box center [80, 103] width 23 height 4
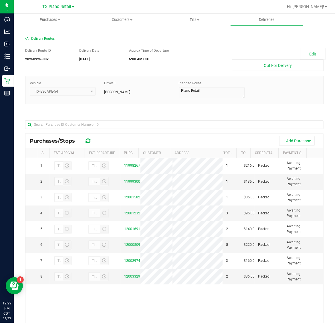
click at [286, 147] on div "Purchases/Stops + Add Purchase" at bounding box center [174, 141] width 298 height 14
click at [286, 140] on button "+ Add Purchase" at bounding box center [296, 141] width 35 height 10
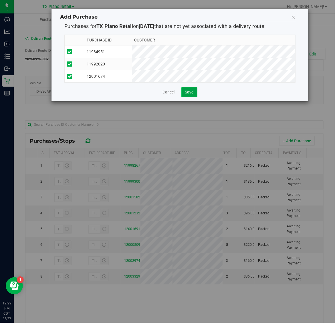
click at [190, 97] on button "Save" at bounding box center [189, 92] width 16 height 10
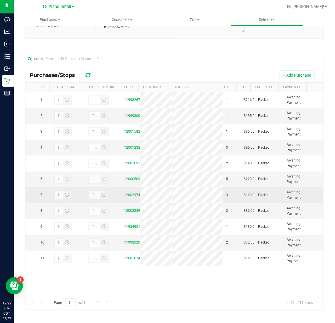
scroll to position [68, 0]
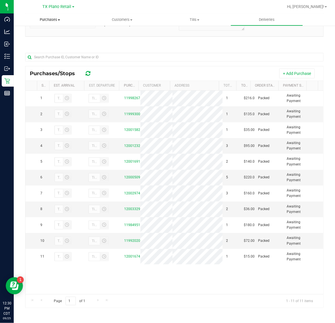
click at [47, 21] on span "Purchases" at bounding box center [50, 19] width 72 height 5
click at [47, 40] on span "Fulfillment" at bounding box center [31, 41] width 35 height 5
